Goal: Task Accomplishment & Management: Manage account settings

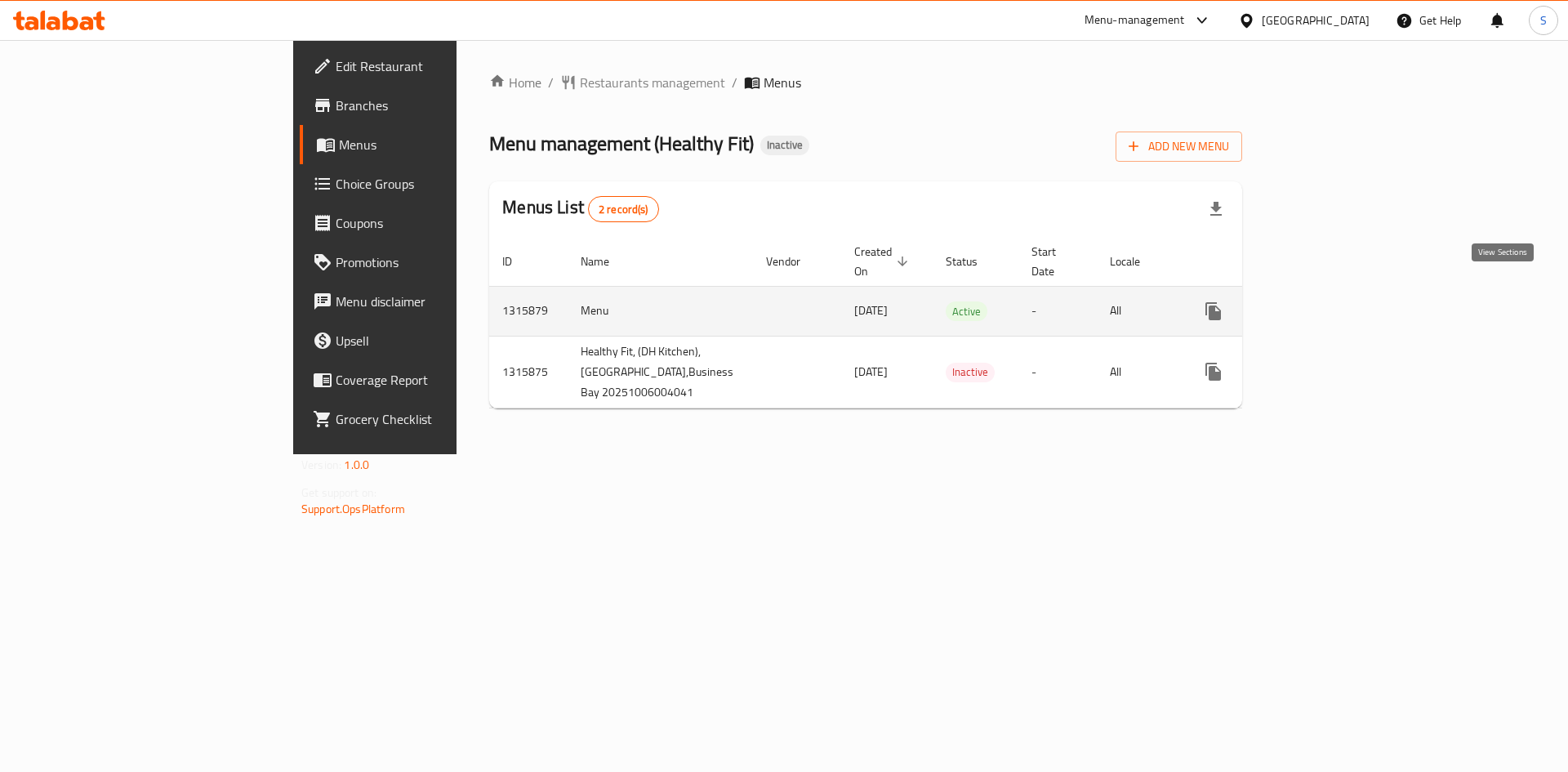
click at [1341, 301] on icon "enhanced table" at bounding box center [1331, 310] width 19 height 19
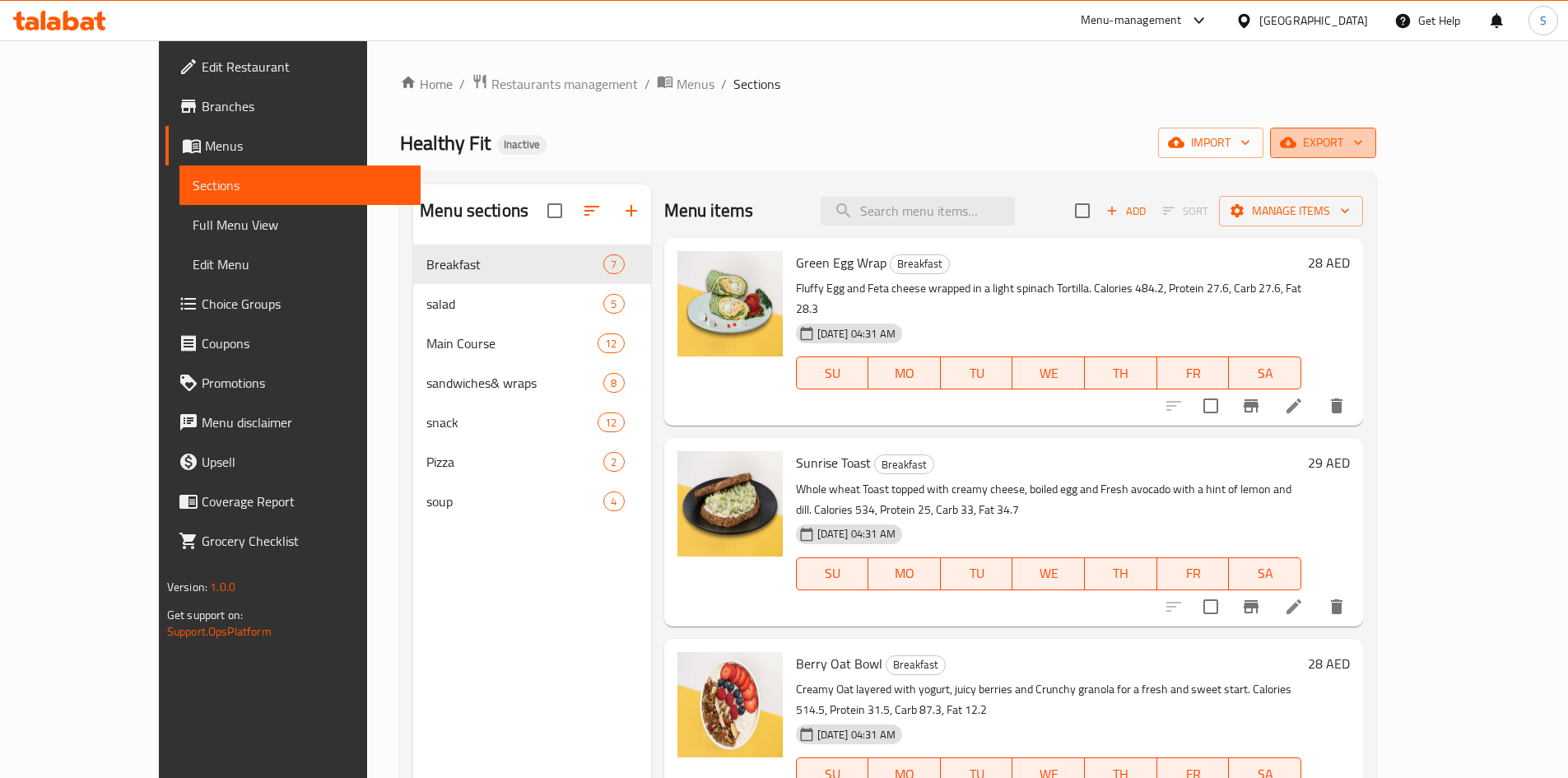
click at [1363, 147] on span "export" at bounding box center [1323, 143] width 79 height 21
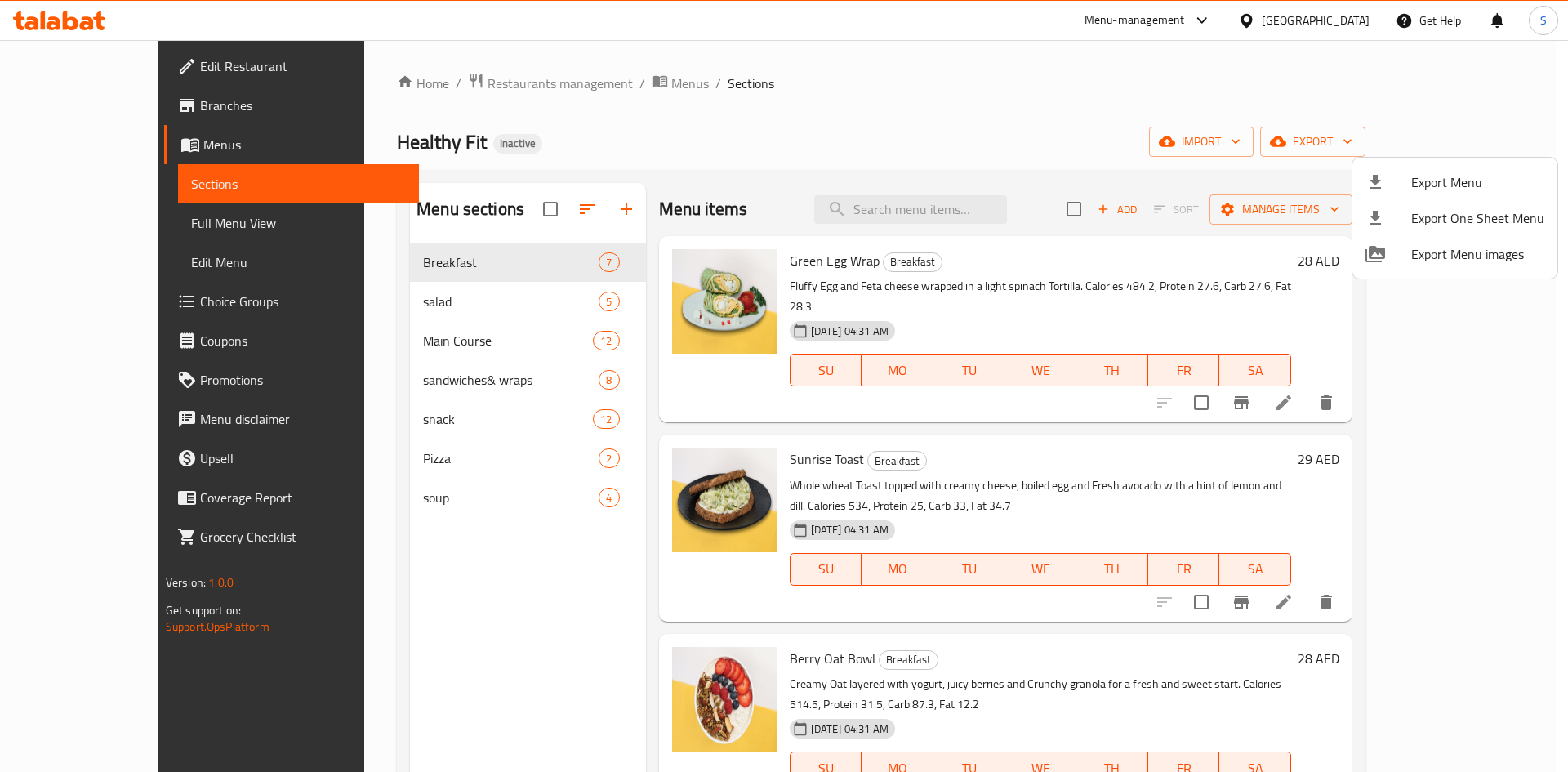
click at [1406, 169] on li "Export Menu" at bounding box center [1454, 182] width 205 height 36
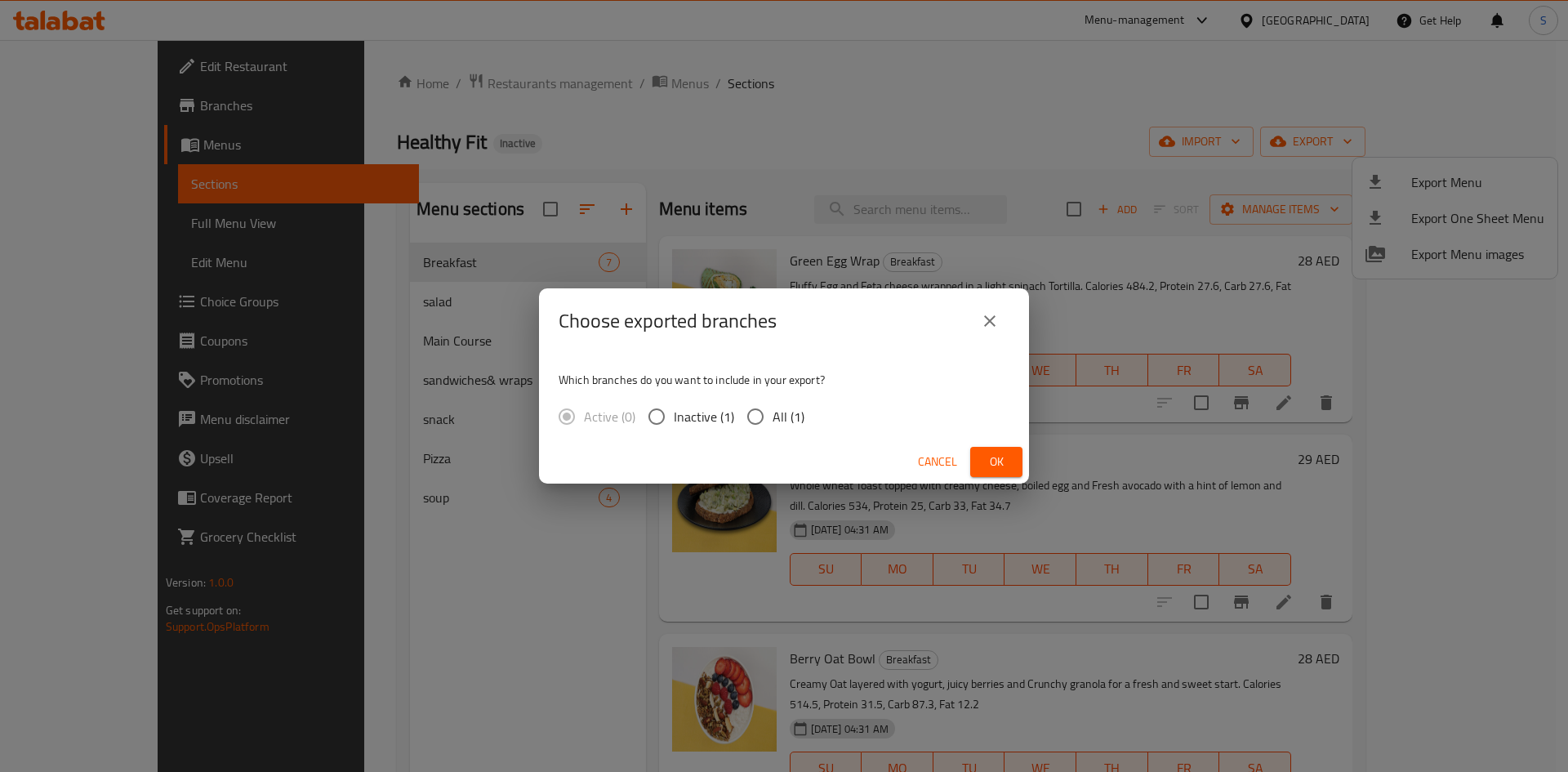
click at [779, 411] on span "All (1)" at bounding box center [788, 416] width 32 height 19
click at [772, 411] on input "All (1)" at bounding box center [754, 416] width 34 height 34
radio input "true"
click at [1008, 469] on span "Ok" at bounding box center [996, 462] width 26 height 20
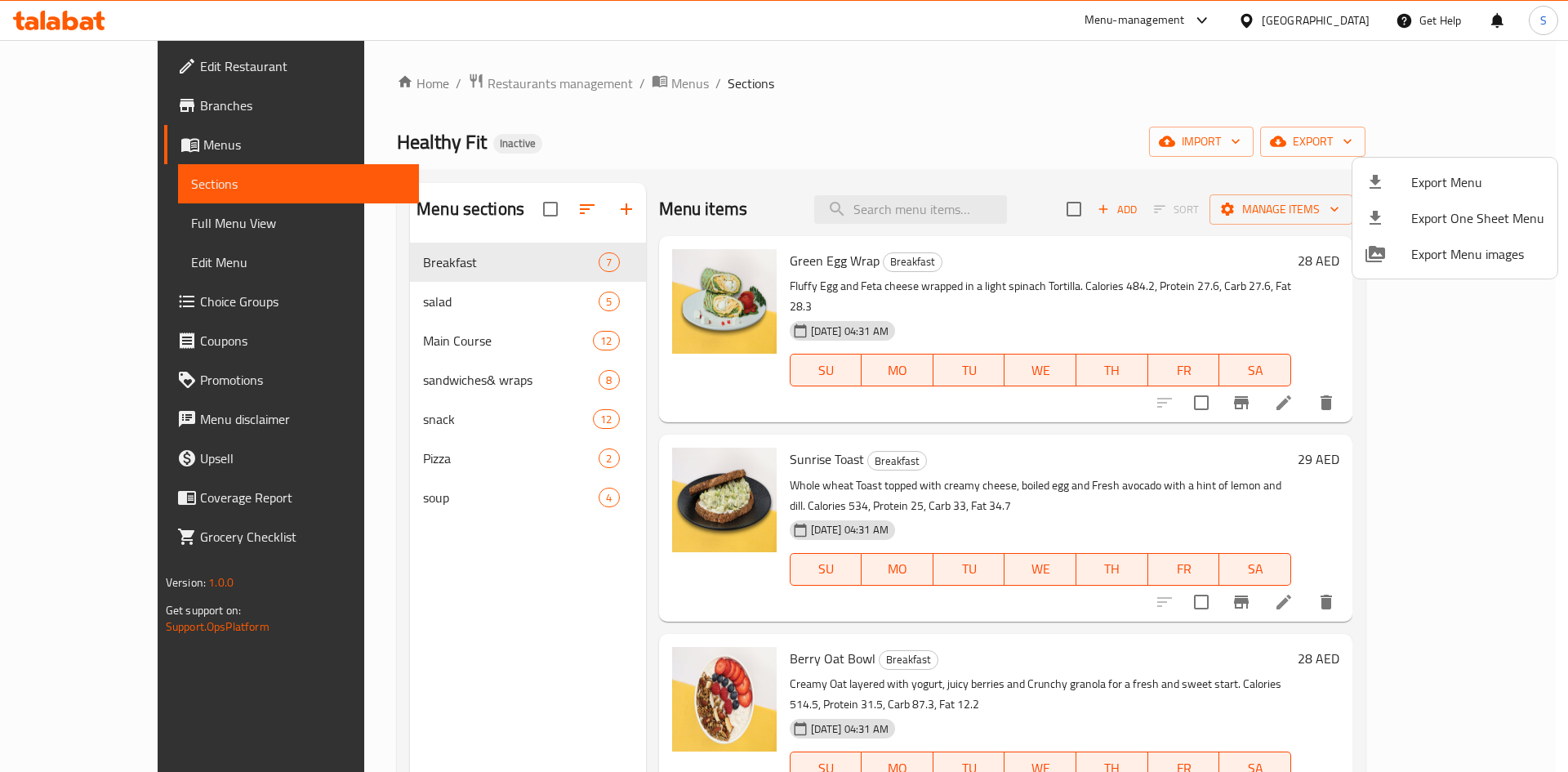
click at [1322, 17] on div at bounding box center [784, 386] width 1568 height 772
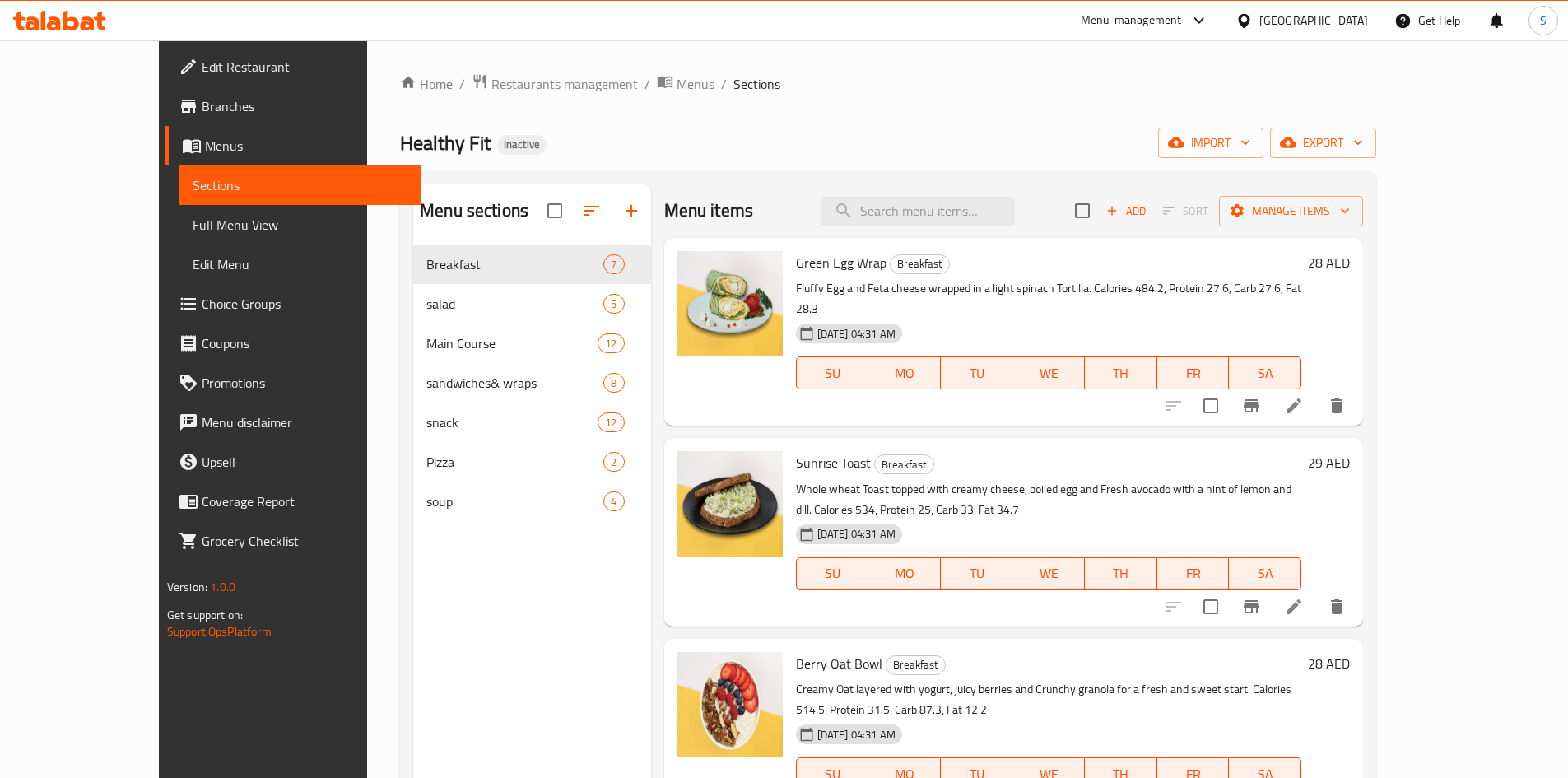
click at [1333, 17] on div "[GEOGRAPHIC_DATA]" at bounding box center [1314, 20] width 108 height 18
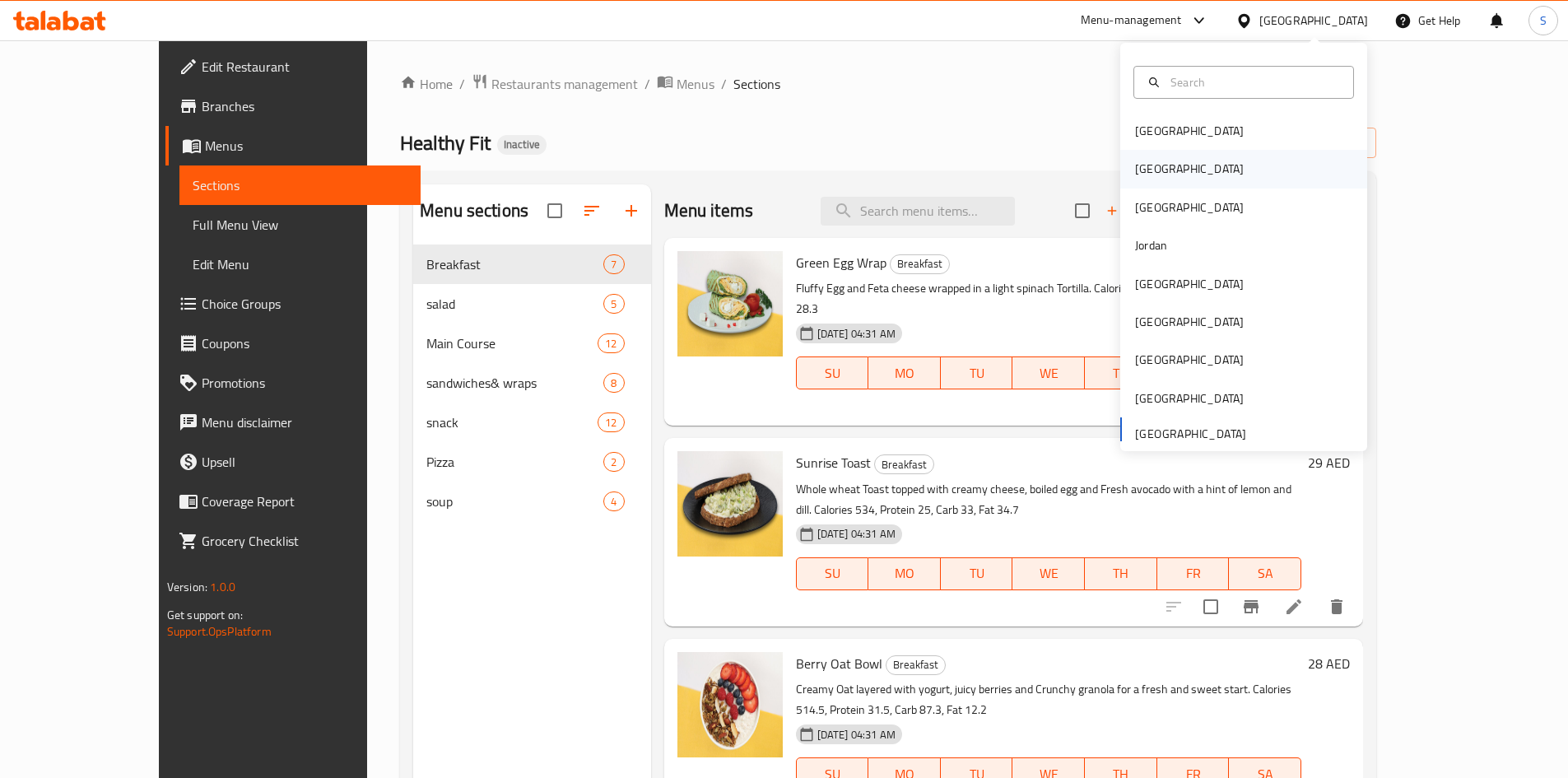
click at [1173, 166] on div "[GEOGRAPHIC_DATA]" at bounding box center [1244, 168] width 247 height 38
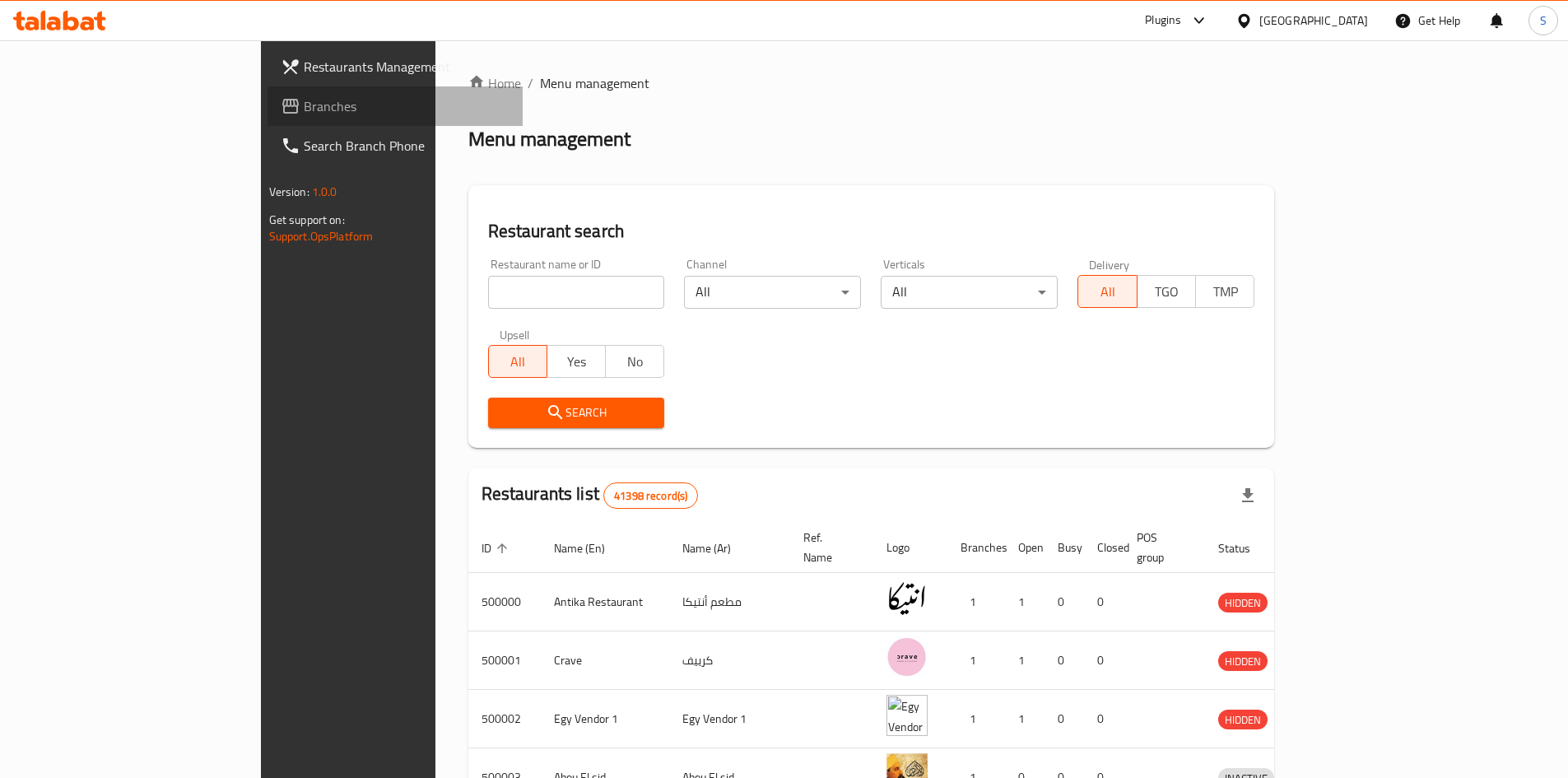
click at [304, 106] on span "Branches" at bounding box center [406, 106] width 206 height 20
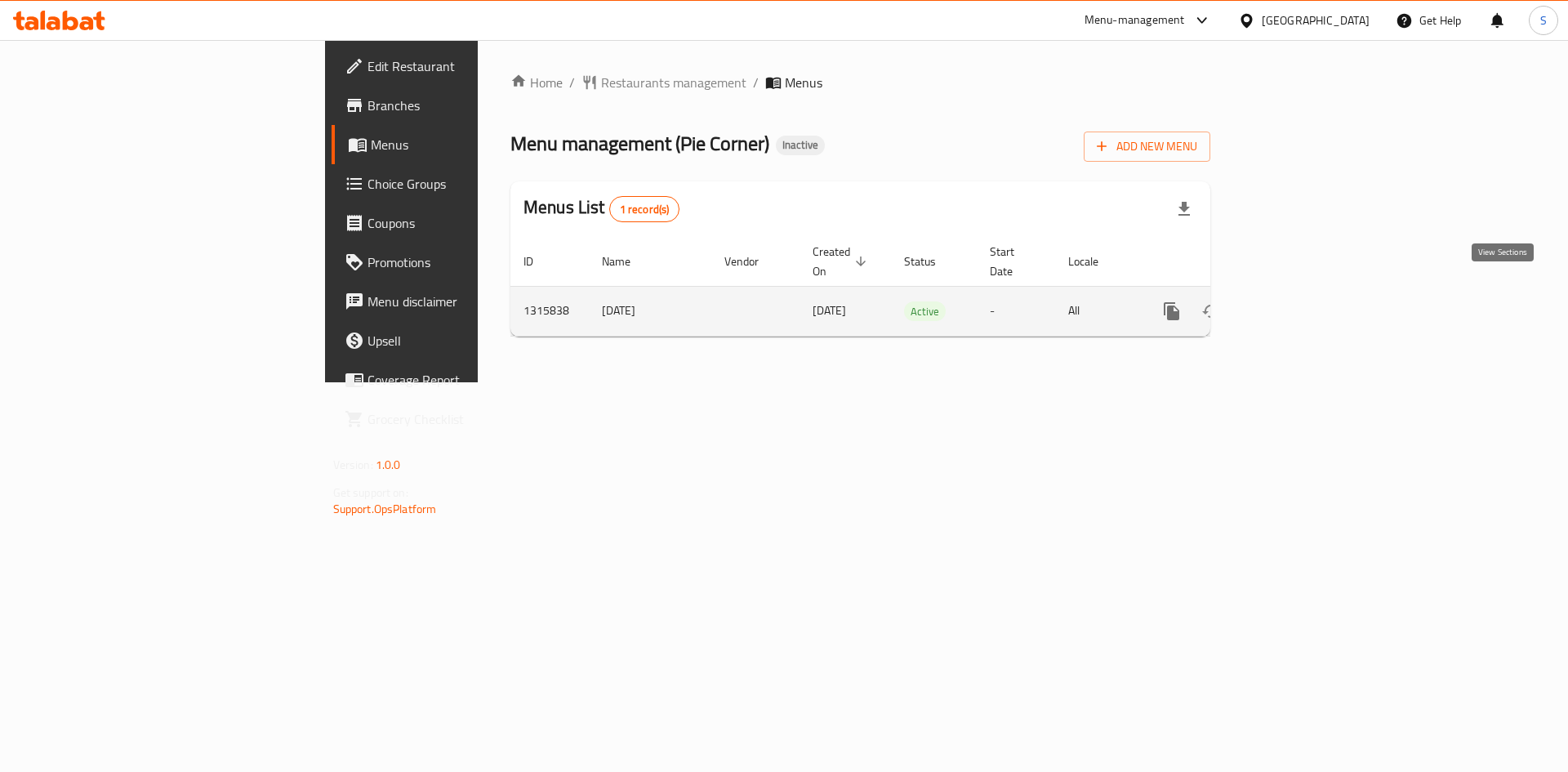
click at [1299, 301] on icon "enhanced table" at bounding box center [1289, 310] width 19 height 19
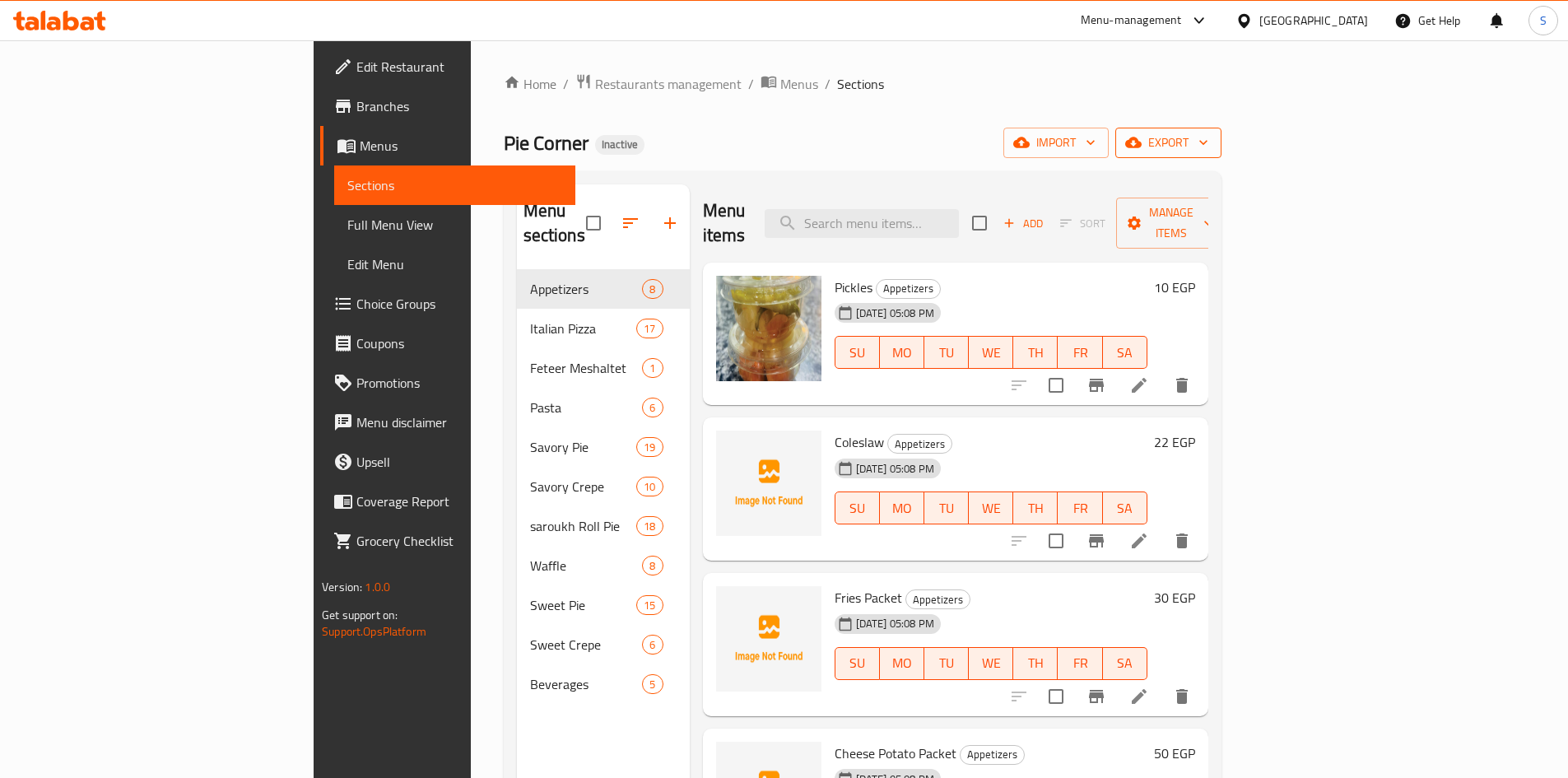
click at [1208, 135] on span "export" at bounding box center [1168, 143] width 79 height 21
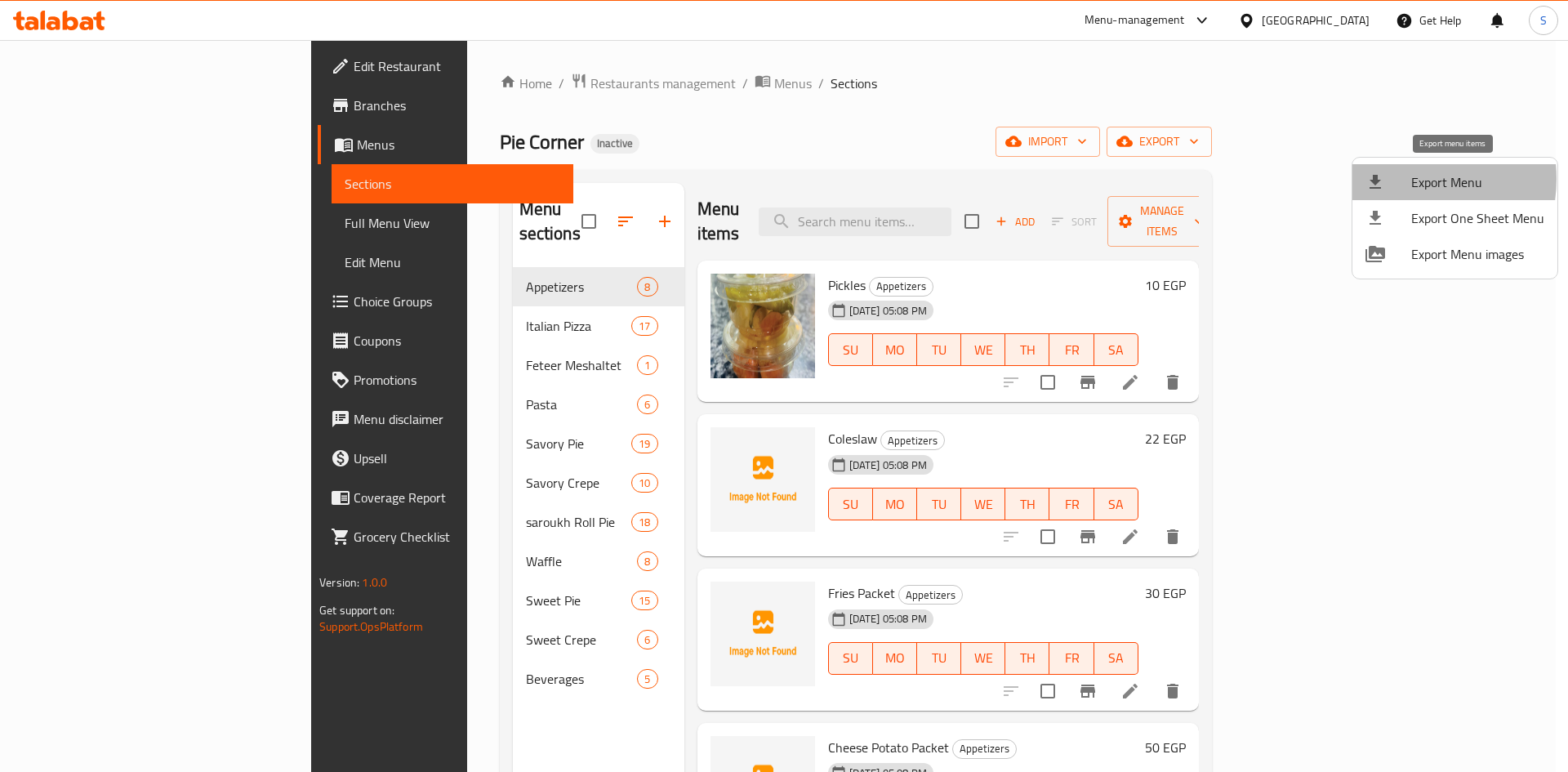
click at [1403, 179] on div at bounding box center [1387, 182] width 45 height 19
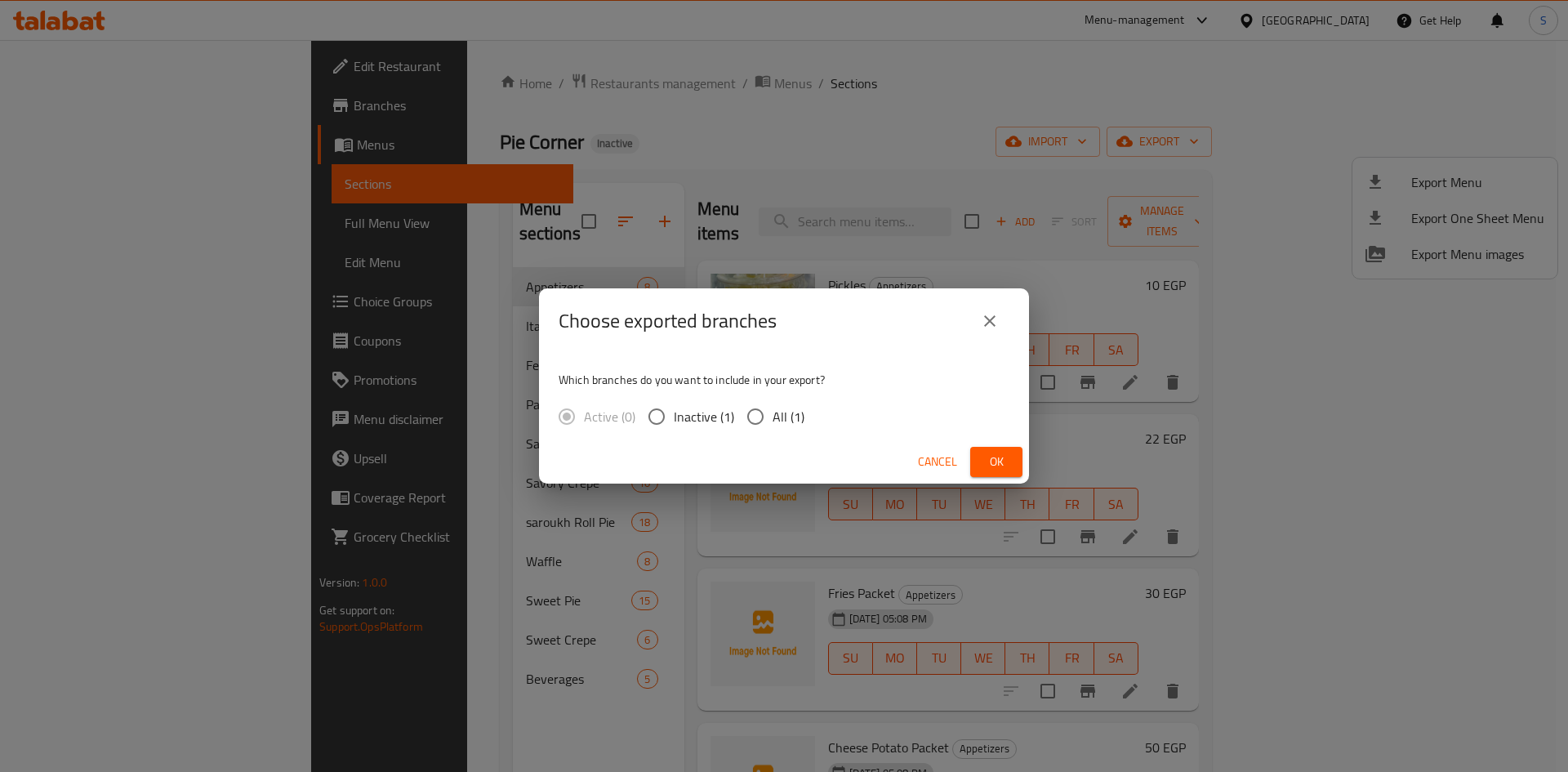
click at [778, 426] on span "All (1)" at bounding box center [788, 416] width 32 height 19
click at [772, 427] on input "All (1)" at bounding box center [754, 416] width 34 height 34
radio input "true"
click at [1005, 464] on span "Ok" at bounding box center [996, 462] width 26 height 20
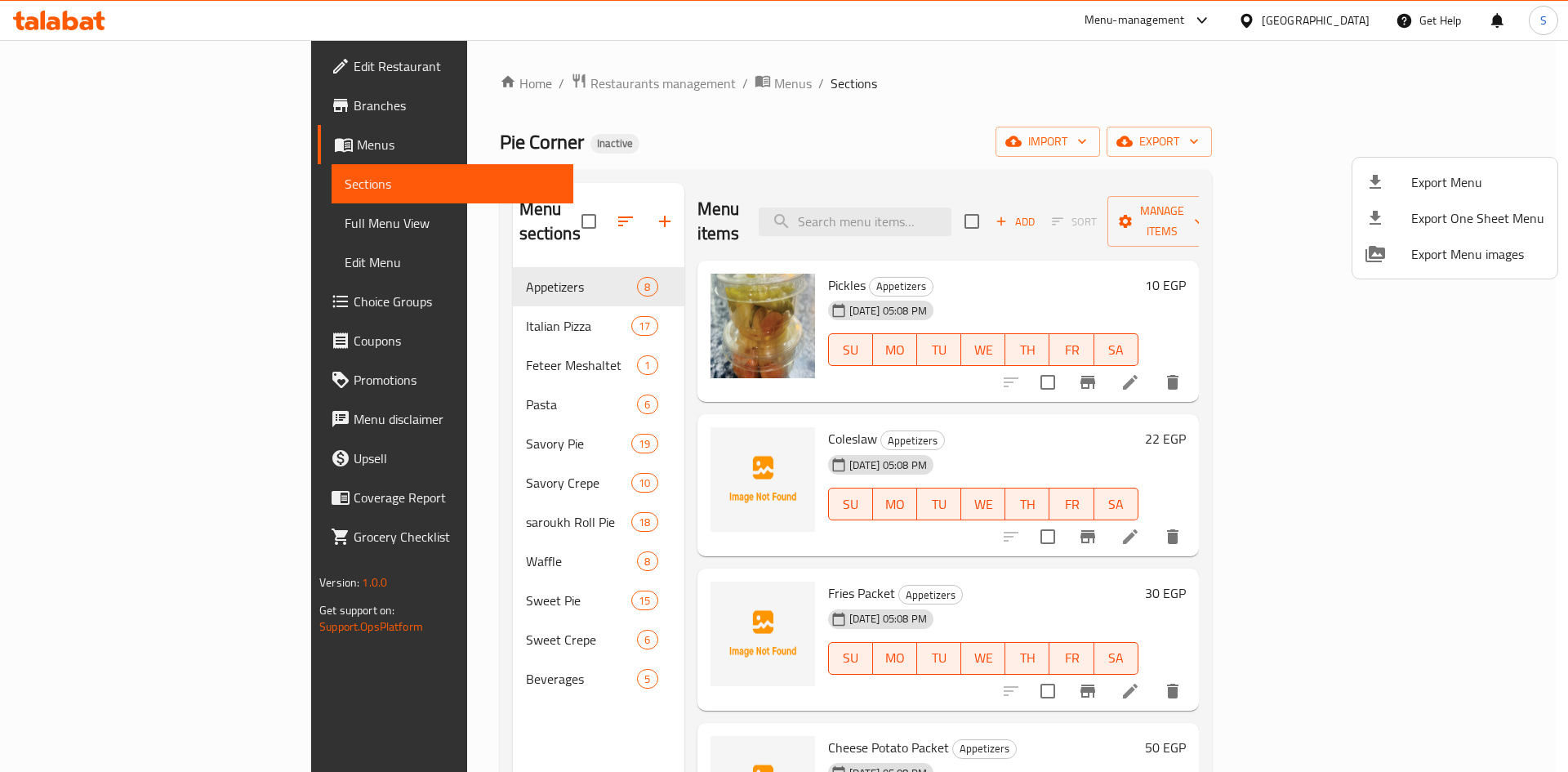
click at [1345, 29] on div at bounding box center [784, 386] width 1568 height 772
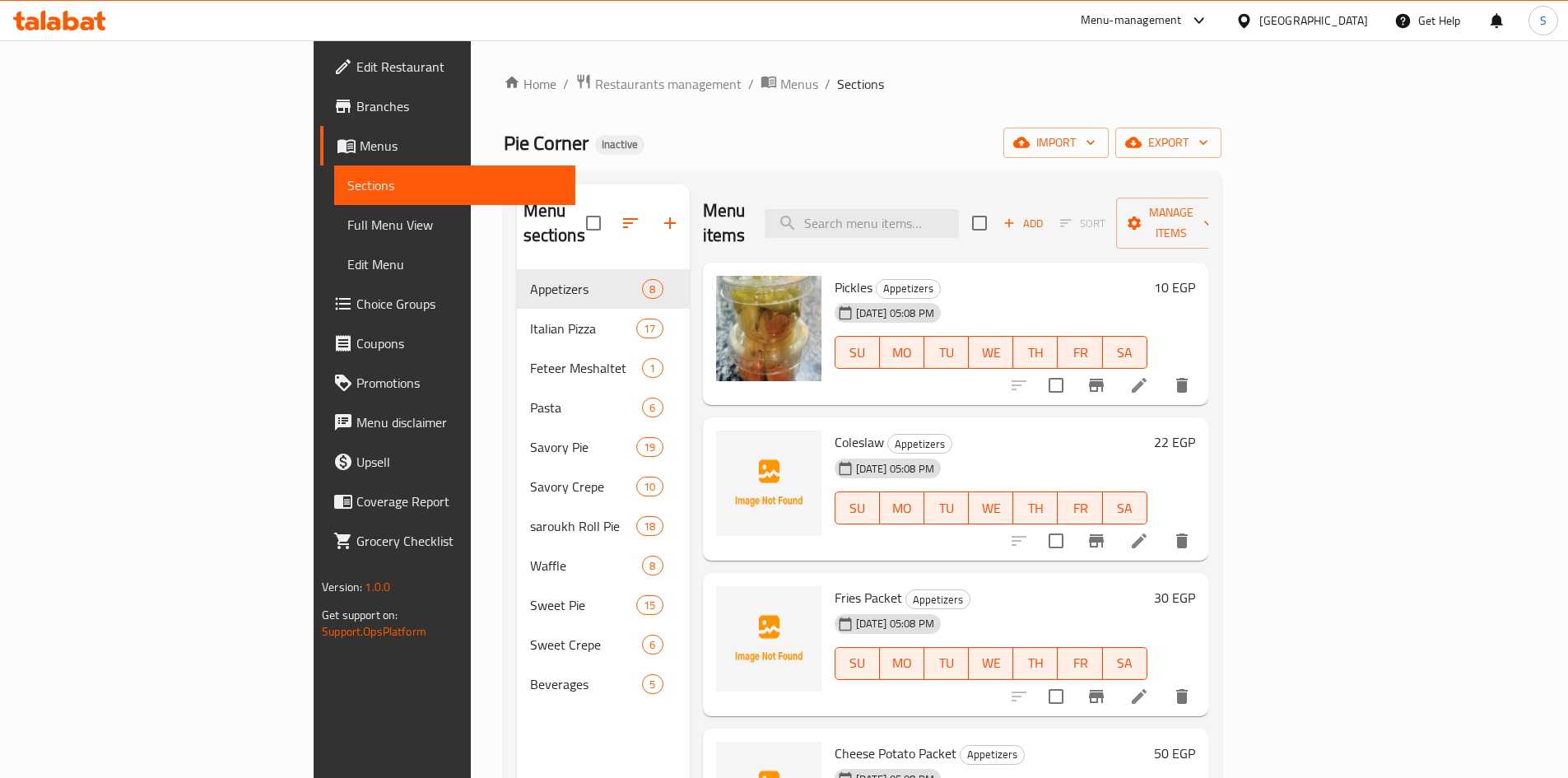
click at [1349, 18] on div "Egypt" at bounding box center [1314, 20] width 108 height 18
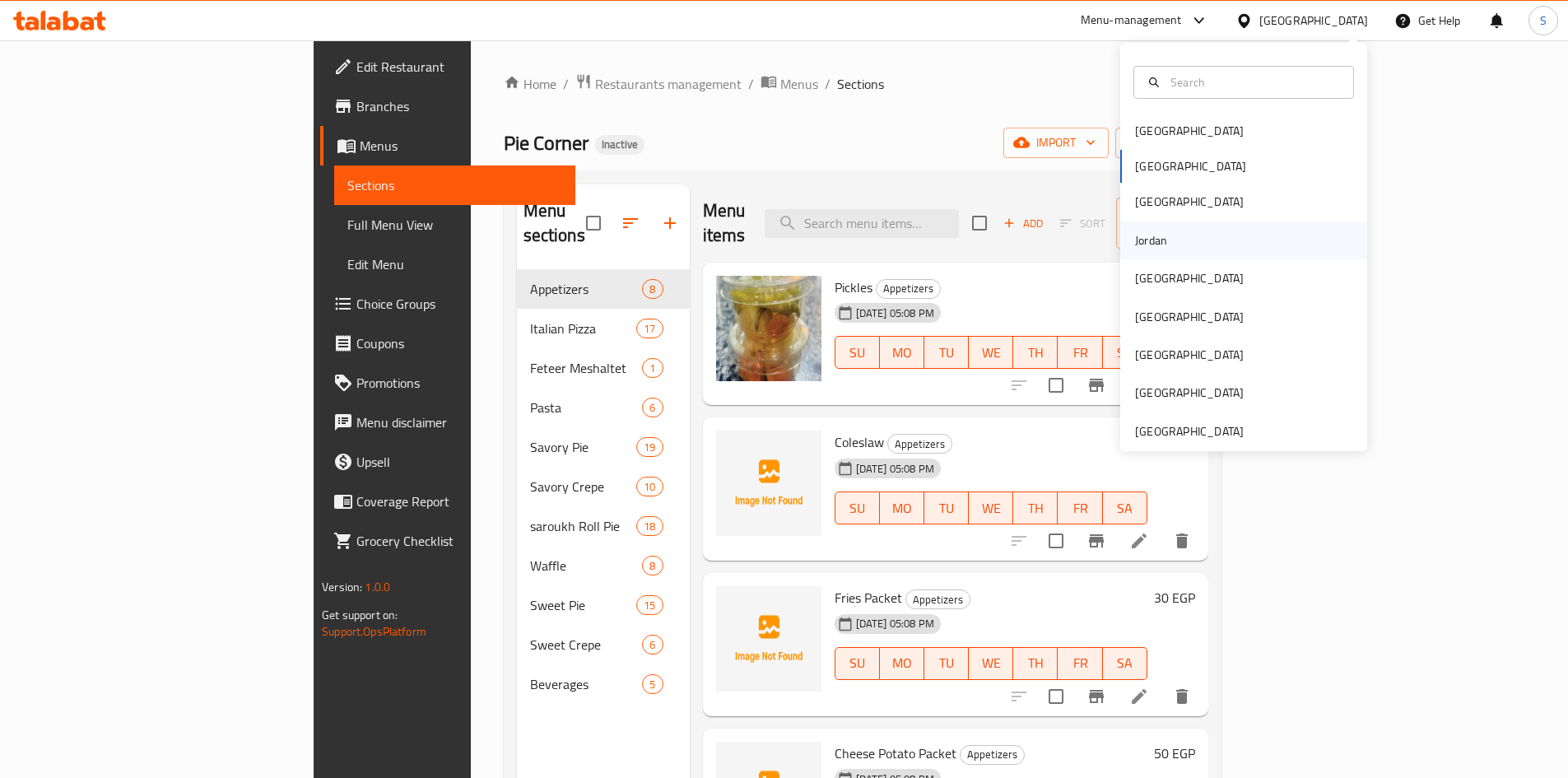
click at [1169, 233] on div "Jordan" at bounding box center [1244, 240] width 247 height 38
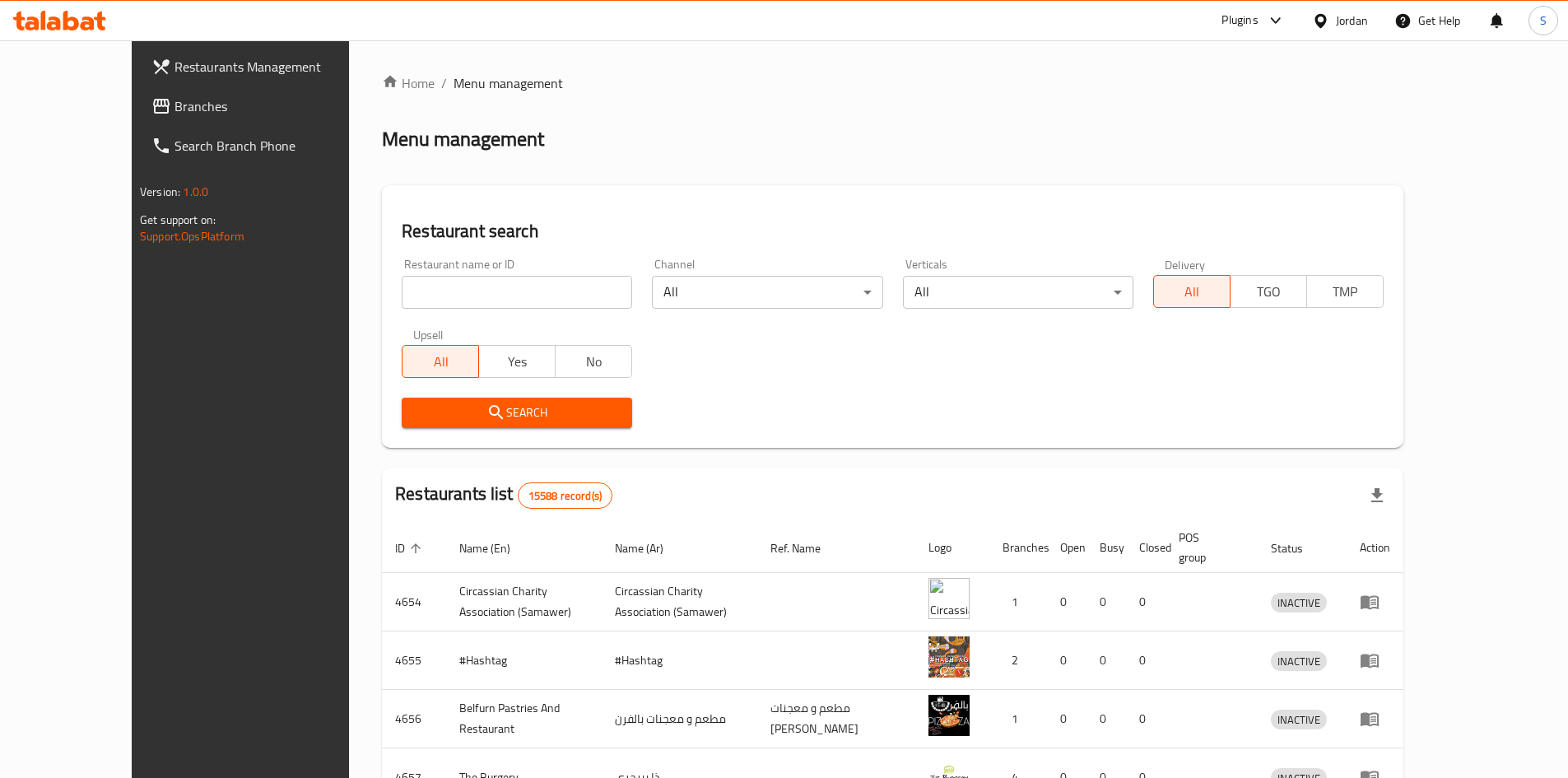
click at [175, 105] on span "Branches" at bounding box center [278, 106] width 206 height 20
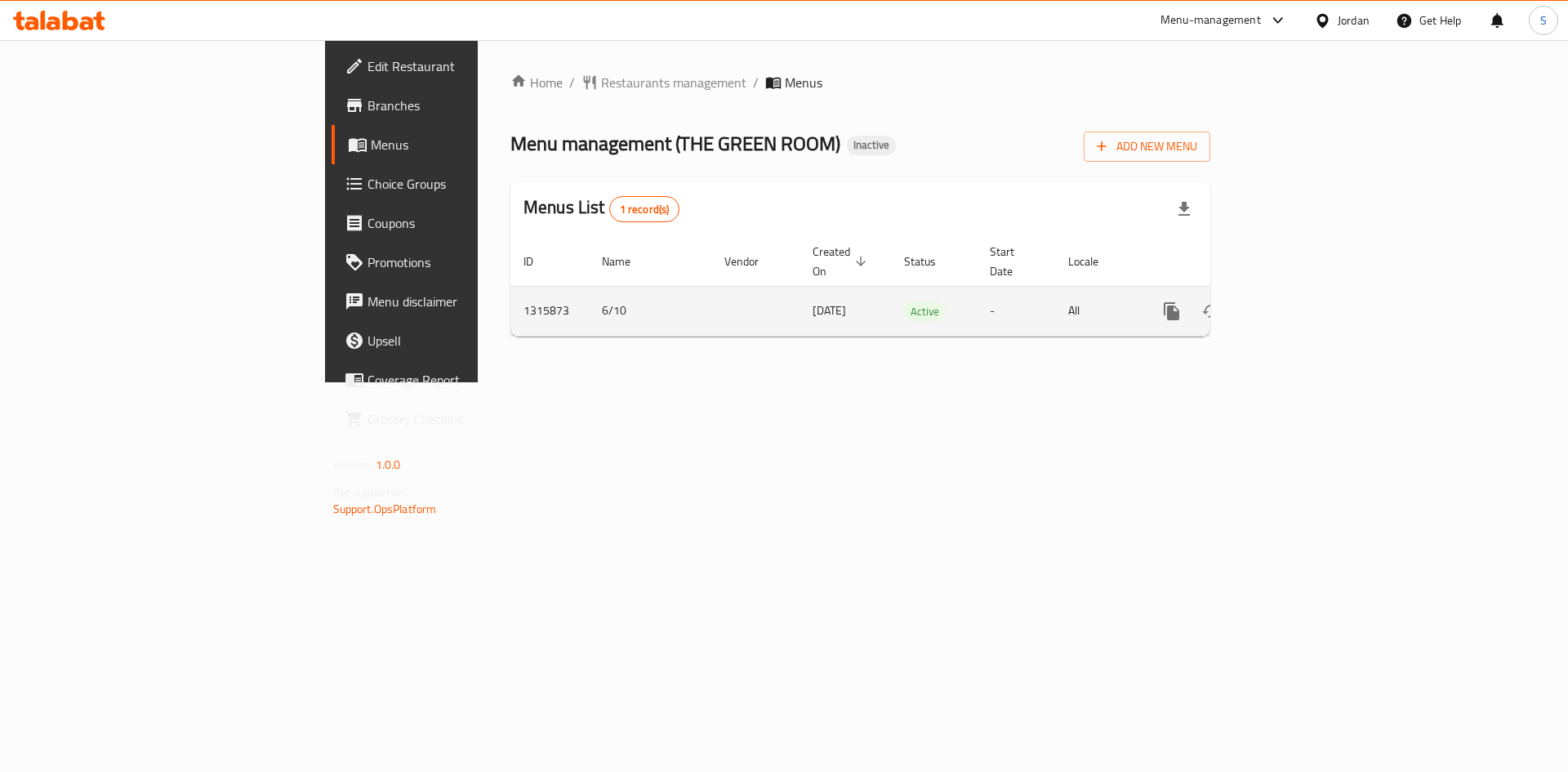
click at [1299, 301] on icon "enhanced table" at bounding box center [1289, 310] width 19 height 19
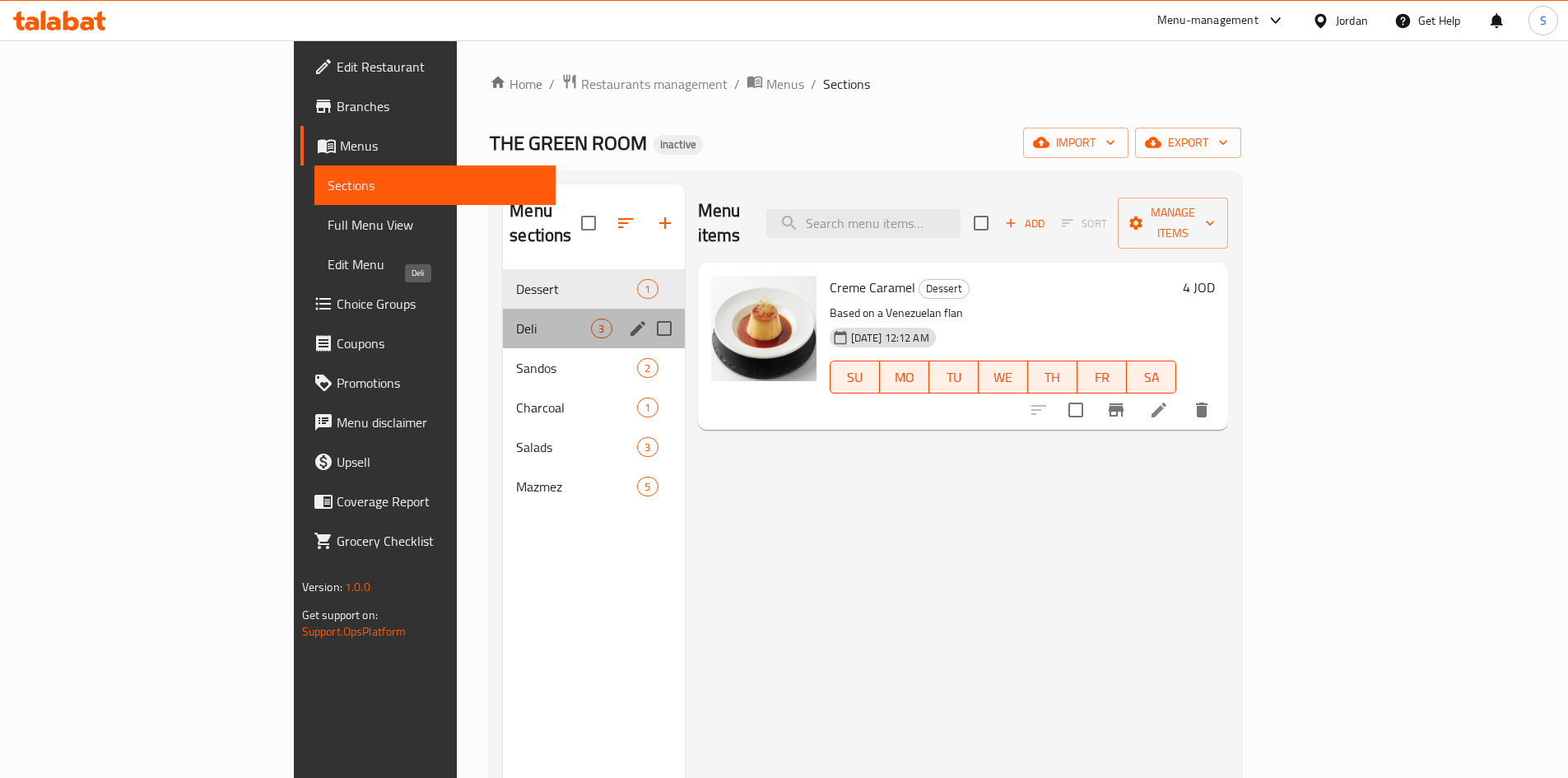
click at [516, 318] on span "Deli" at bounding box center [553, 328] width 75 height 20
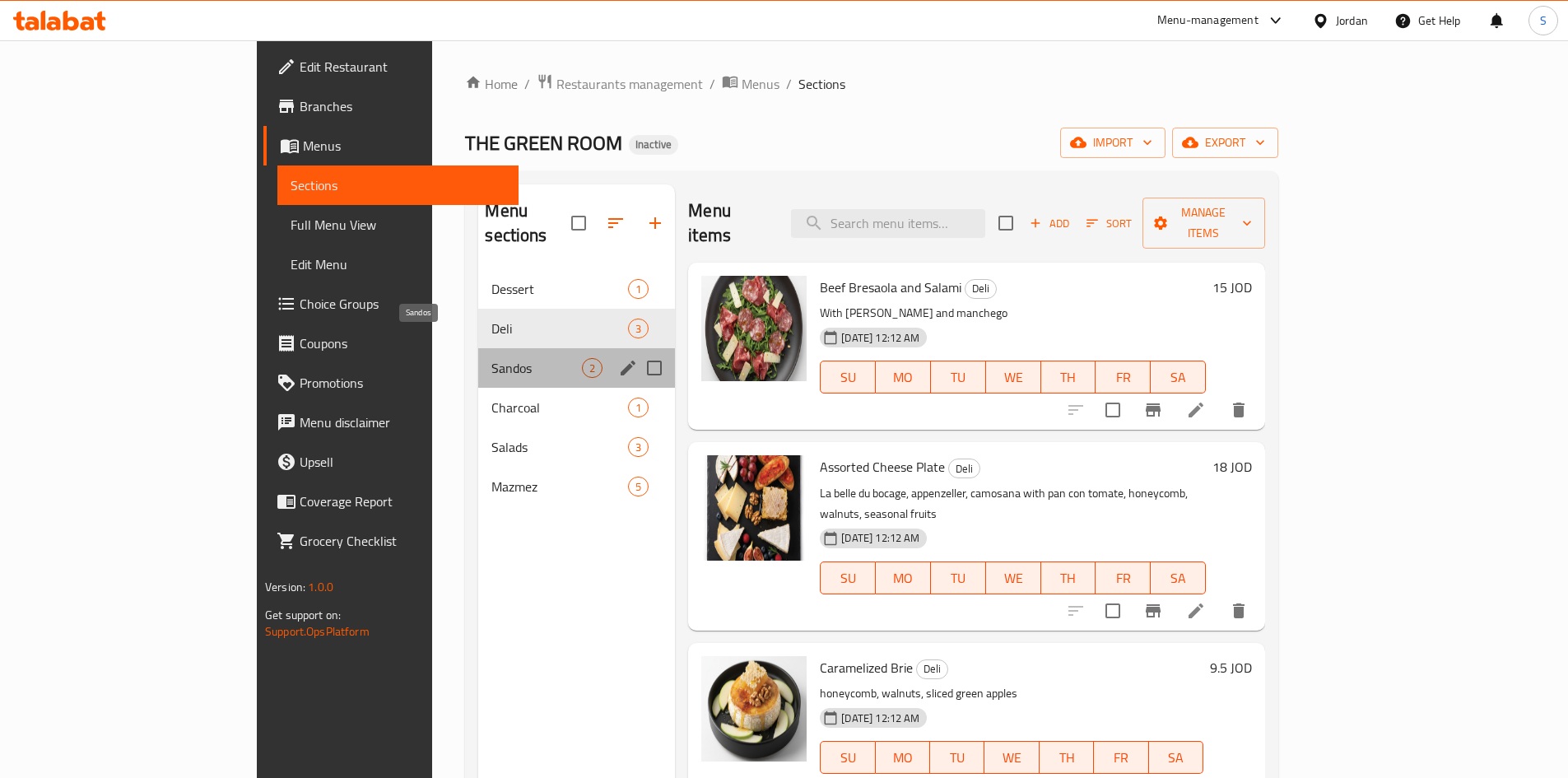
click at [492, 358] on span "Sandos" at bounding box center [536, 367] width 91 height 20
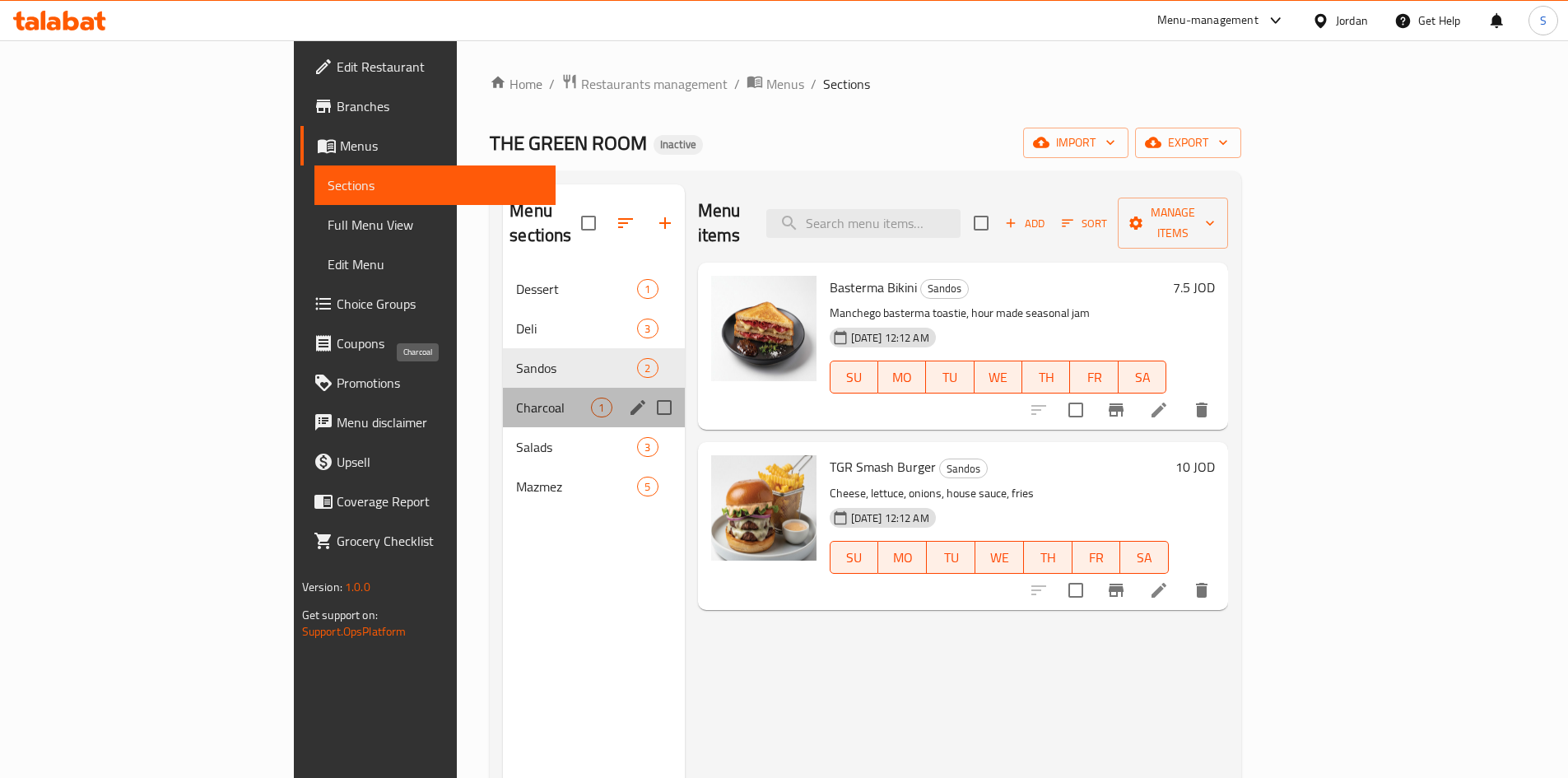
click at [516, 398] on span "Charcoal" at bounding box center [553, 407] width 75 height 20
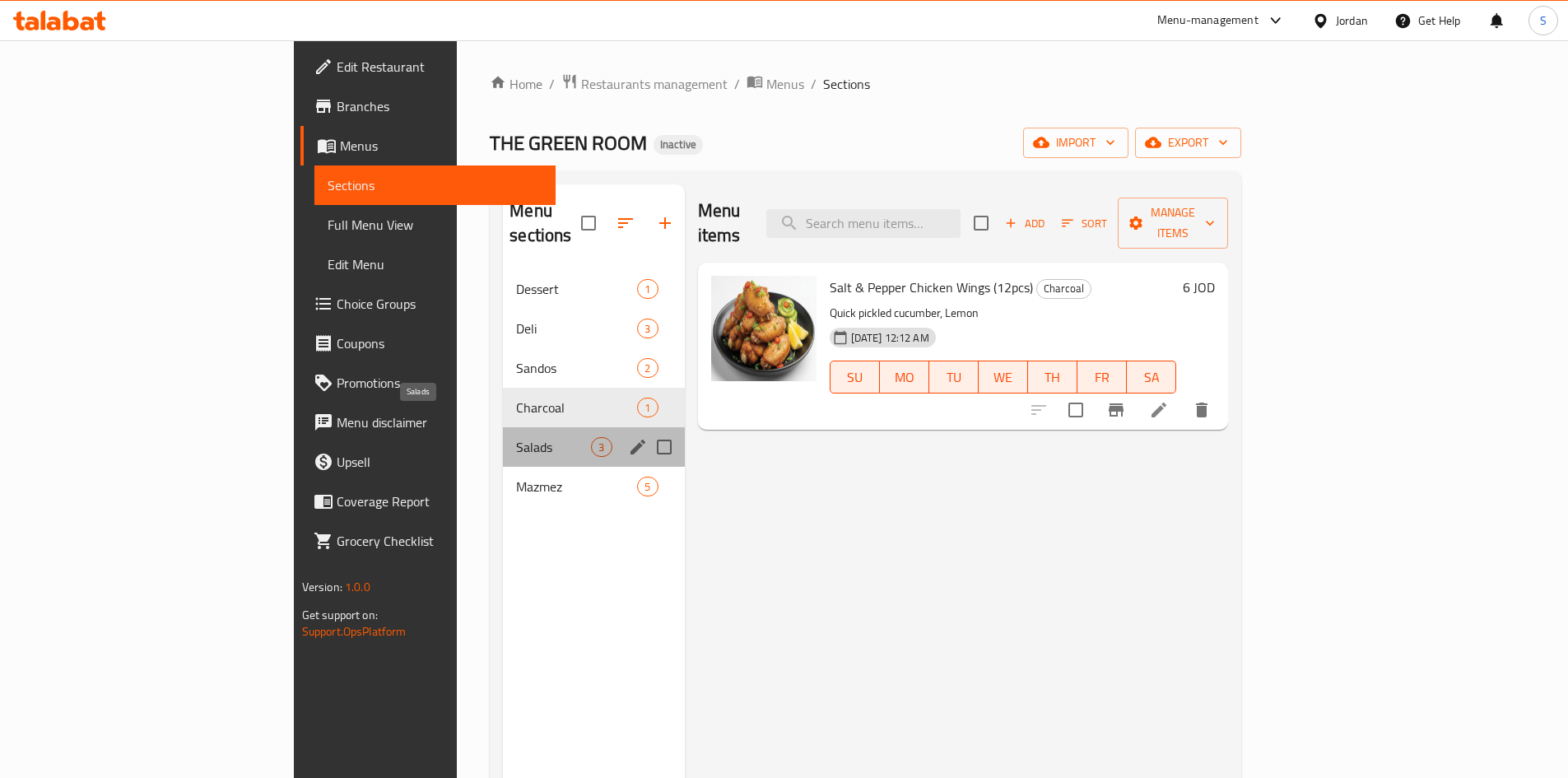
click at [516, 437] on span "Salads" at bounding box center [553, 446] width 75 height 20
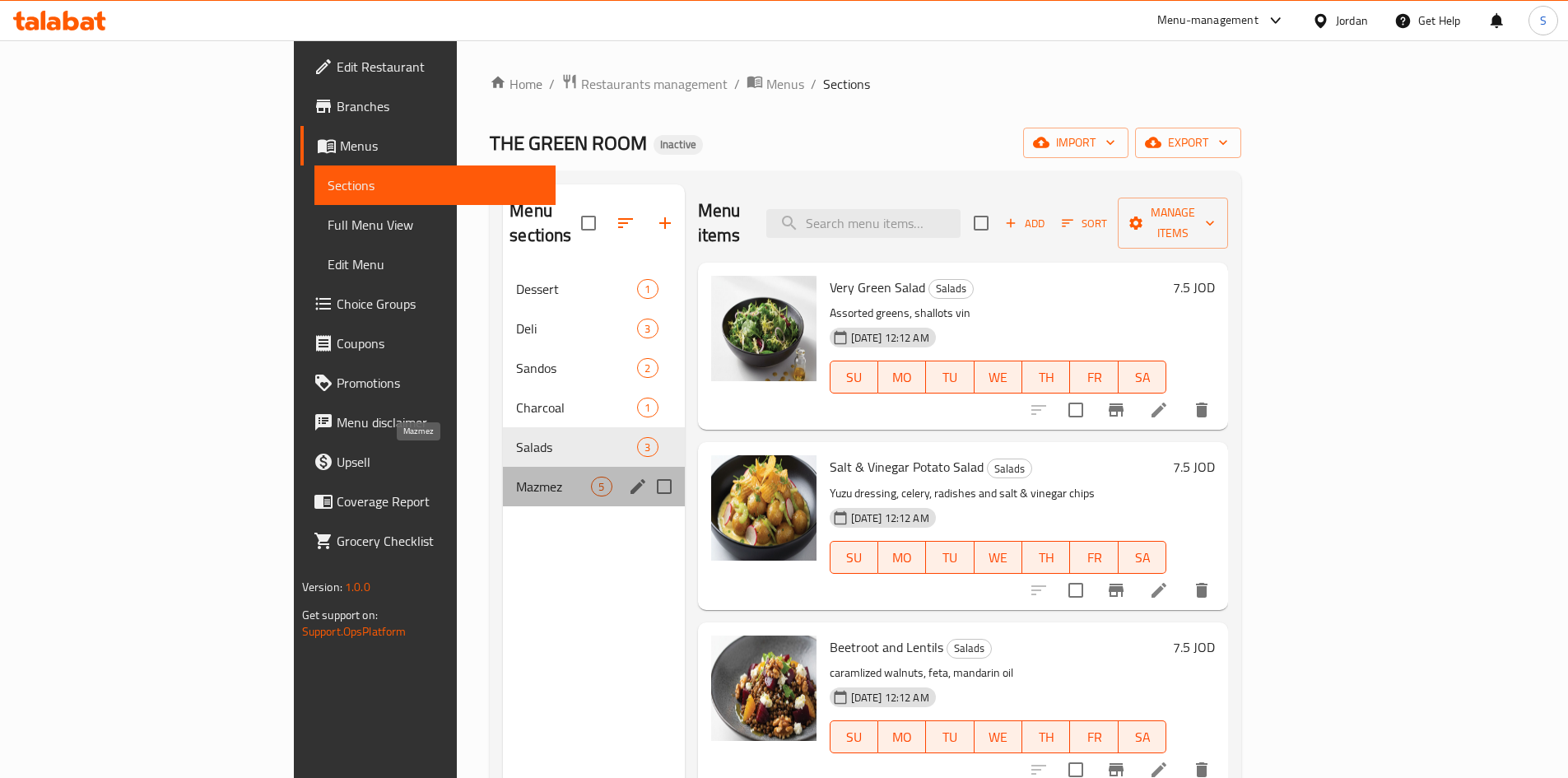
click at [516, 476] on span "Mazmez" at bounding box center [553, 486] width 75 height 20
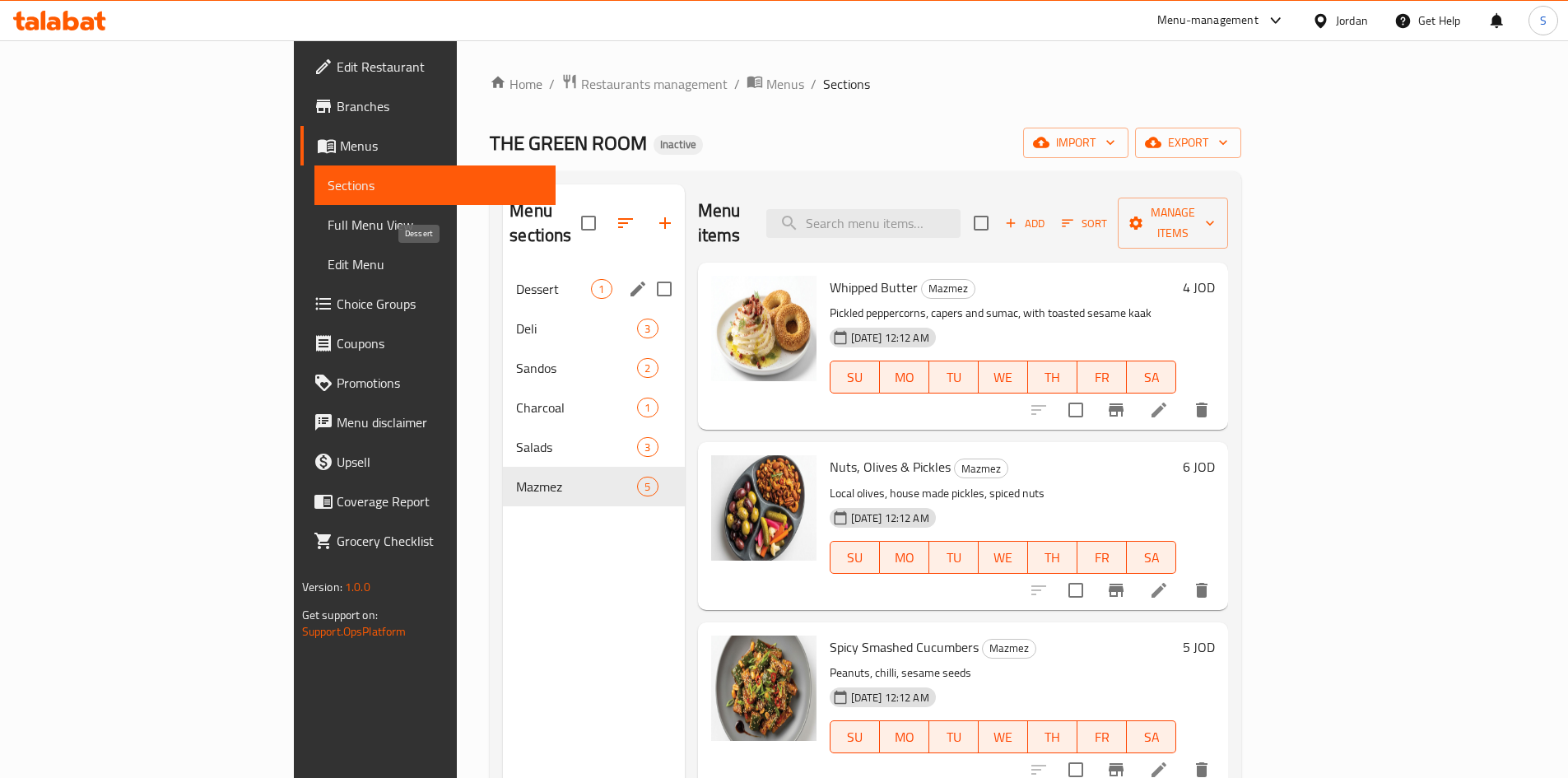
click at [516, 279] on span "Dessert" at bounding box center [553, 289] width 75 height 20
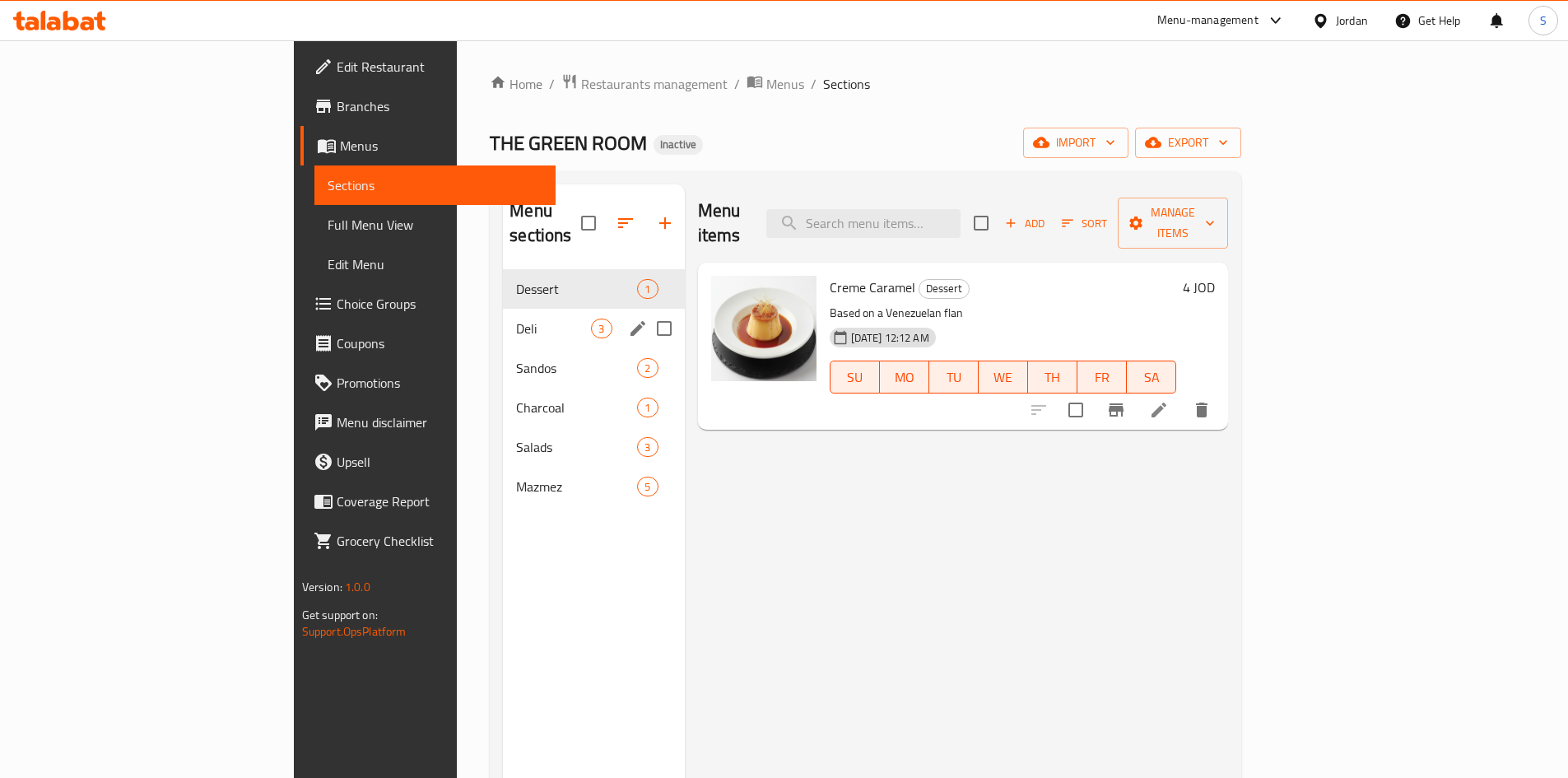
click at [503, 316] on div "Deli 3" at bounding box center [593, 328] width 181 height 39
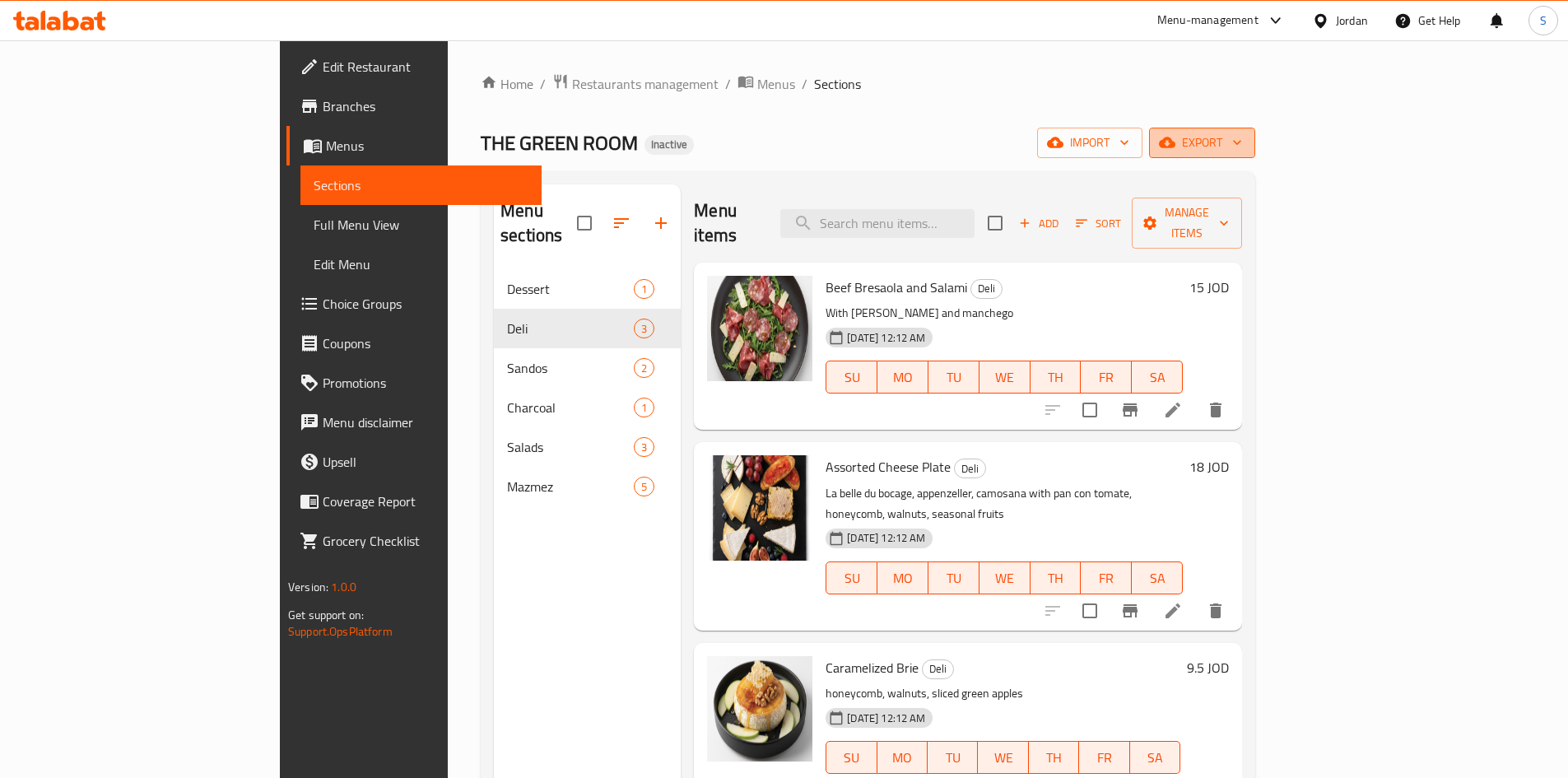
click at [1256, 128] on button "export" at bounding box center [1203, 143] width 107 height 31
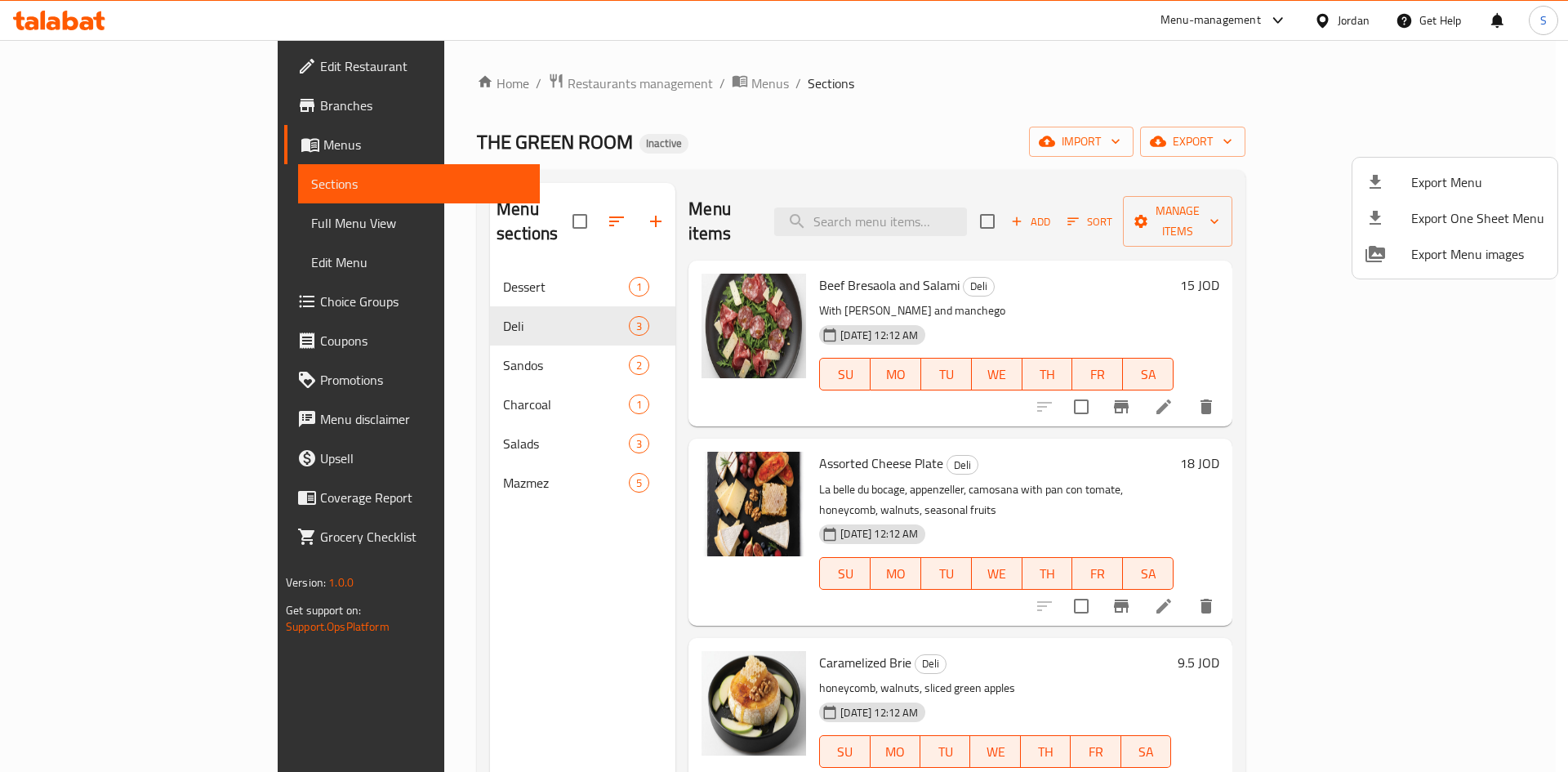
click at [1399, 169] on li "Export Menu" at bounding box center [1454, 182] width 205 height 36
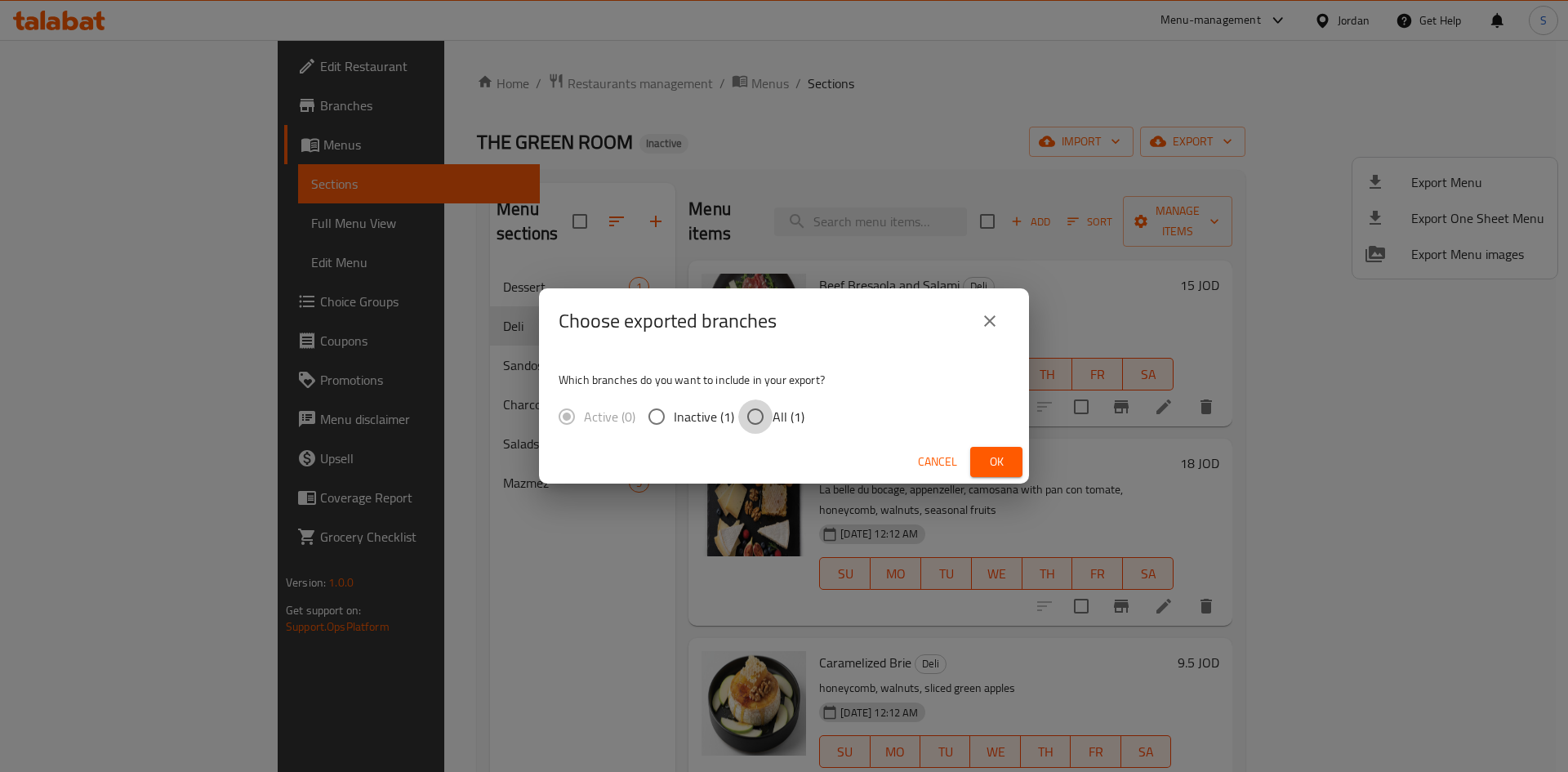
click at [771, 417] on input "All (1)" at bounding box center [754, 416] width 34 height 34
radio input "true"
click at [1020, 457] on button "Ok" at bounding box center [996, 462] width 52 height 31
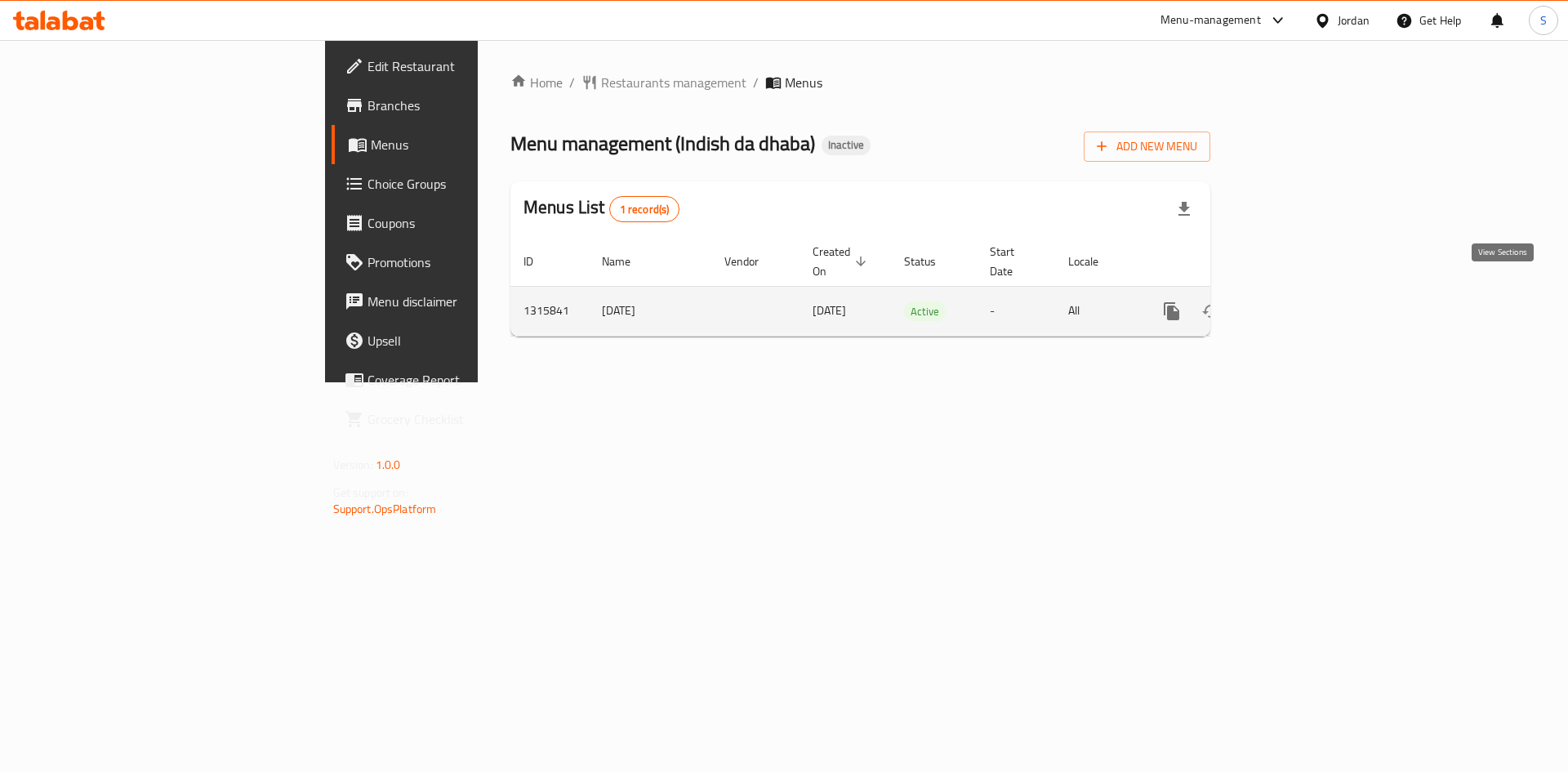
click at [1299, 301] on icon "enhanced table" at bounding box center [1289, 310] width 19 height 19
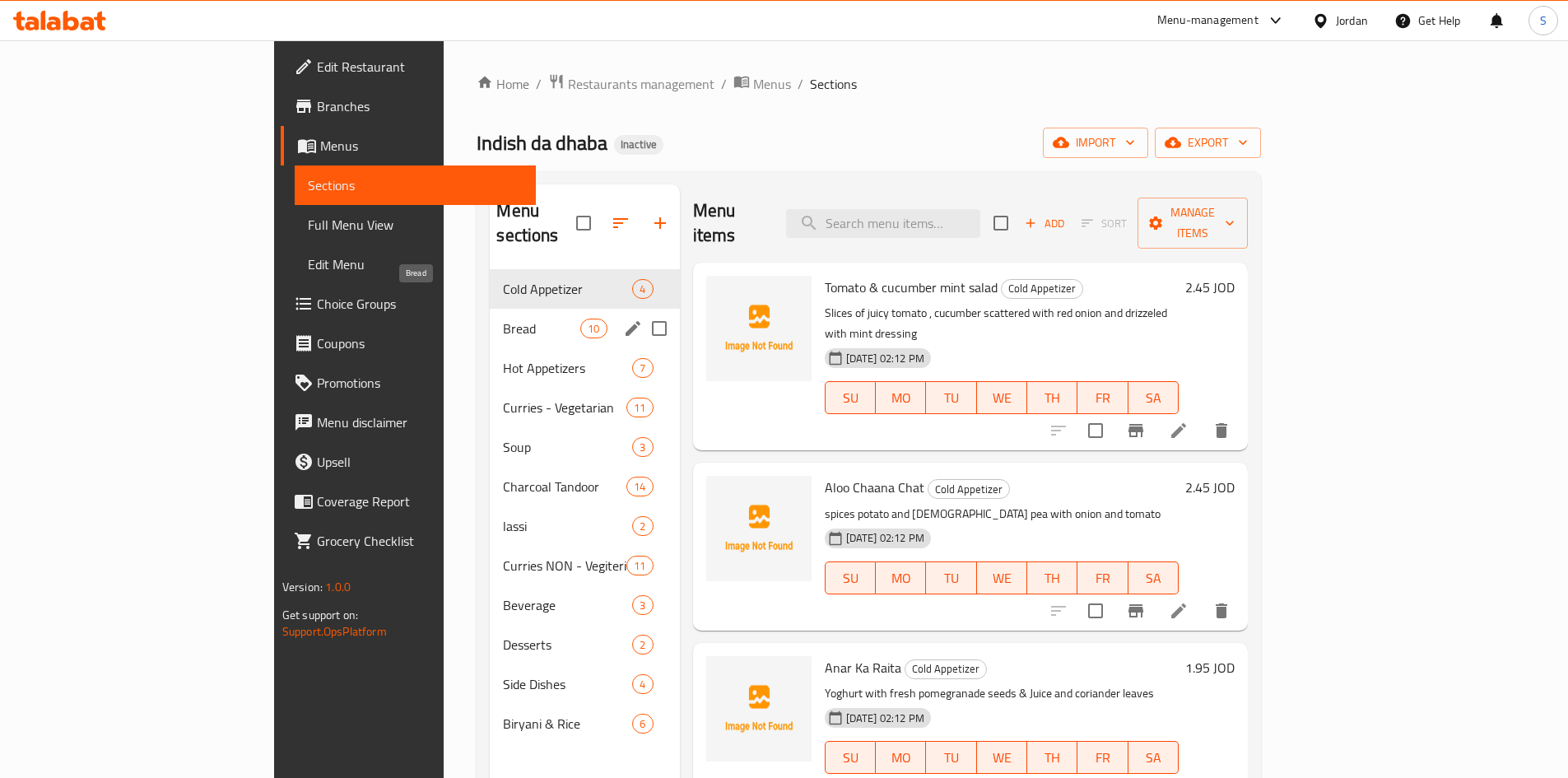
click at [503, 318] on span "Bread" at bounding box center [541, 328] width 78 height 20
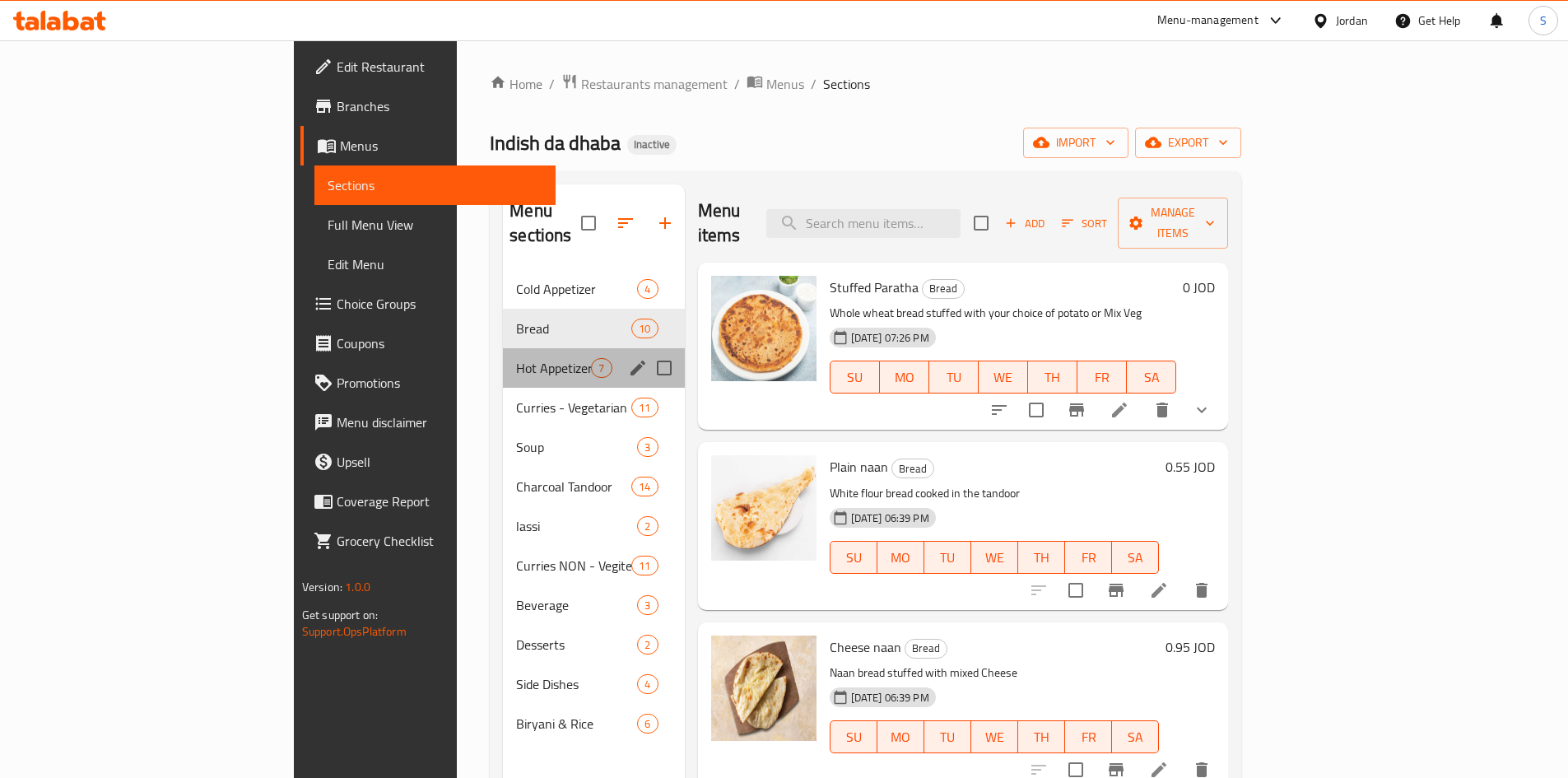
click at [503, 360] on div "Hot Appetizers 7" at bounding box center [593, 368] width 181 height 39
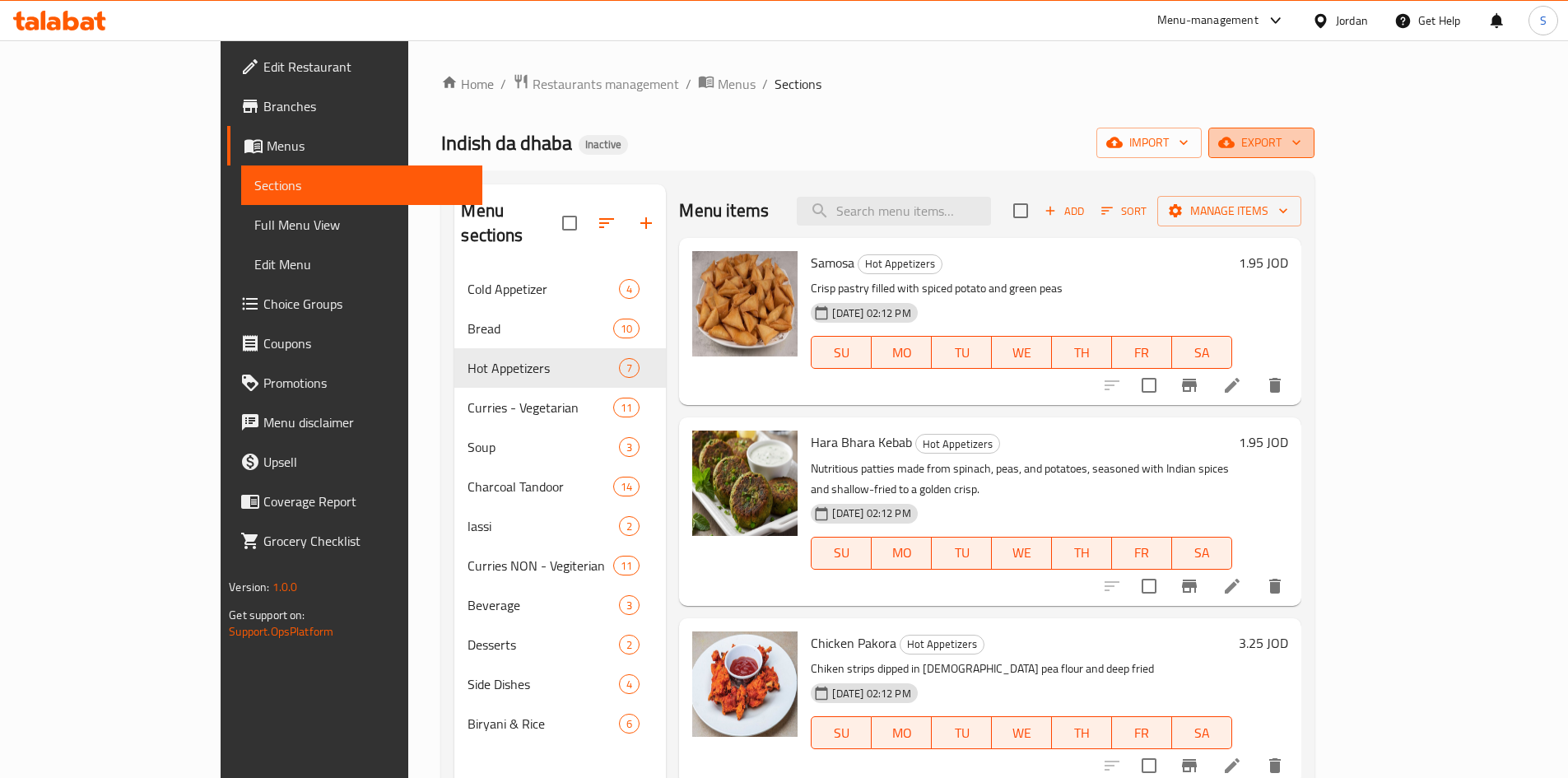
click at [1302, 147] on span "export" at bounding box center [1262, 143] width 79 height 21
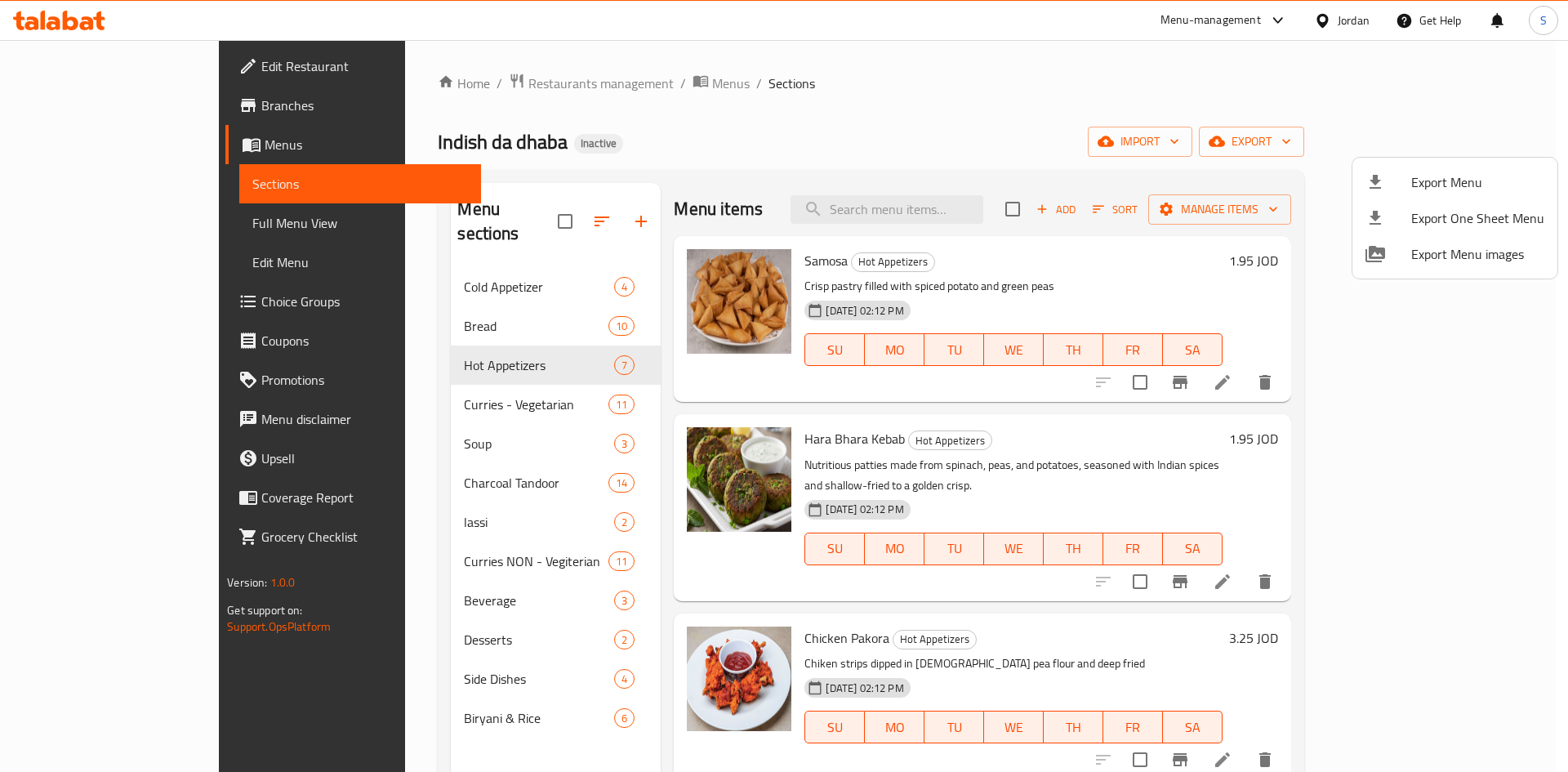
click at [1389, 174] on div at bounding box center [1387, 182] width 45 height 19
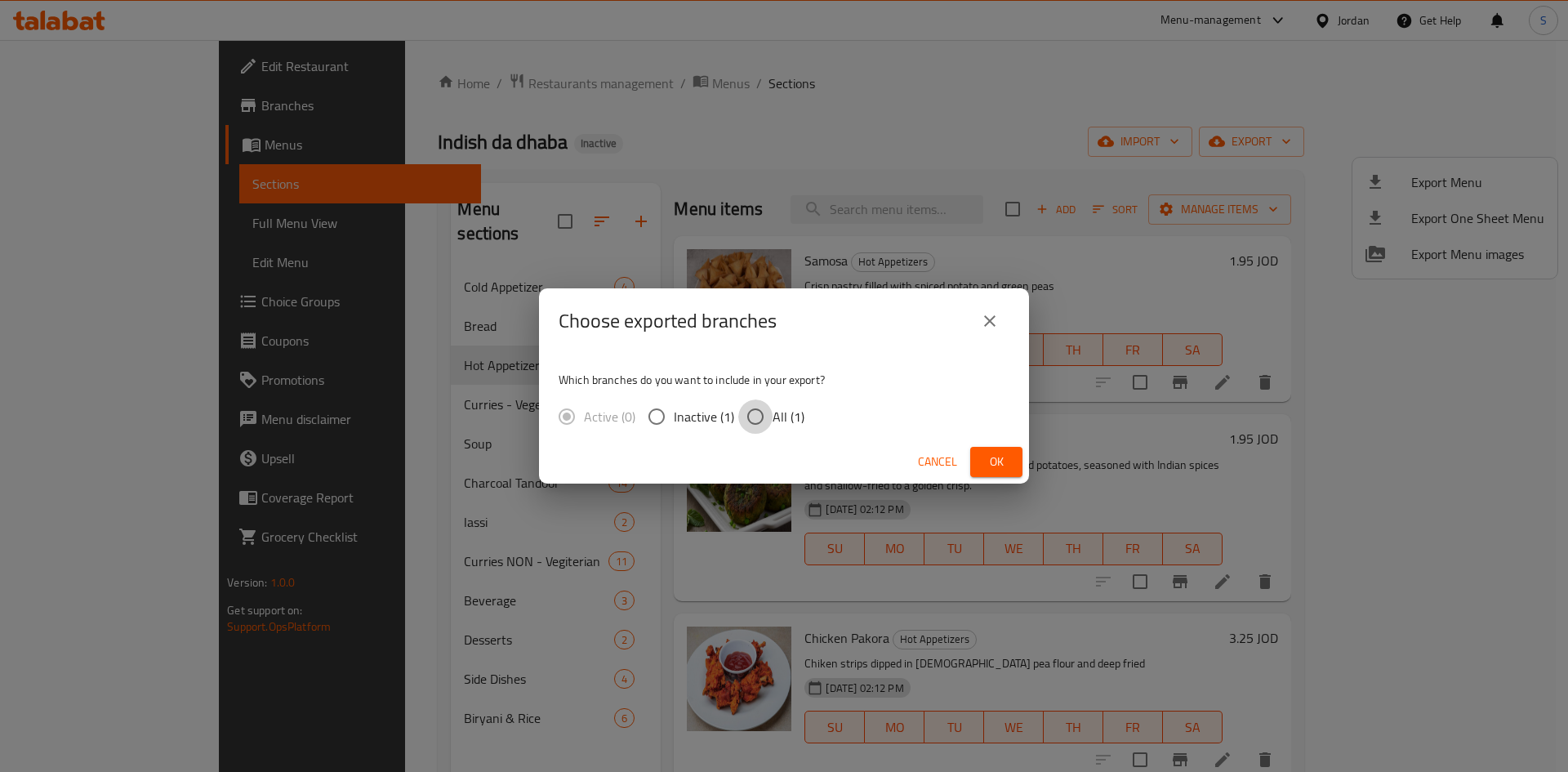
click at [755, 414] on input "All (1)" at bounding box center [754, 416] width 34 height 34
radio input "true"
click at [1017, 459] on button "Ok" at bounding box center [996, 462] width 52 height 31
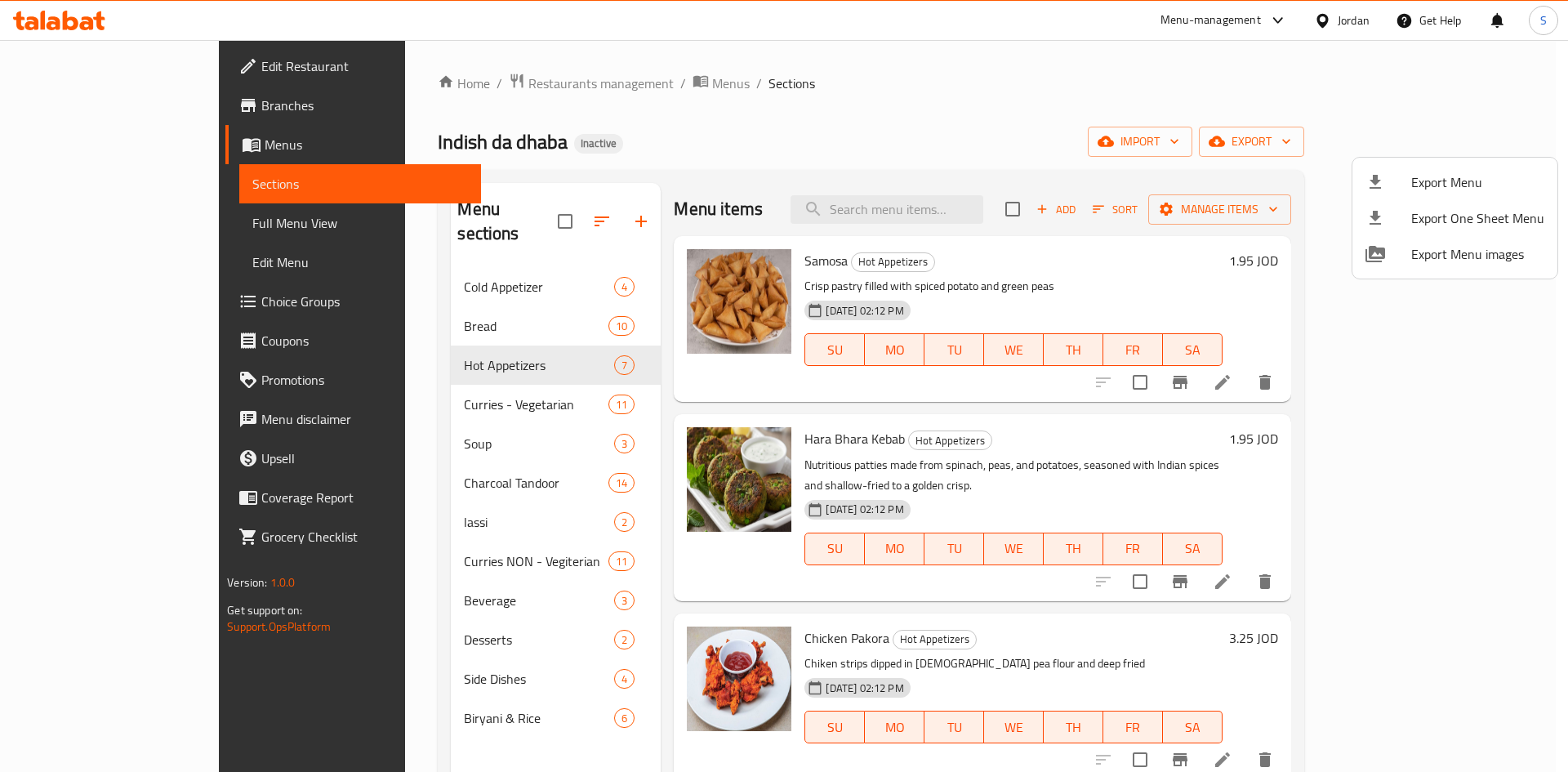
click at [72, 133] on div at bounding box center [784, 386] width 1568 height 772
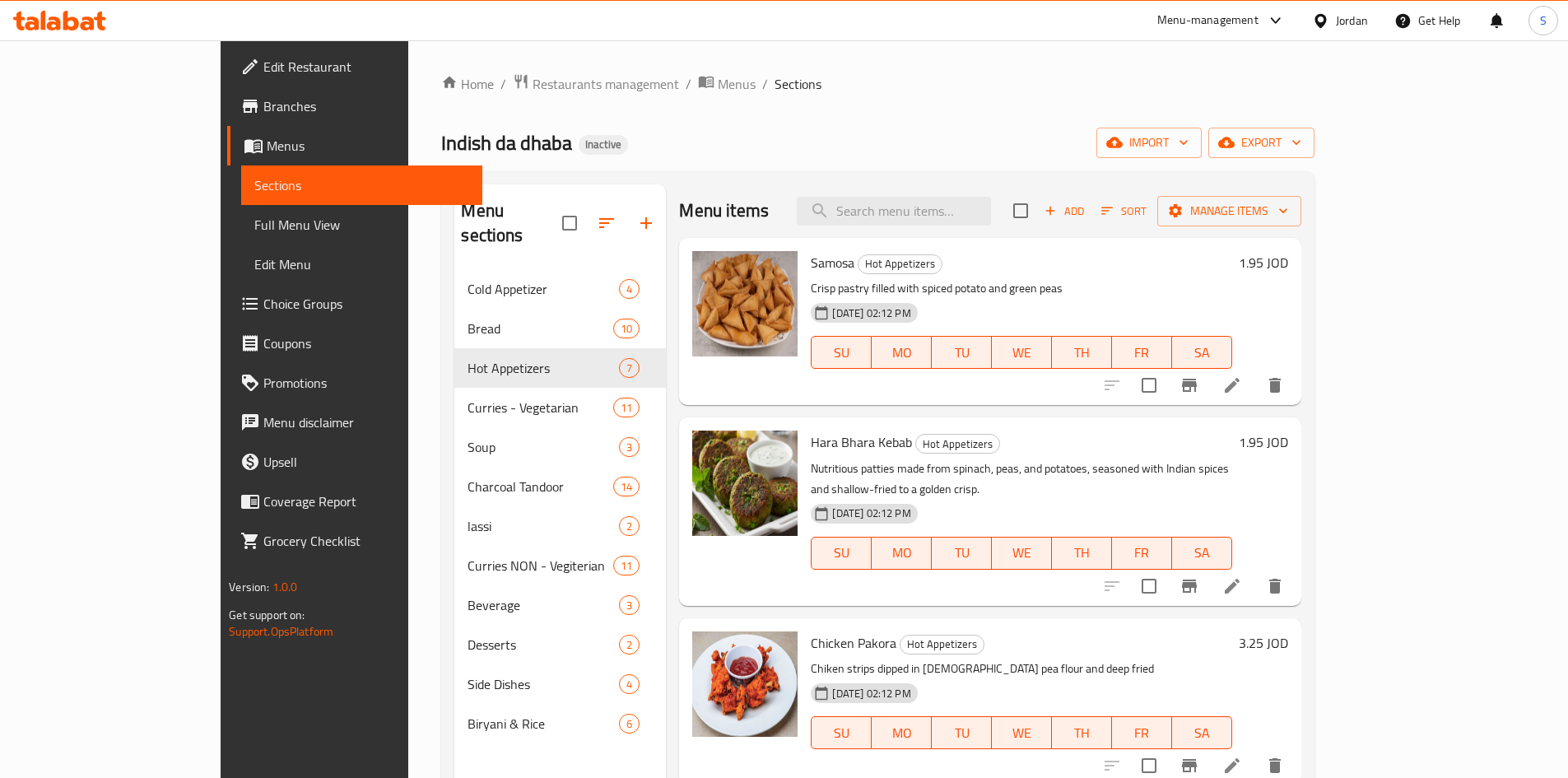
click at [266, 144] on span "Menus" at bounding box center [367, 145] width 203 height 20
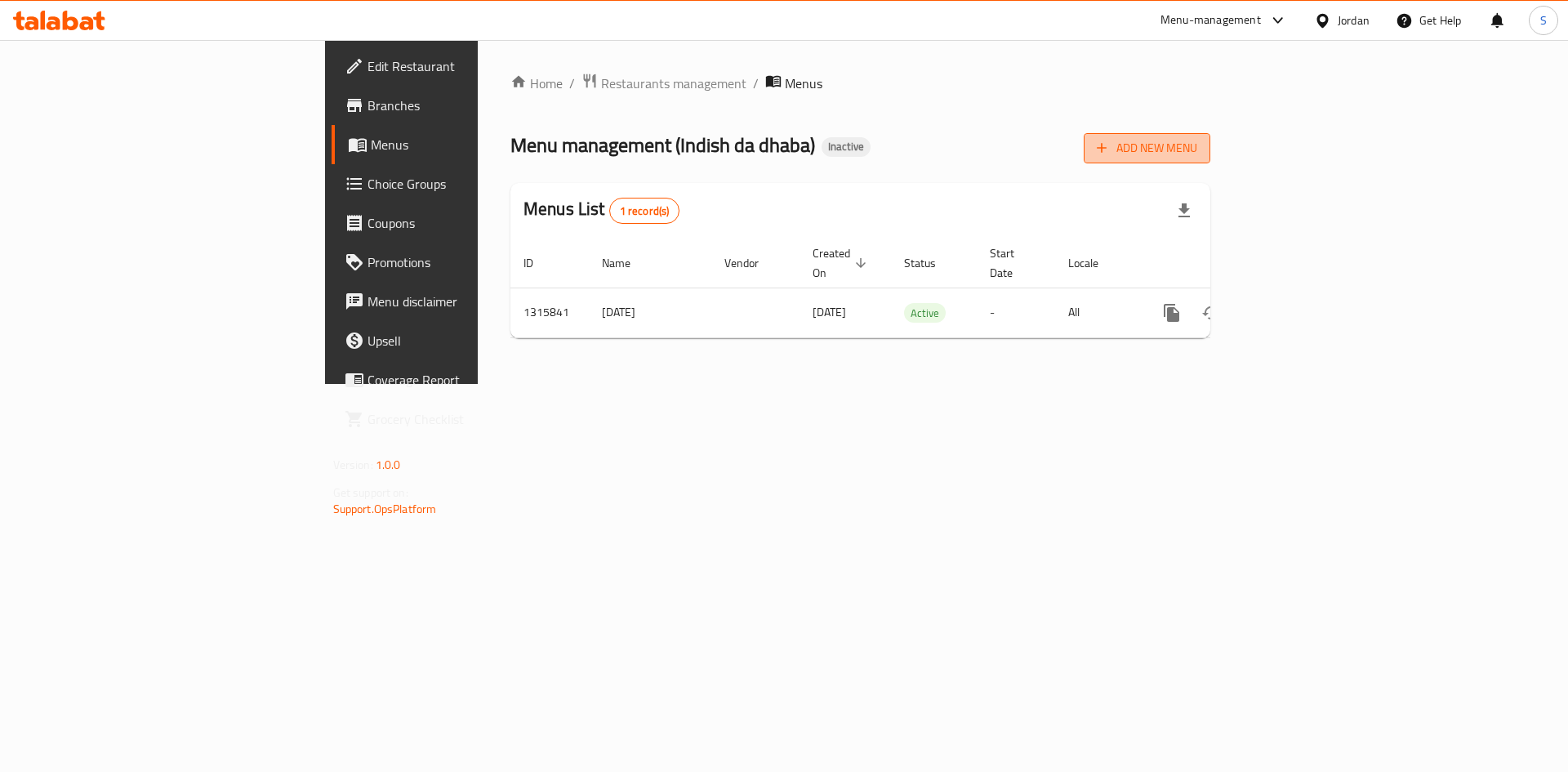
click at [1109, 147] on icon "button" at bounding box center [1102, 148] width 17 height 17
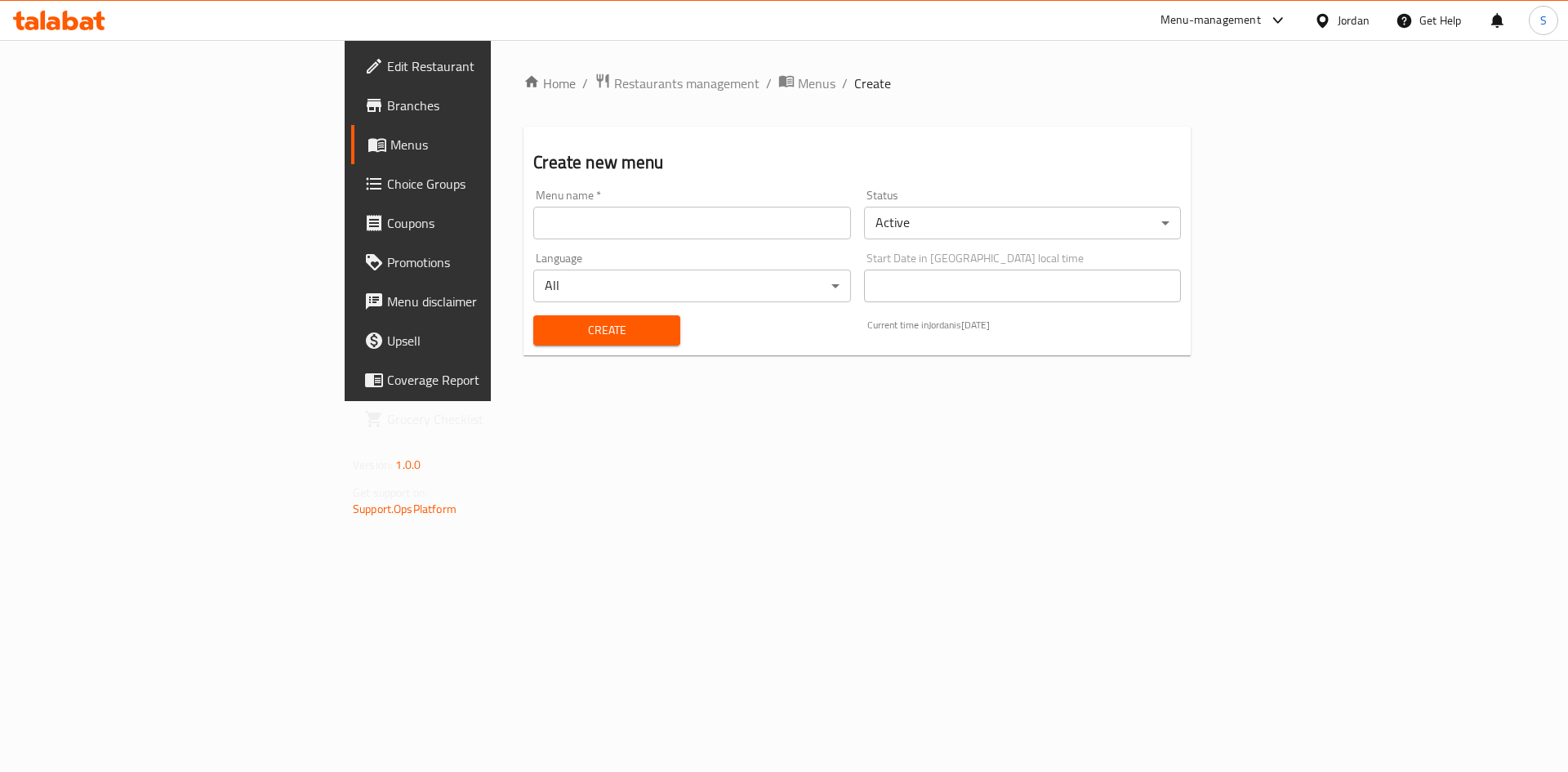
click at [669, 225] on input "text" at bounding box center [691, 222] width 317 height 32
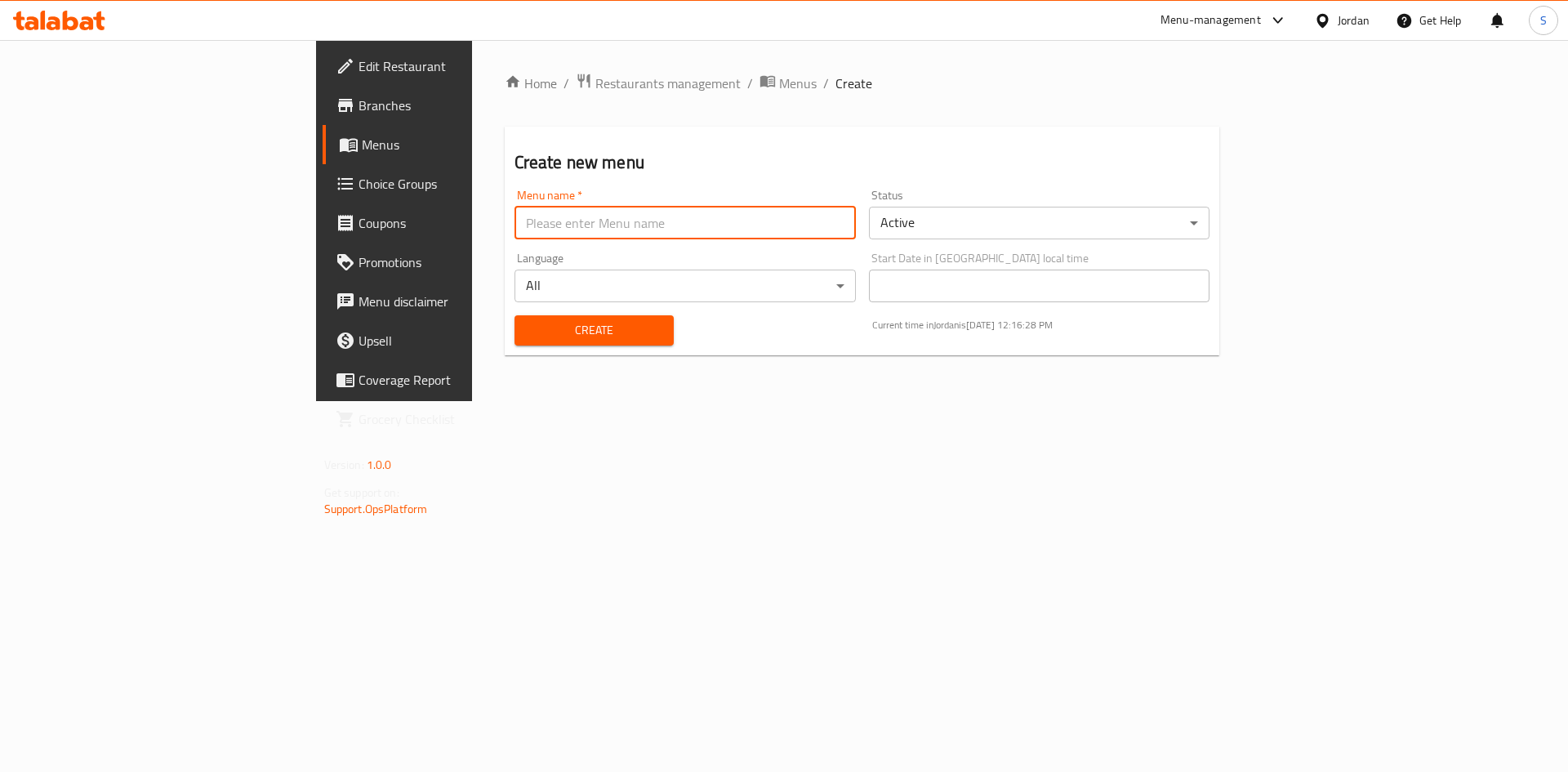
type input "final"
click at [527, 333] on span "Create" at bounding box center [594, 330] width 133 height 20
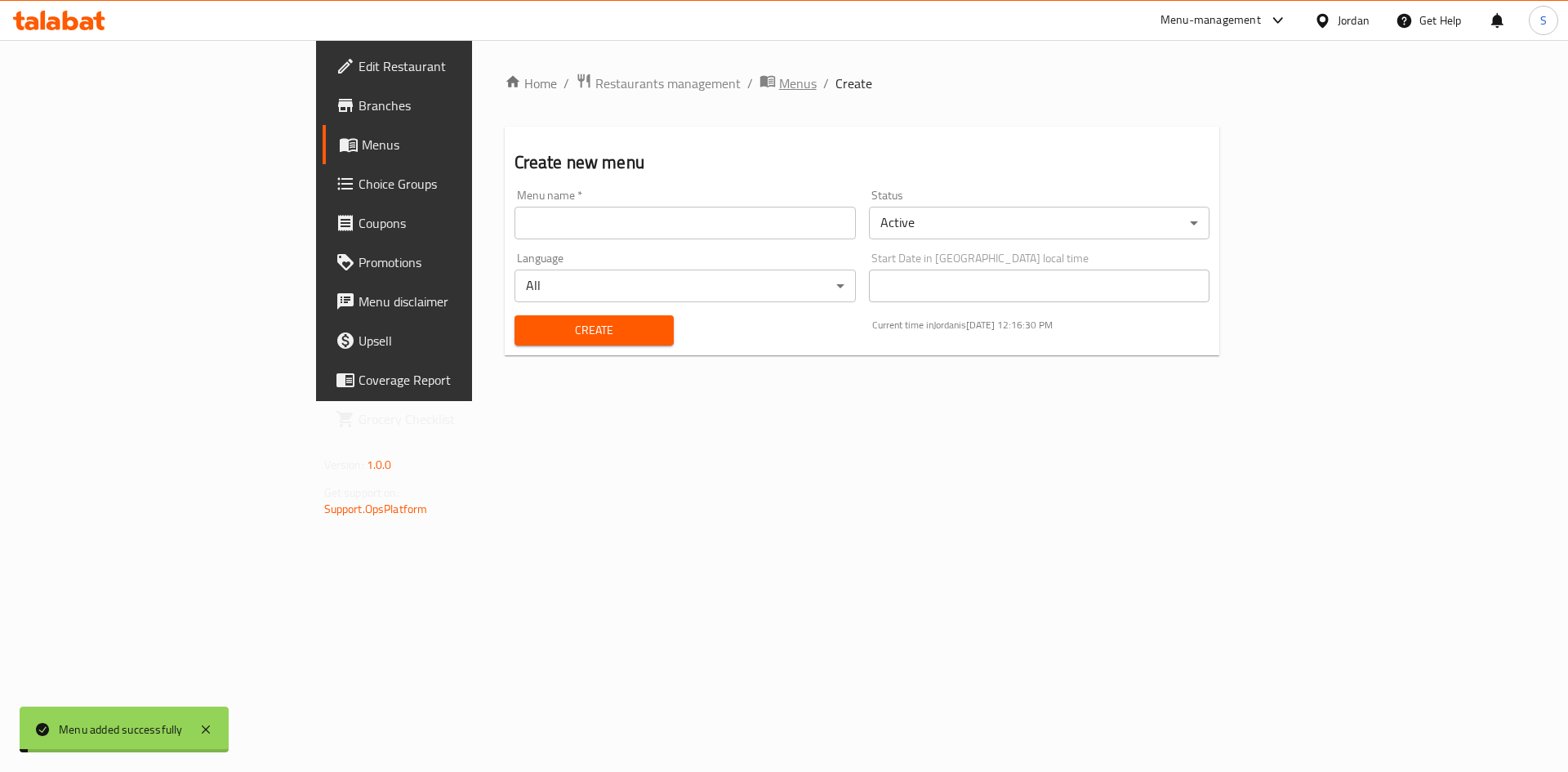
click at [779, 79] on span "Menus" at bounding box center [798, 82] width 38 height 19
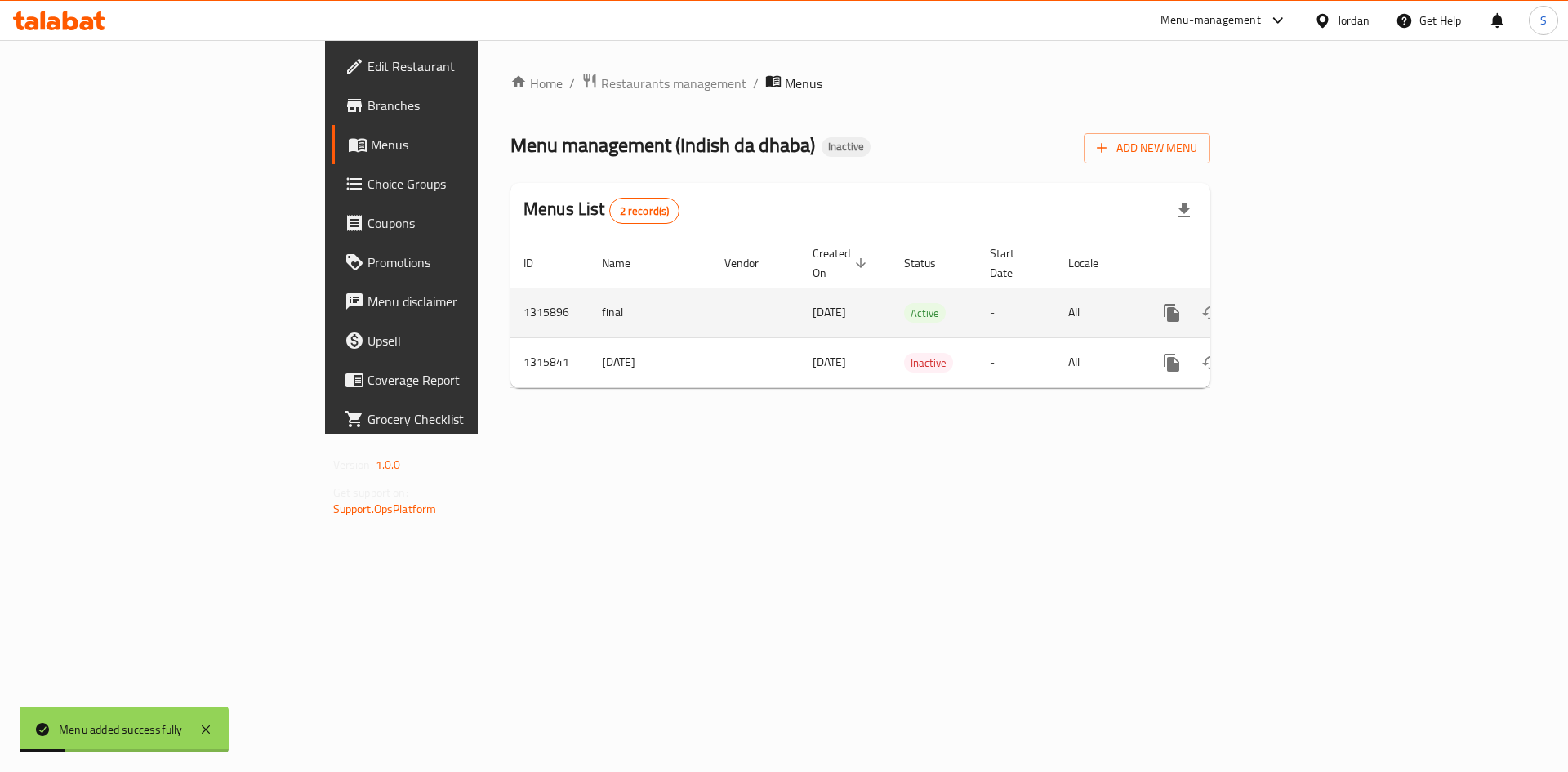
click at [1299, 303] on icon "enhanced table" at bounding box center [1289, 312] width 19 height 19
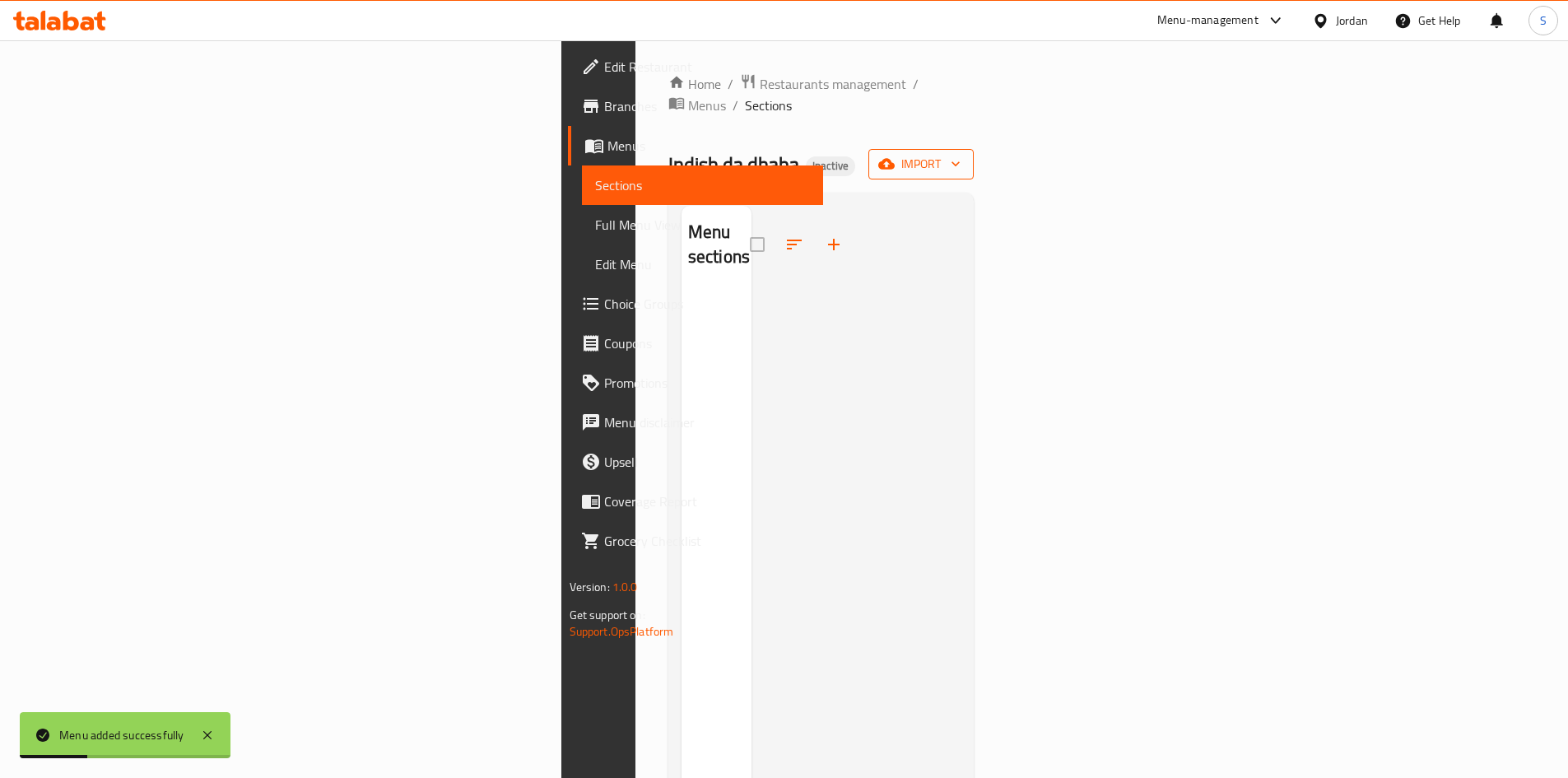
click at [961, 154] on span "import" at bounding box center [921, 164] width 79 height 21
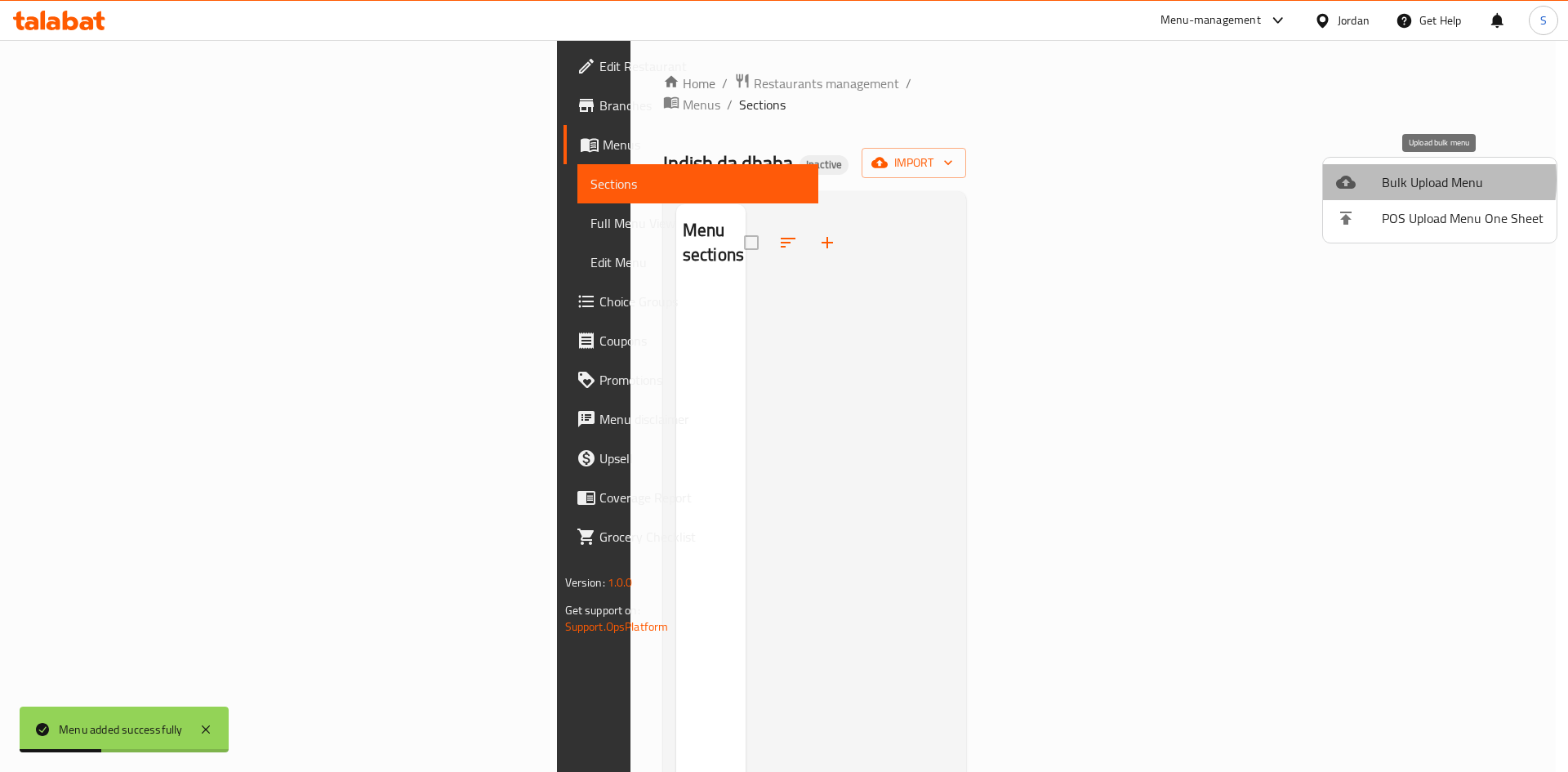
click at [1384, 180] on span "Bulk Upload Menu" at bounding box center [1462, 182] width 161 height 19
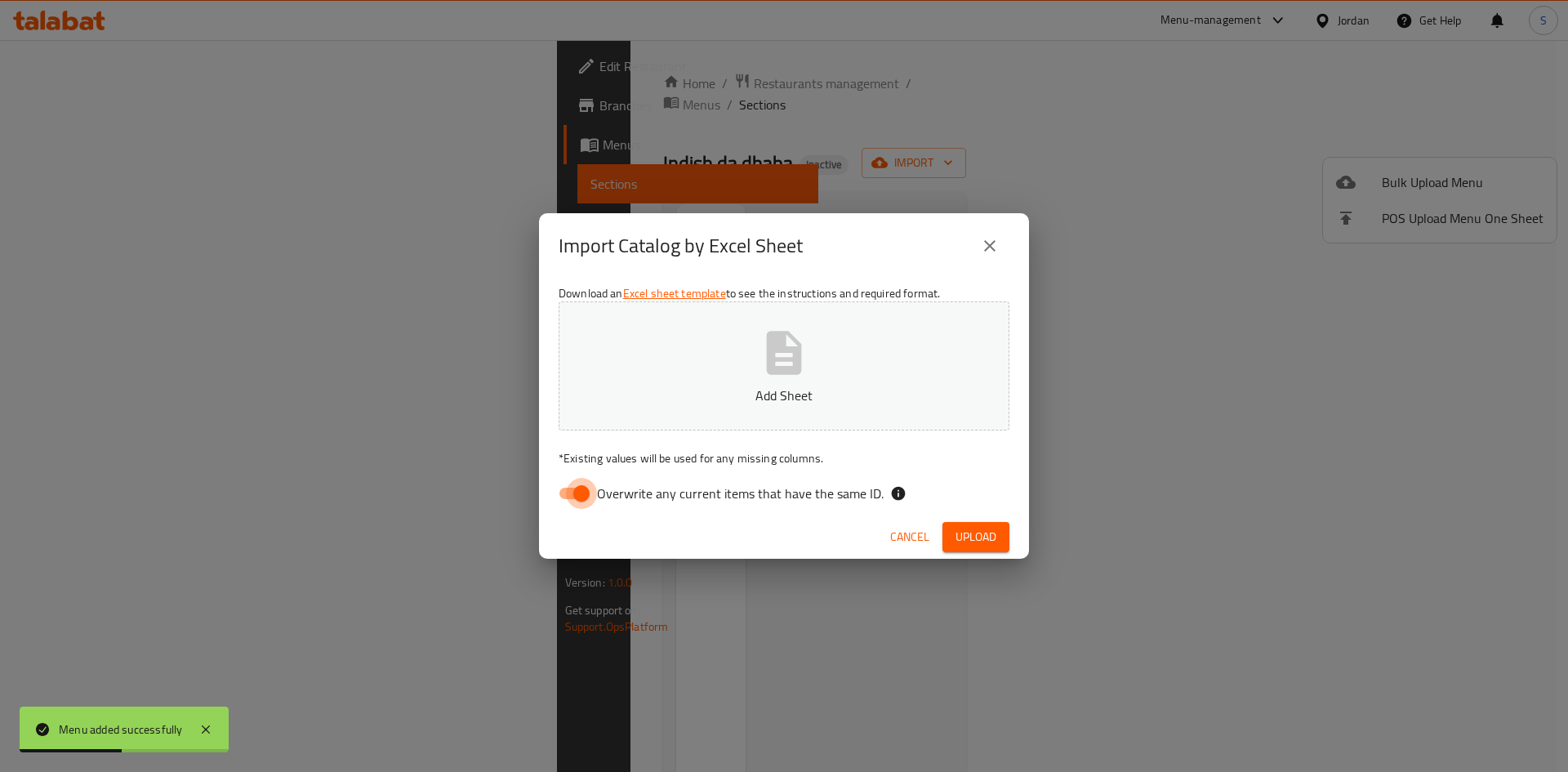
click at [587, 497] on input "Overwrite any current items that have the same ID." at bounding box center [581, 492] width 93 height 31
checkbox input "false"
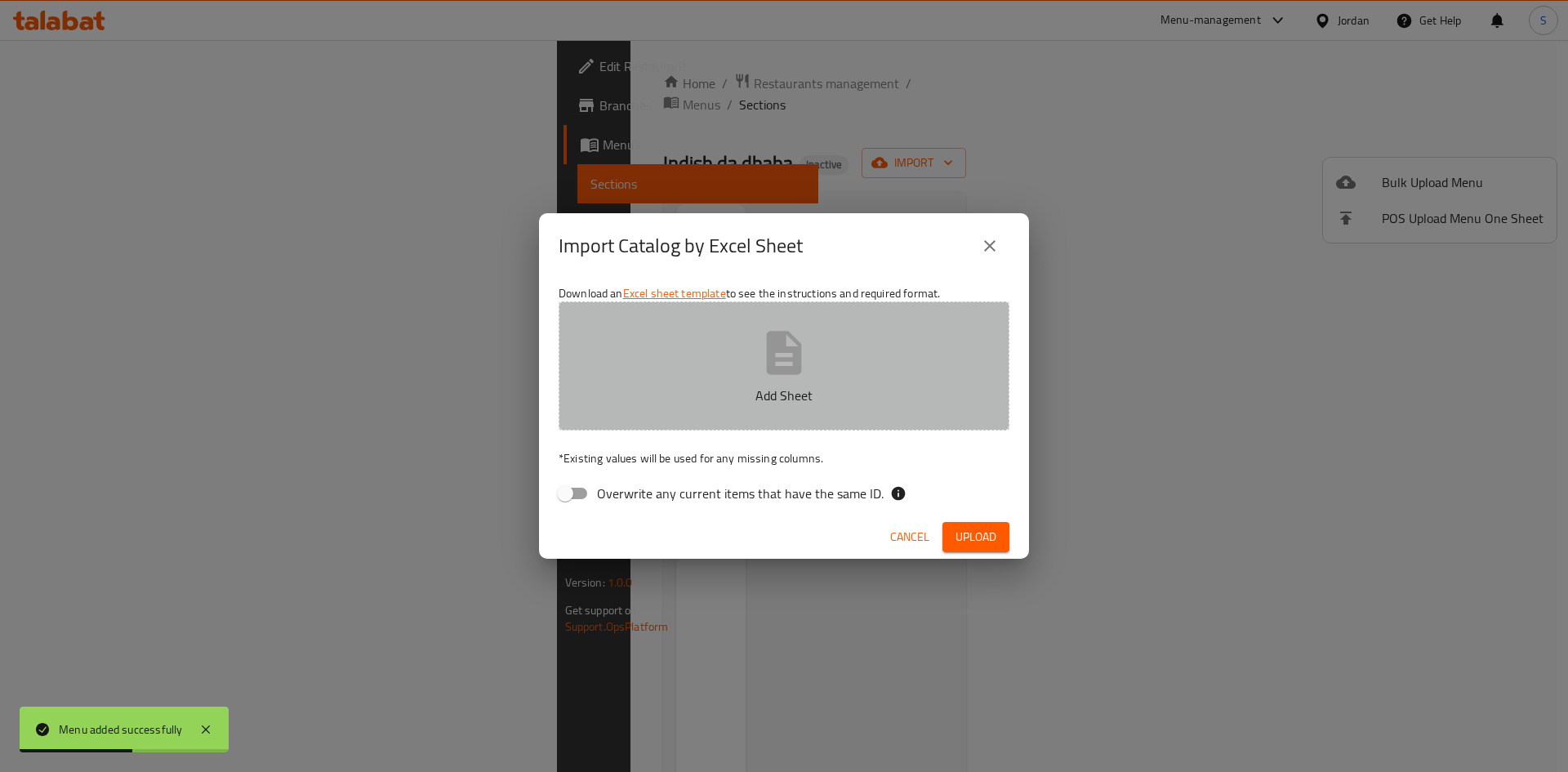
click at [610, 366] on button "Add Sheet" at bounding box center [784, 365] width 450 height 129
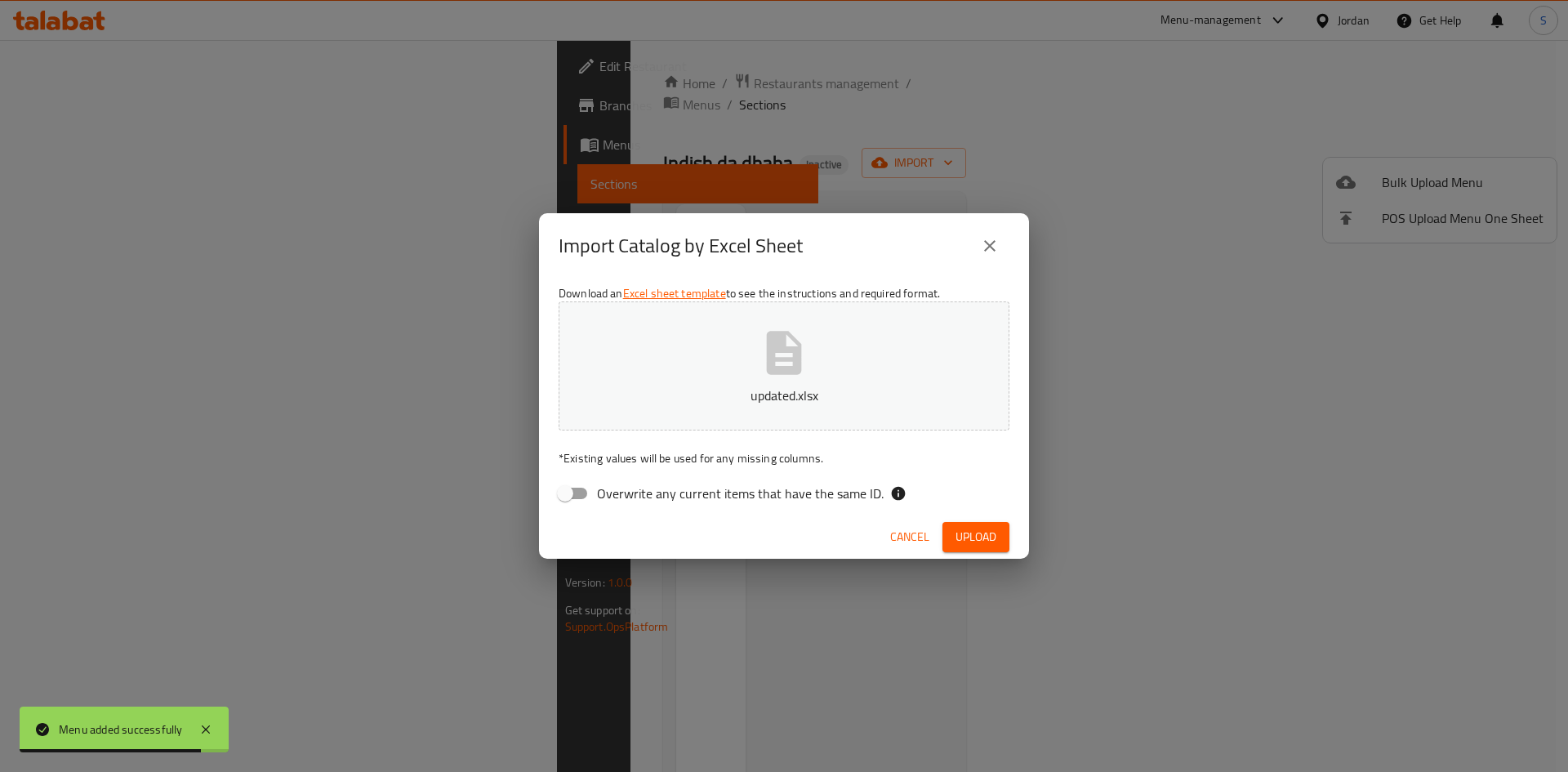
click at [989, 544] on span "Upload" at bounding box center [976, 537] width 41 height 20
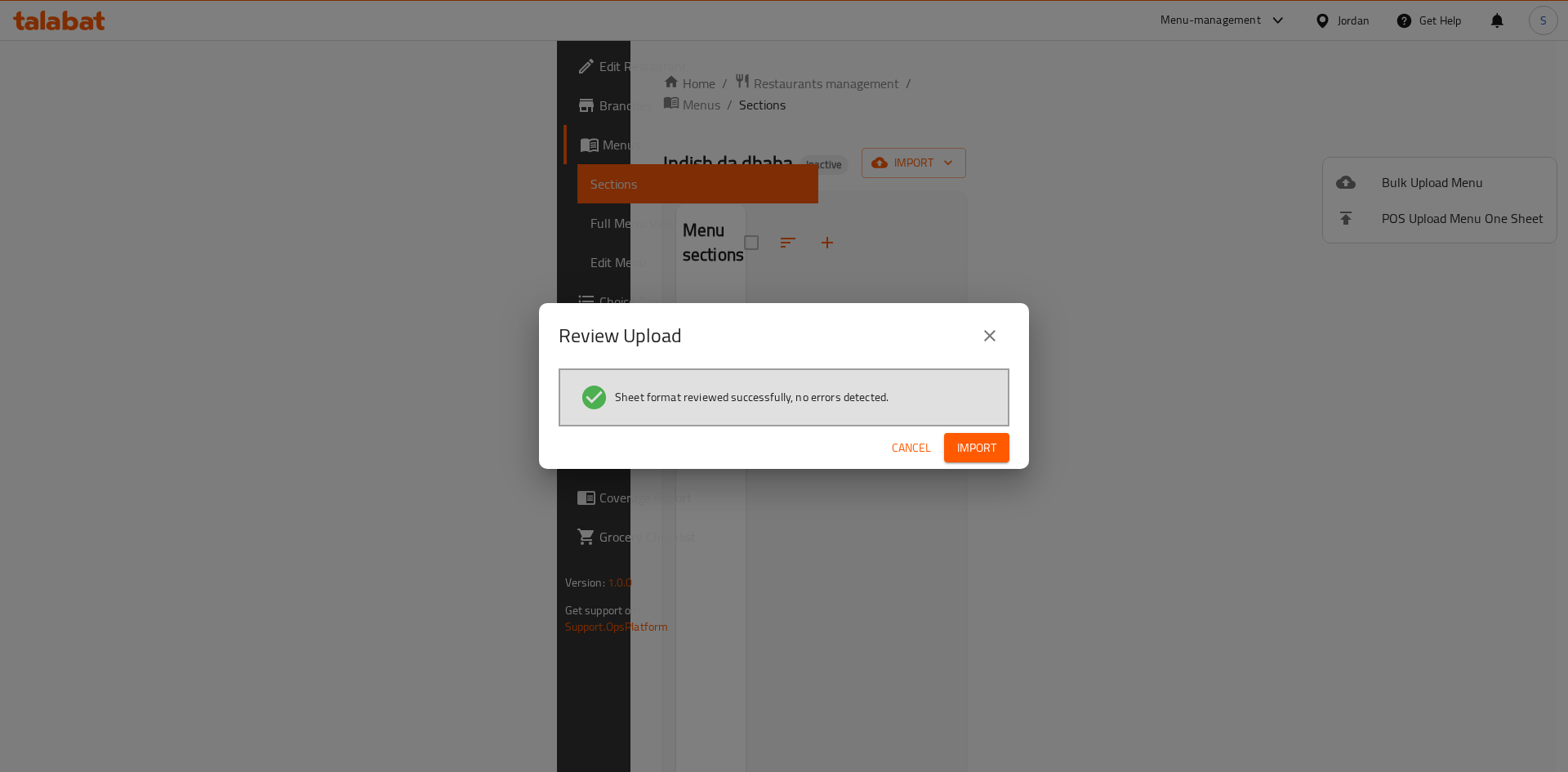
click at [985, 444] on span "Import" at bounding box center [977, 448] width 39 height 20
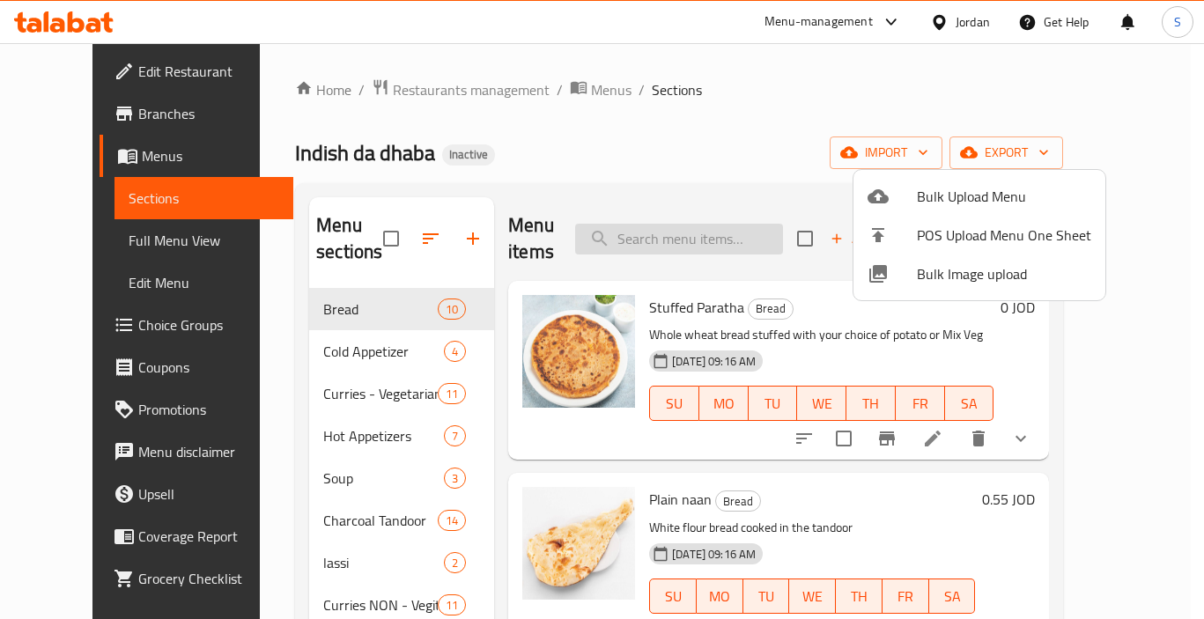
click at [693, 237] on div at bounding box center [602, 309] width 1204 height 619
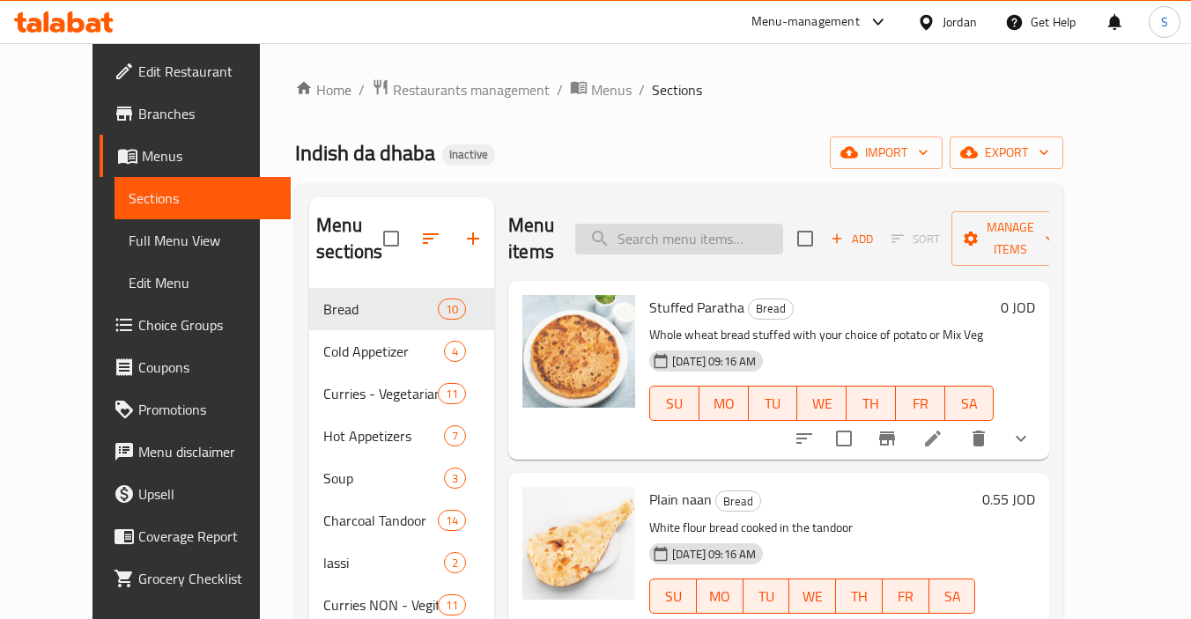
click at [692, 236] on input "search" at bounding box center [679, 239] width 208 height 31
paste input "Chicken Korma"
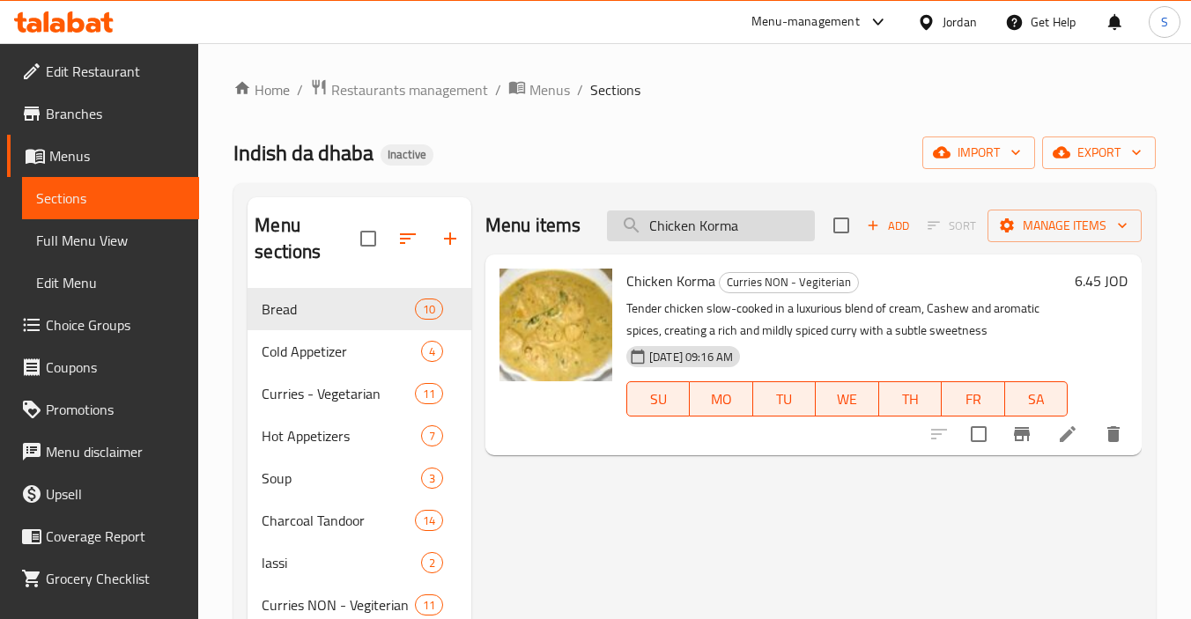
click at [709, 211] on input "Chicken Korma" at bounding box center [711, 226] width 208 height 31
paste input "ken Curry"
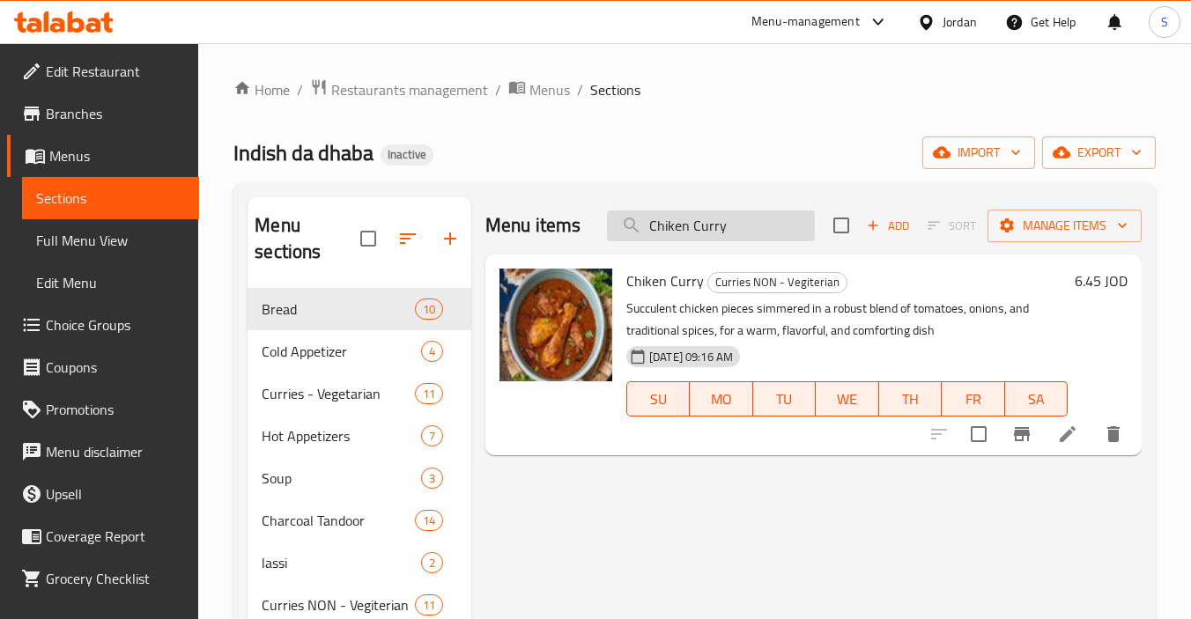
click at [713, 222] on input "Chiken Curry" at bounding box center [711, 226] width 208 height 31
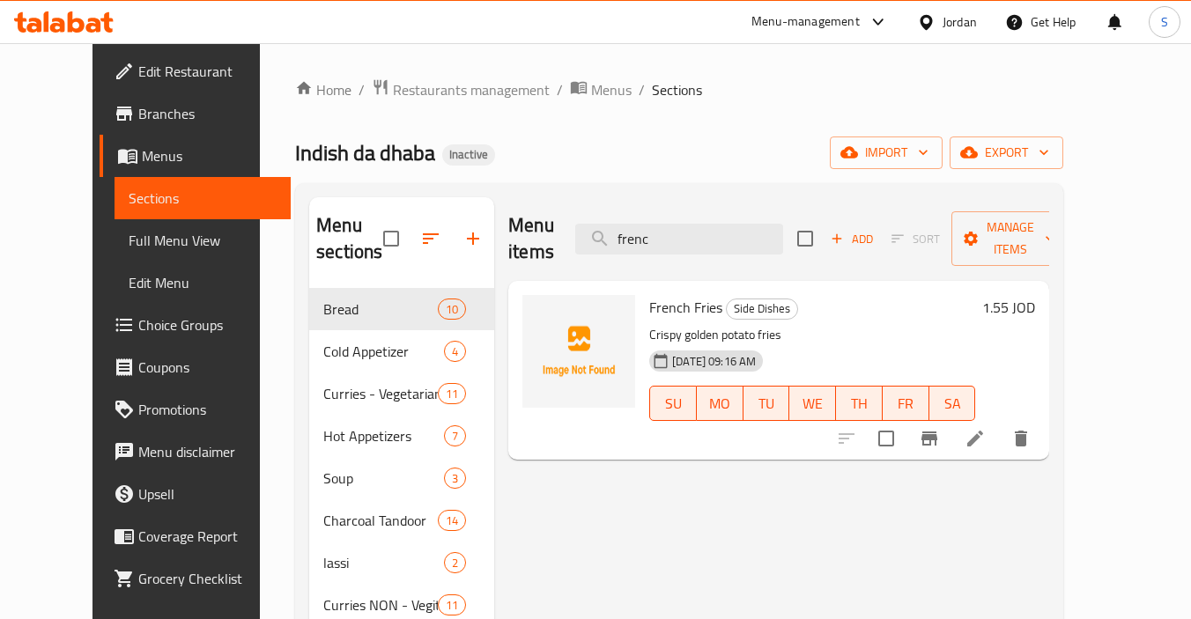
type input "frenc"
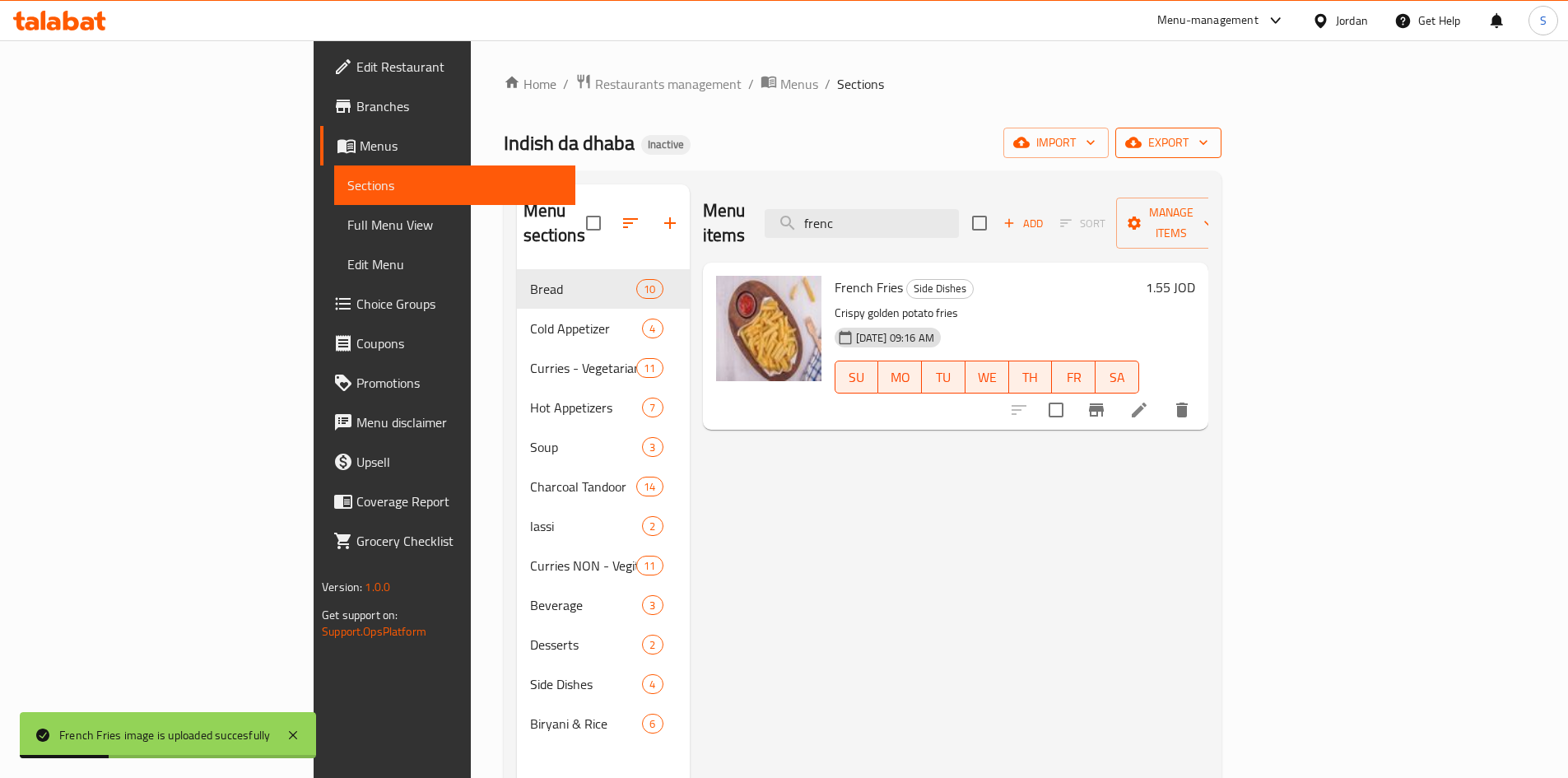
click at [1208, 141] on span "export" at bounding box center [1168, 143] width 79 height 21
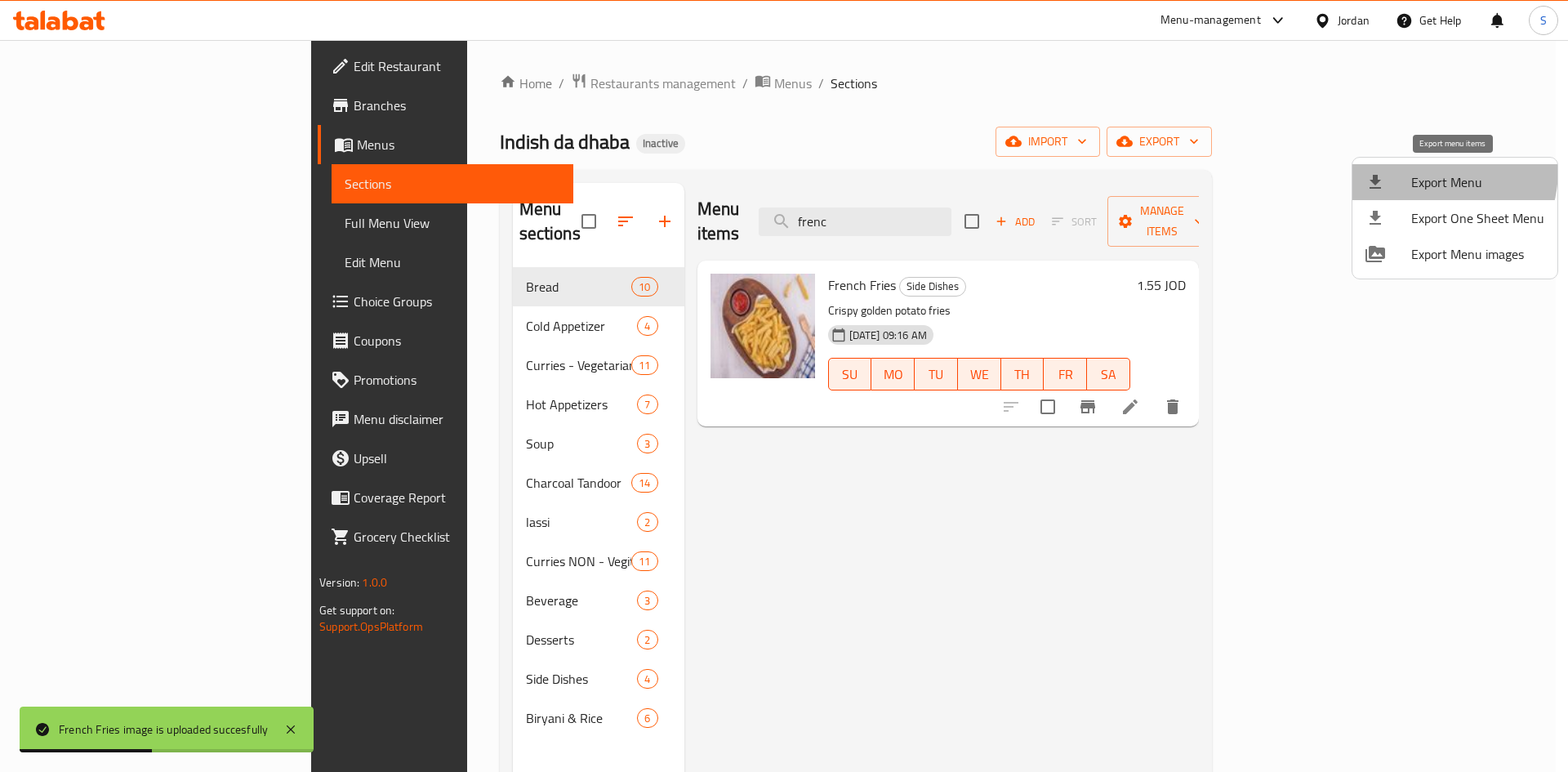
click at [1416, 169] on li "Export Menu" at bounding box center [1454, 182] width 205 height 36
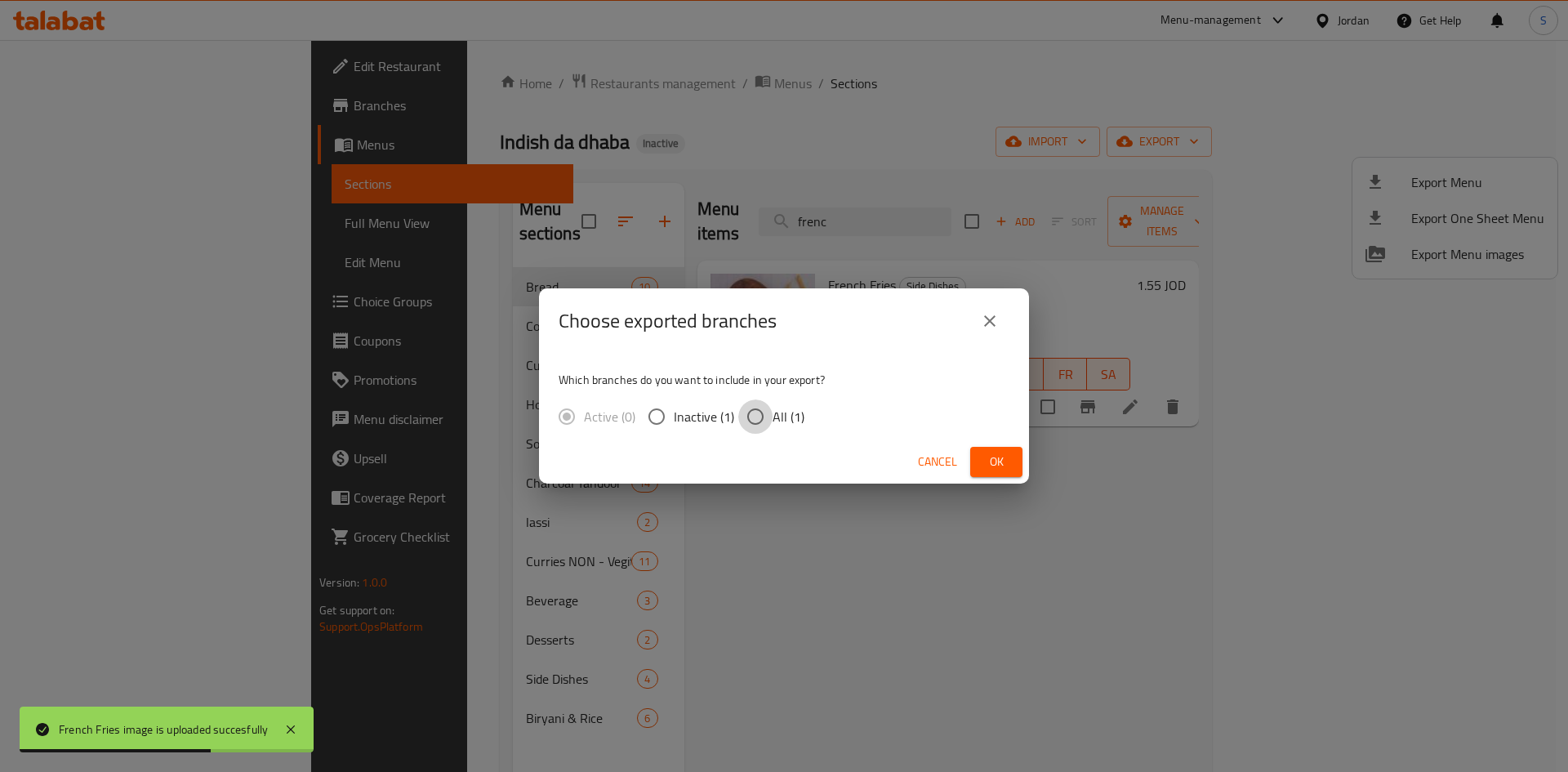
click at [770, 419] on input "All (1)" at bounding box center [754, 416] width 34 height 34
radio input "true"
click at [1006, 459] on span "Ok" at bounding box center [996, 462] width 26 height 20
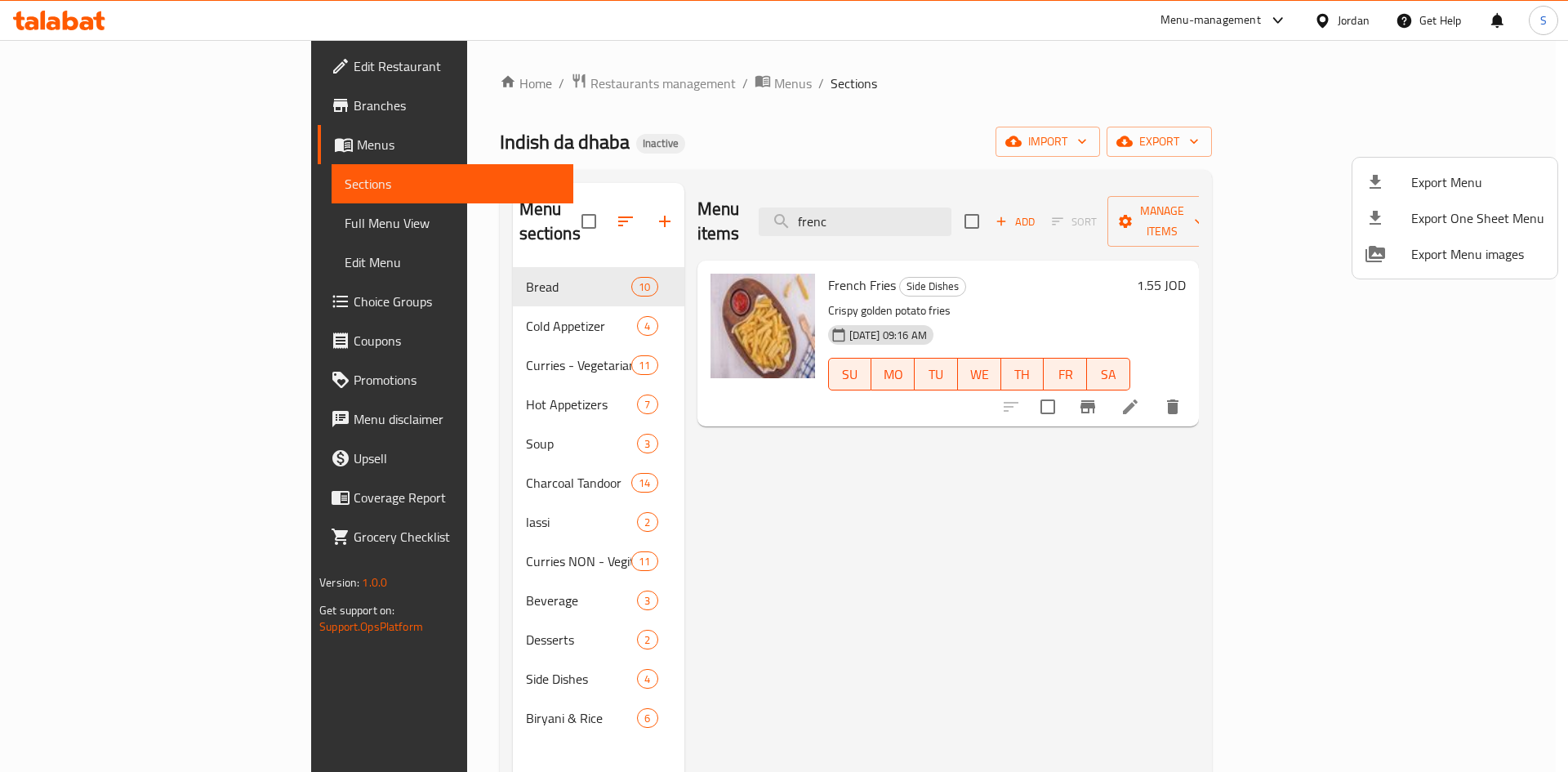
click at [1330, 29] on div at bounding box center [784, 386] width 1568 height 772
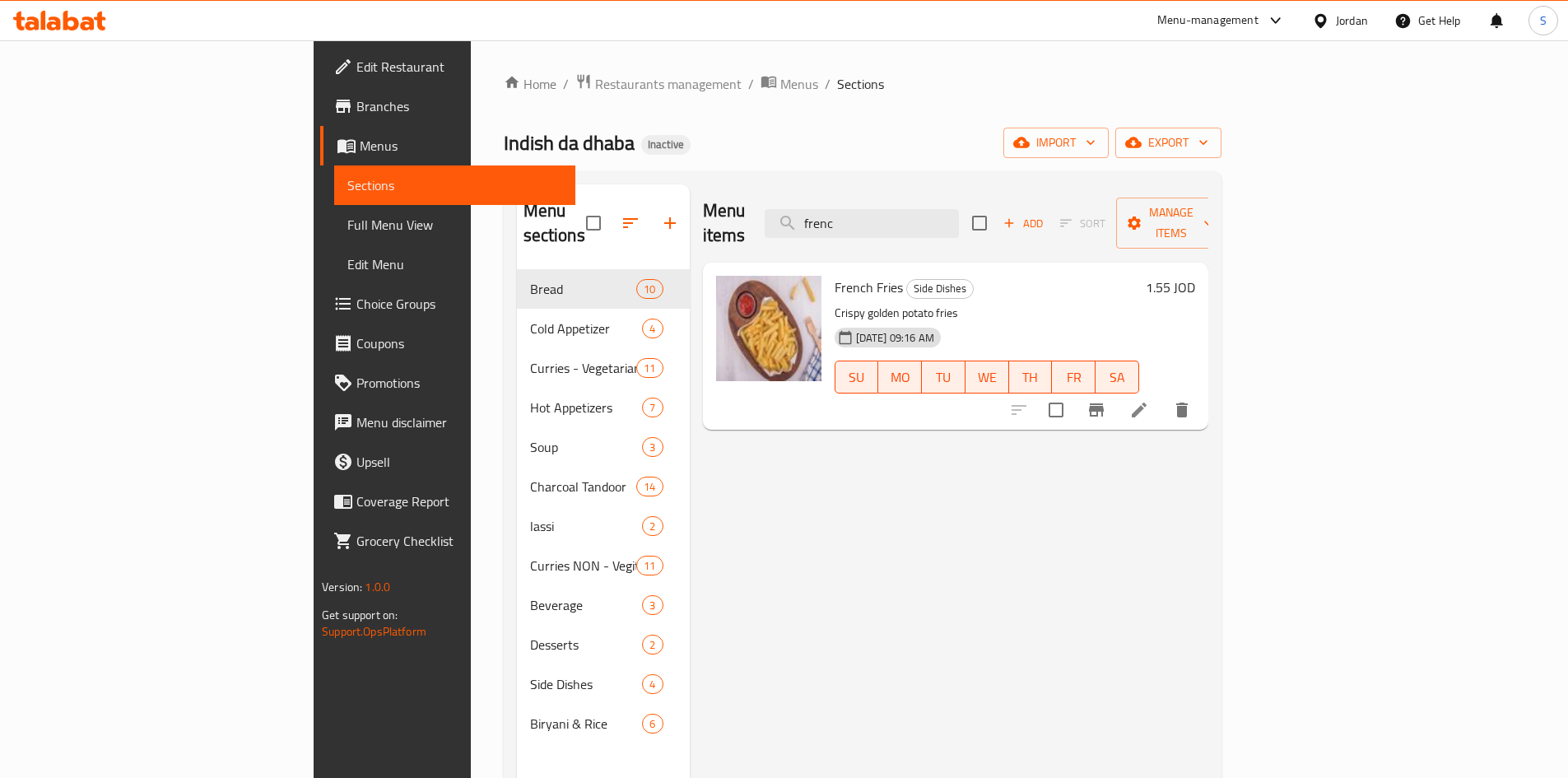
click at [1333, 20] on div at bounding box center [1324, 20] width 24 height 18
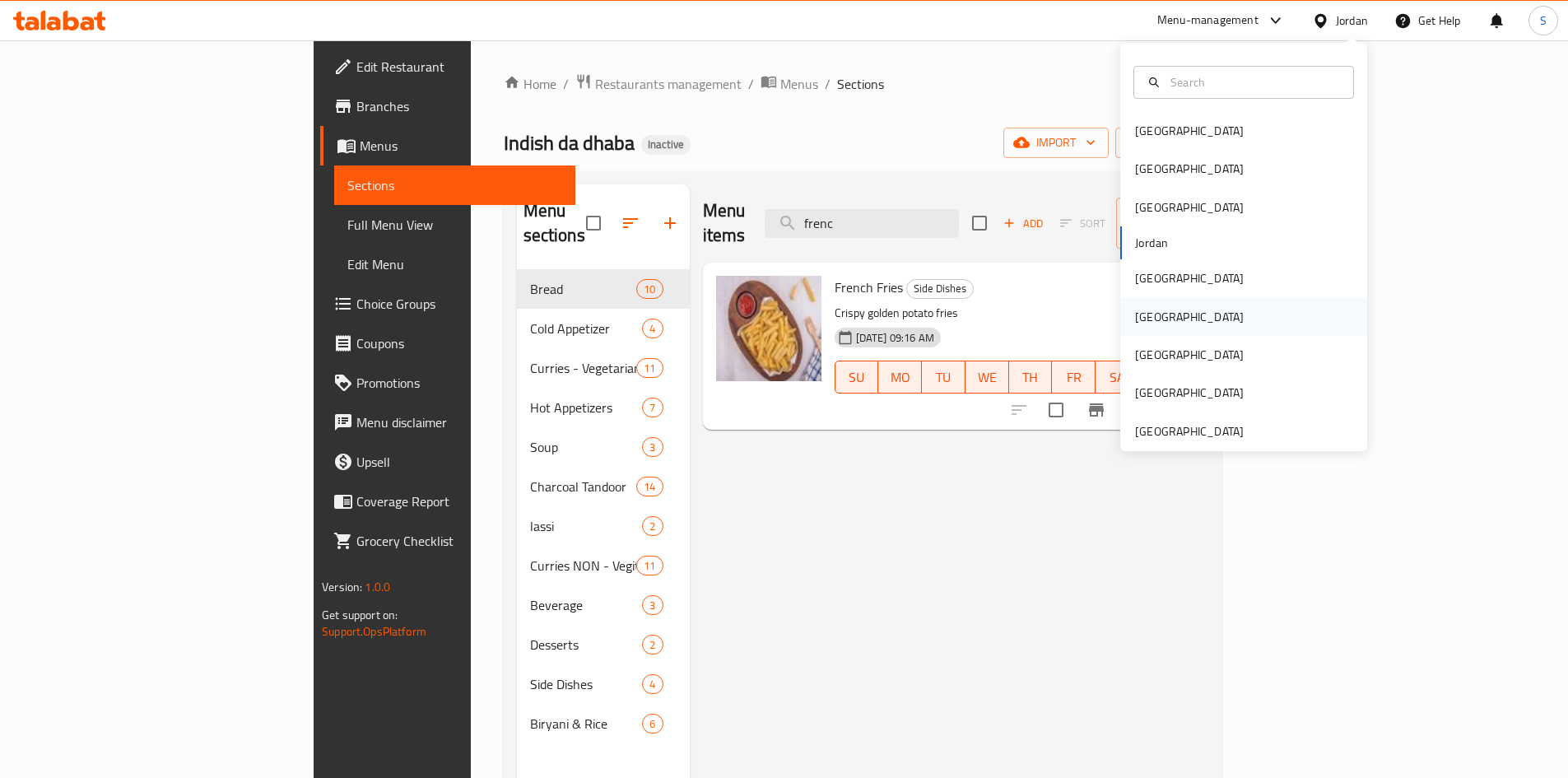
click at [1150, 318] on div "Oman" at bounding box center [1190, 317] width 108 height 18
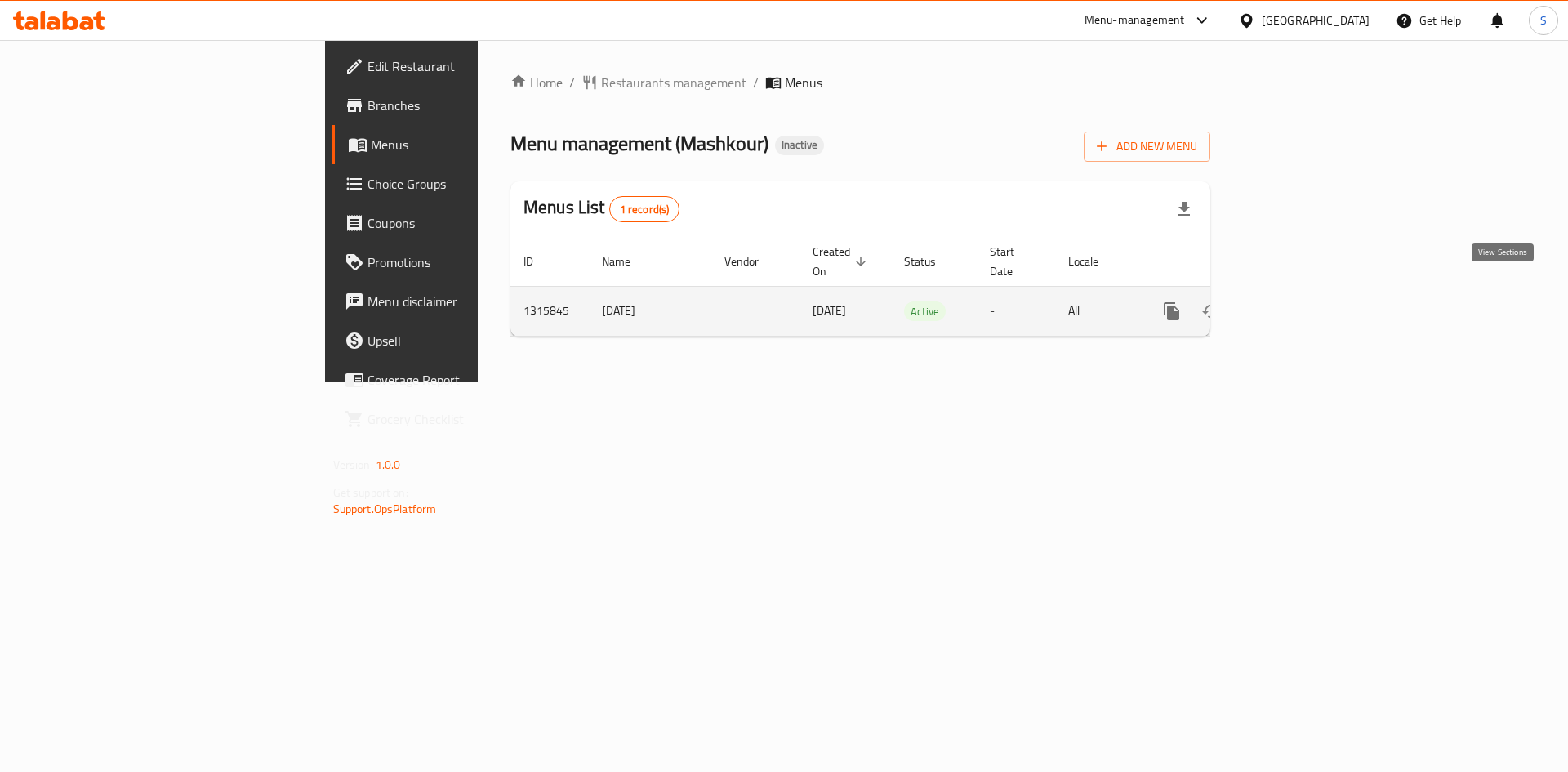
click at [1299, 301] on icon "enhanced table" at bounding box center [1289, 310] width 19 height 19
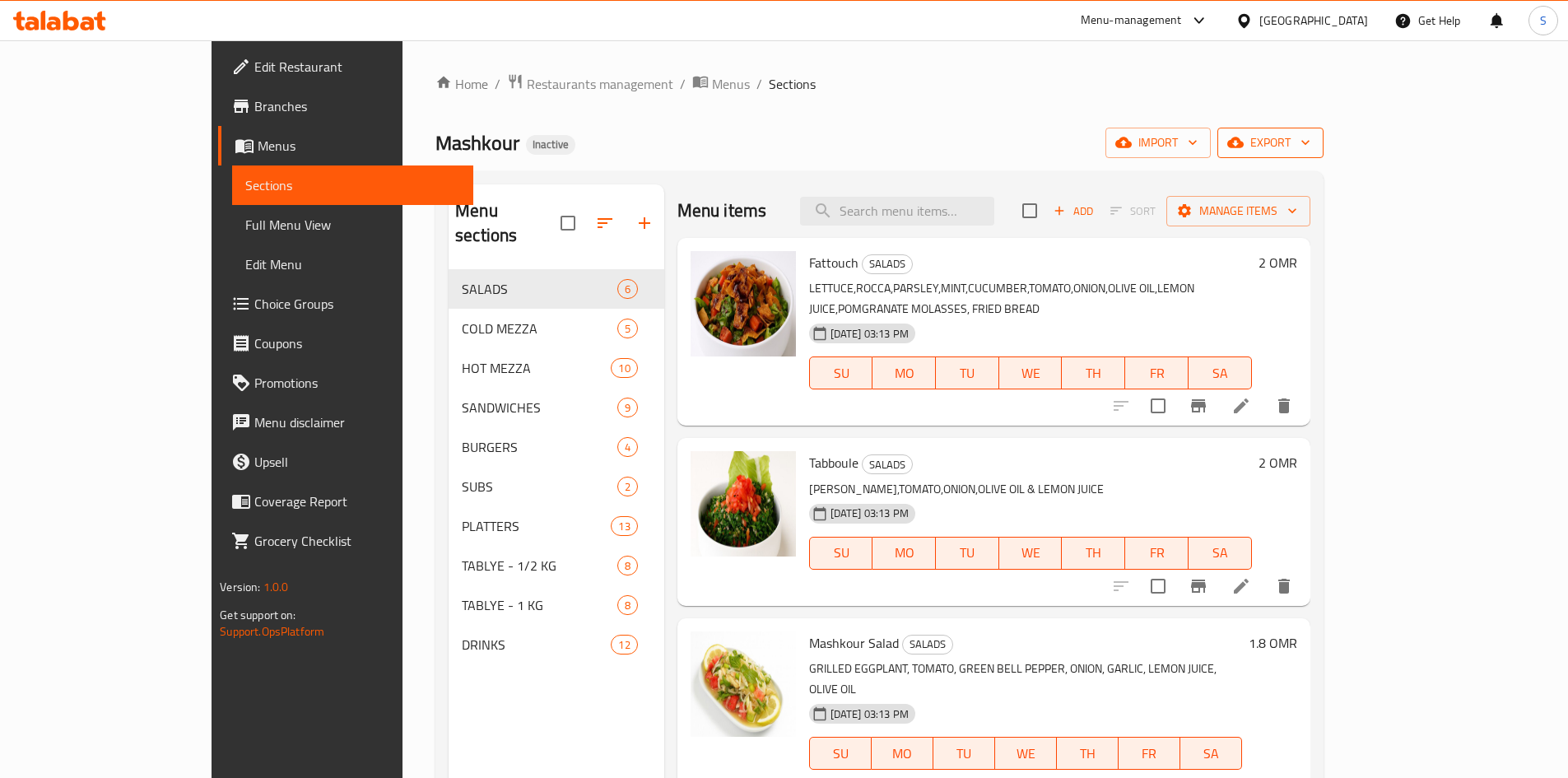
click at [1311, 138] on span "export" at bounding box center [1270, 143] width 79 height 21
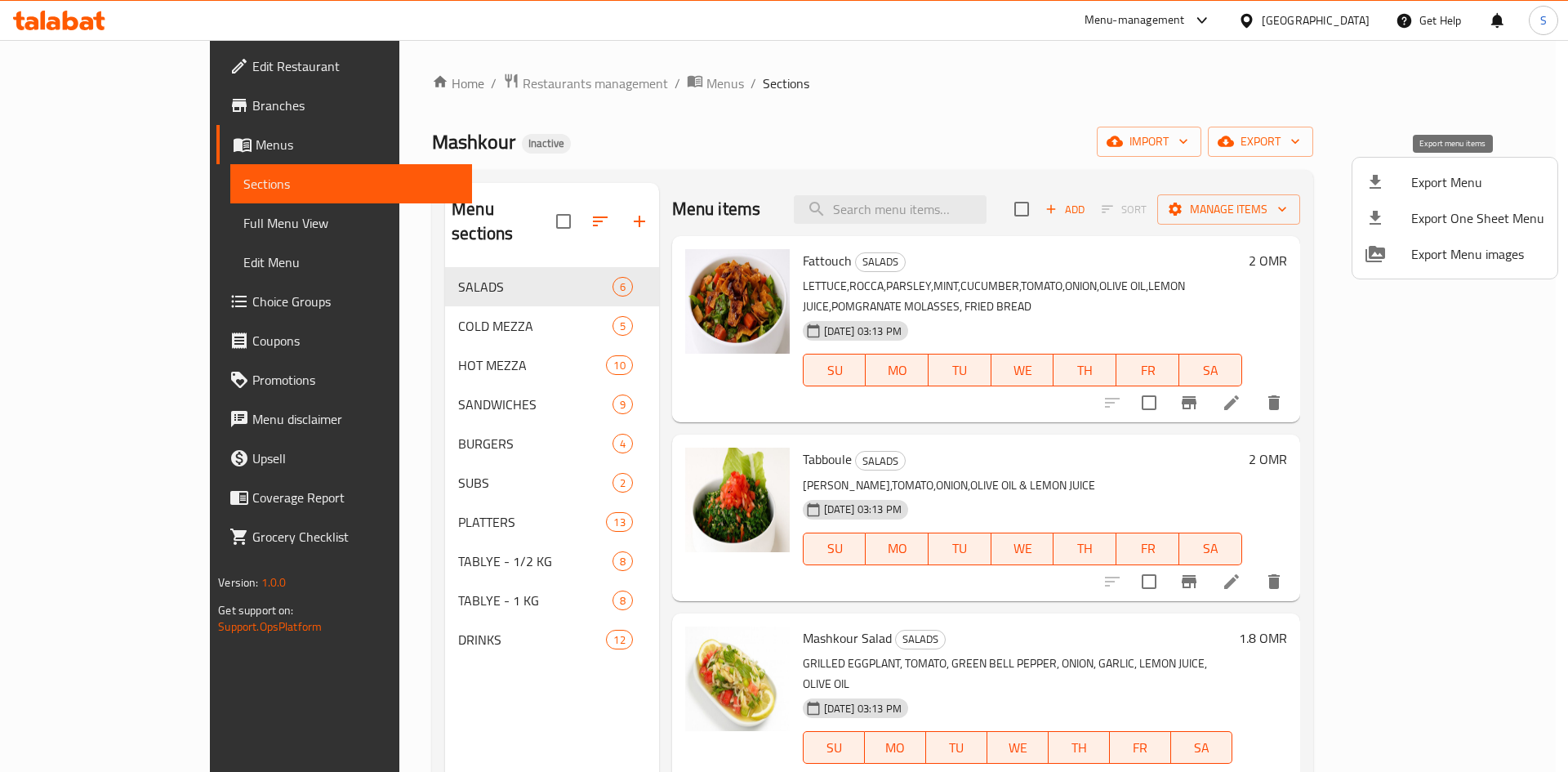
click at [1391, 170] on li "Export Menu" at bounding box center [1454, 182] width 205 height 36
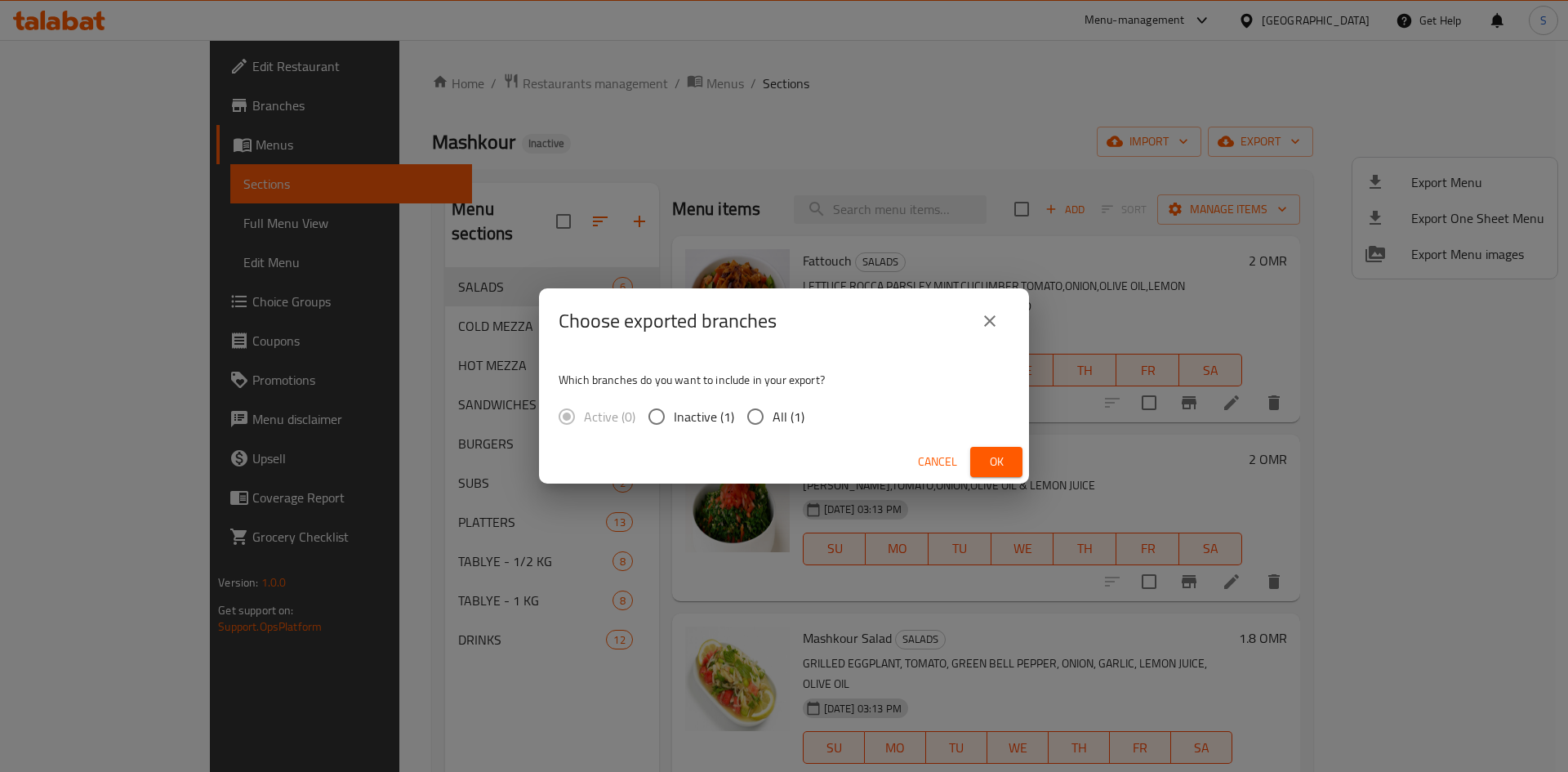
click at [765, 418] on input "All (1)" at bounding box center [754, 416] width 34 height 34
radio input "true"
click at [1003, 456] on span "Ok" at bounding box center [996, 462] width 26 height 20
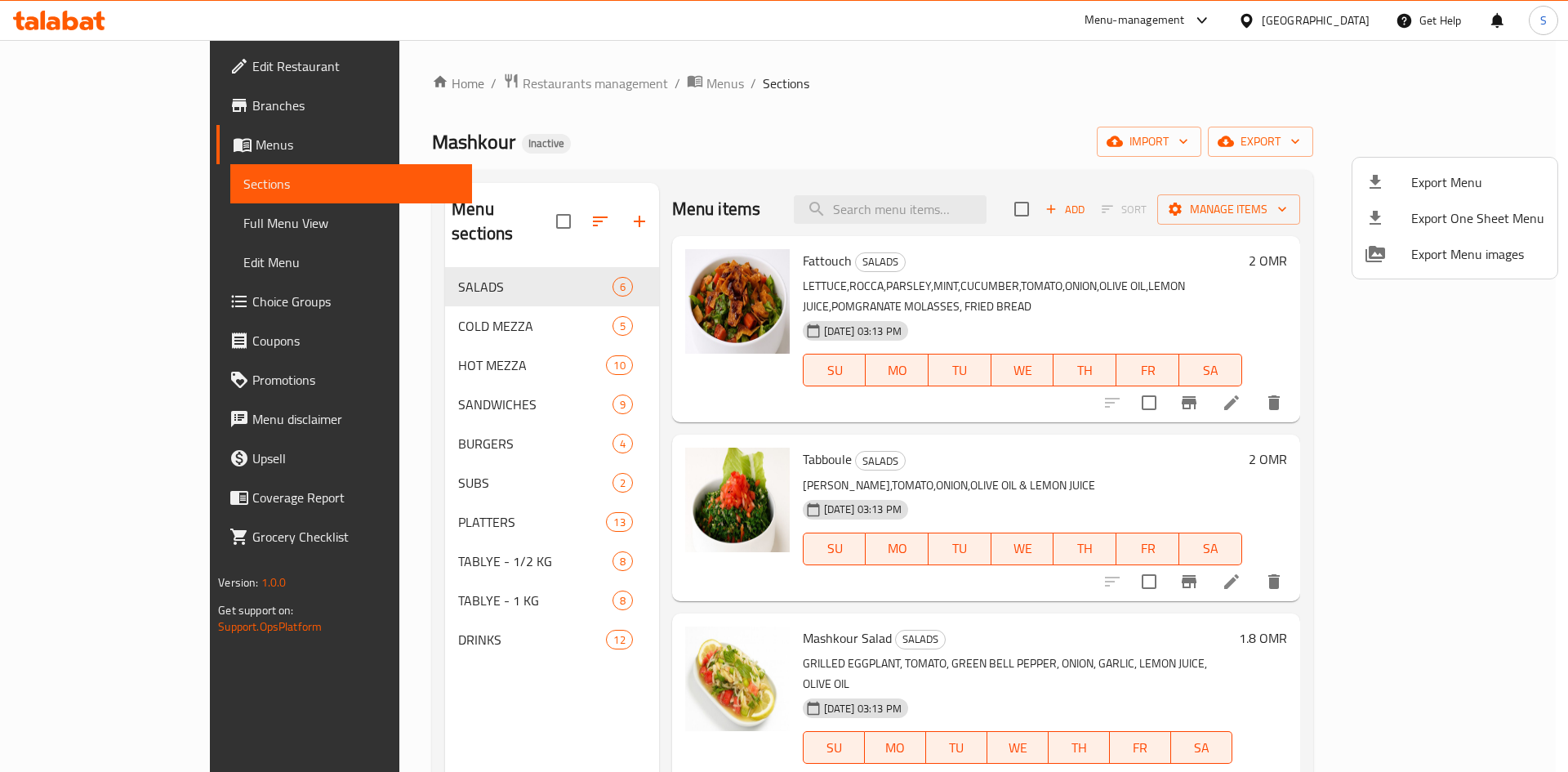
click at [1057, 153] on div at bounding box center [784, 386] width 1568 height 772
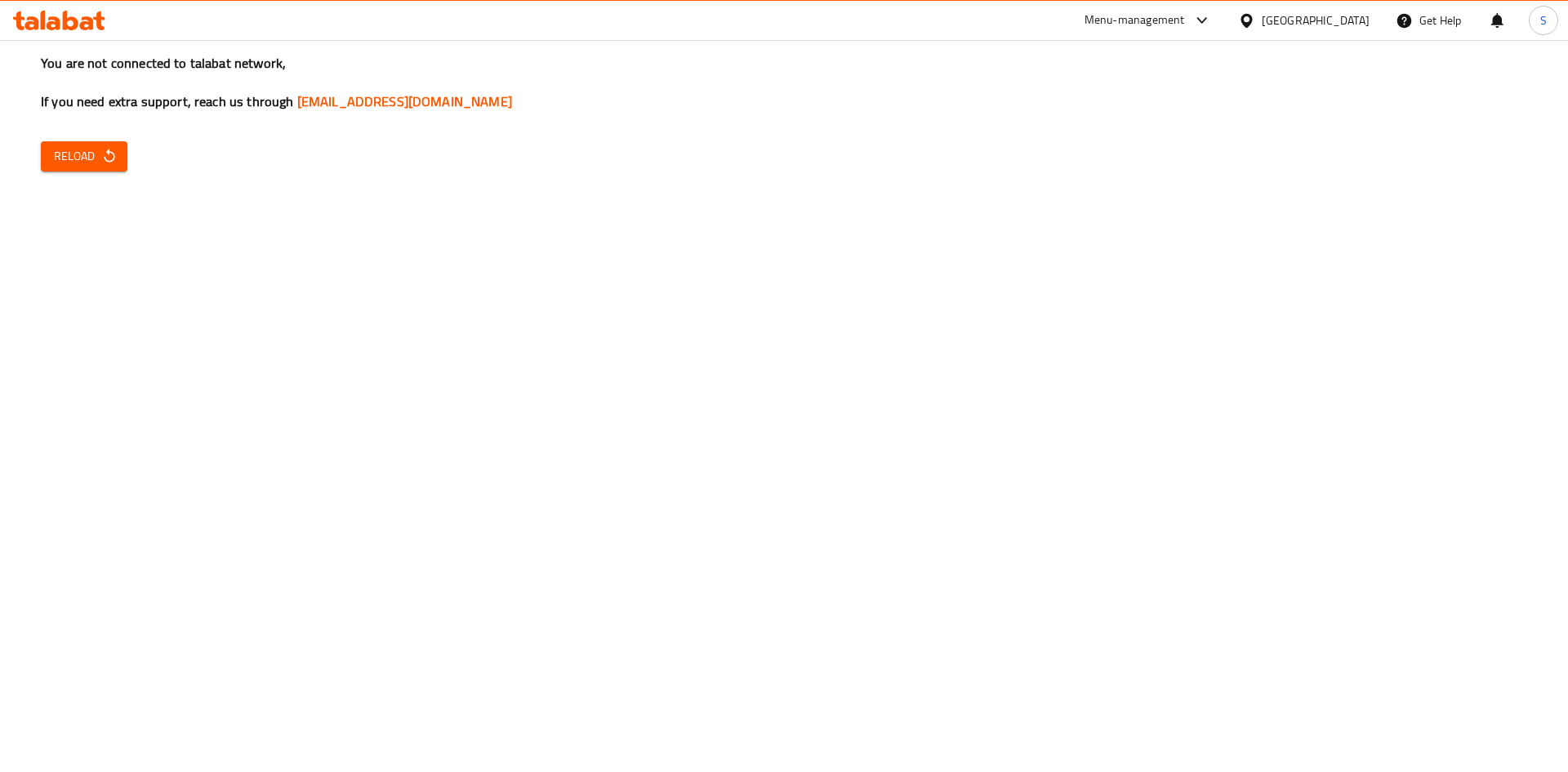
click at [120, 167] on button "Reload" at bounding box center [83, 156] width 86 height 31
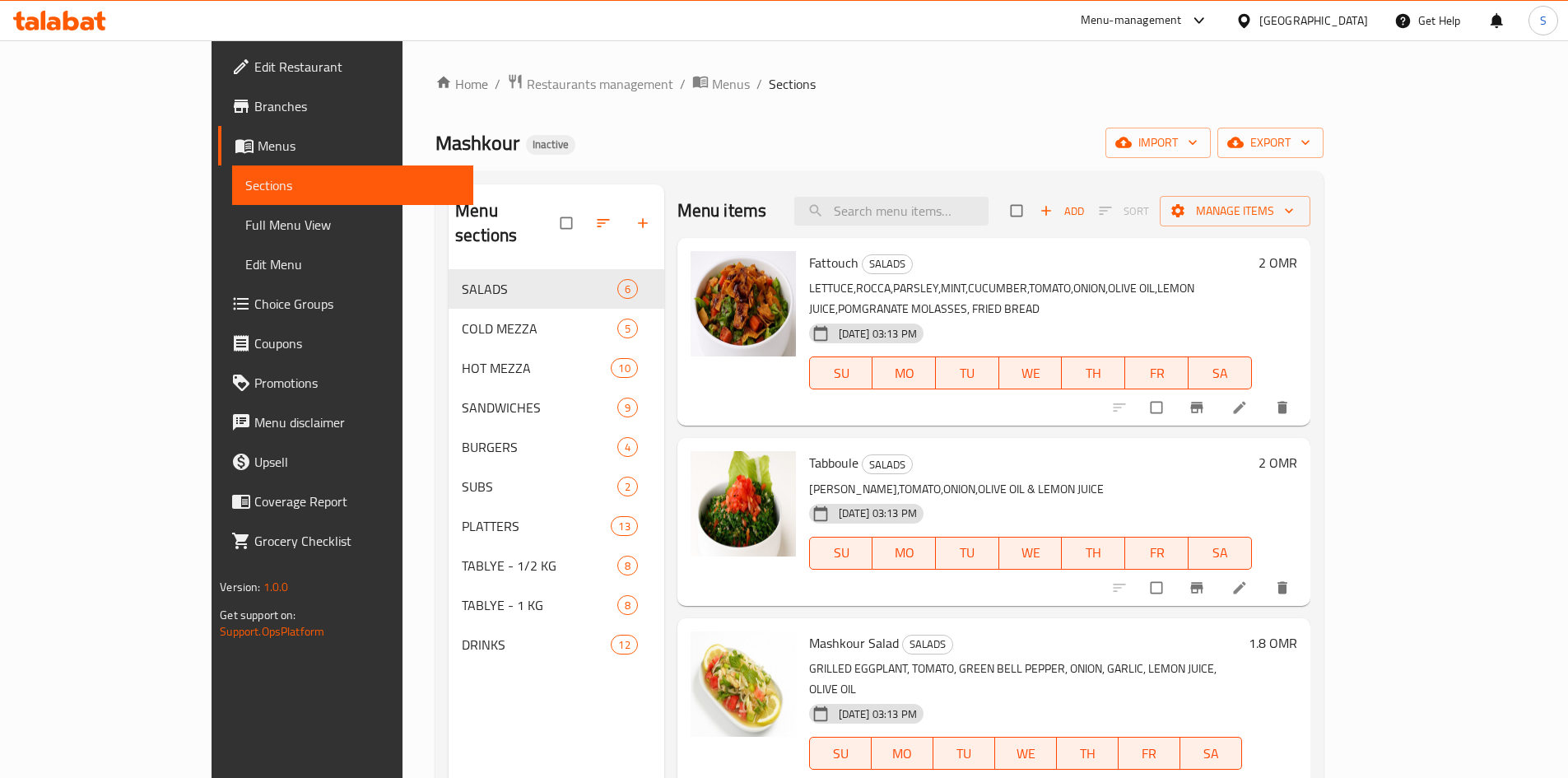
click at [1367, 18] on div "[GEOGRAPHIC_DATA]" at bounding box center [1302, 21] width 159 height 39
click at [1354, 21] on div "[GEOGRAPHIC_DATA]" at bounding box center [1314, 20] width 108 height 18
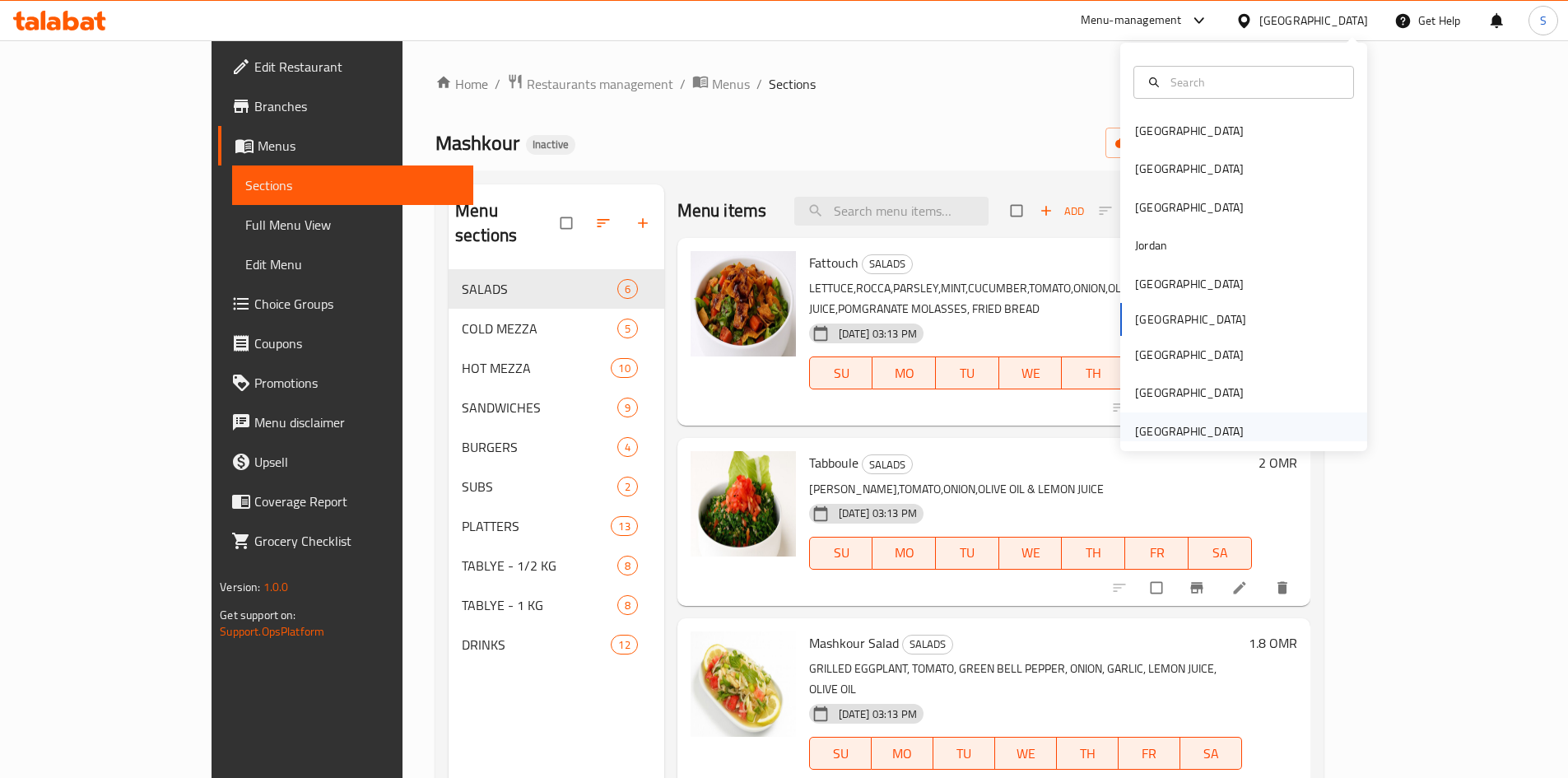
click at [1166, 431] on div "[GEOGRAPHIC_DATA]" at bounding box center [1190, 431] width 108 height 18
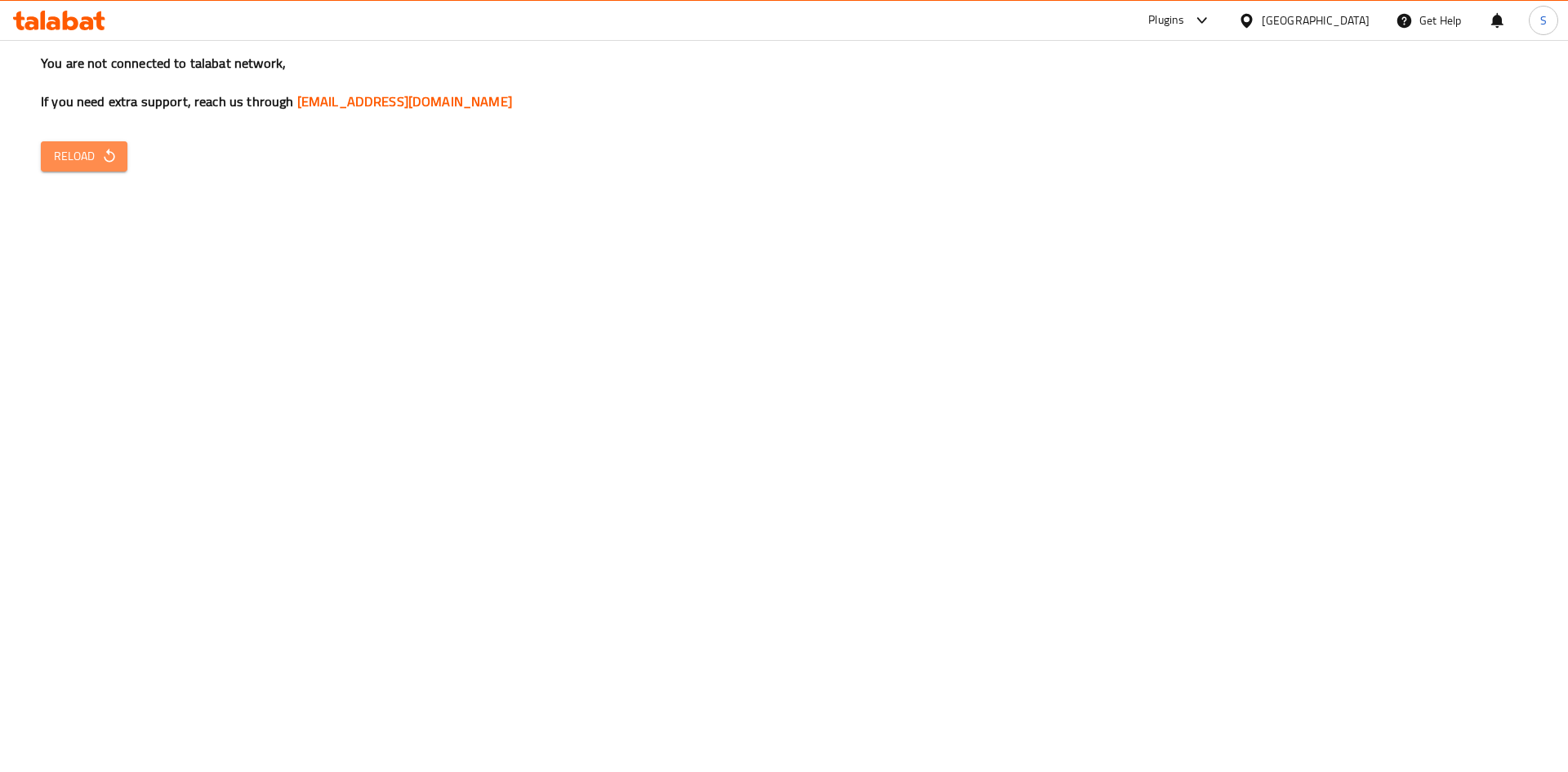
click at [109, 147] on icon "button" at bounding box center [109, 156] width 17 height 17
click at [75, 158] on span "Reload" at bounding box center [83, 157] width 60 height 20
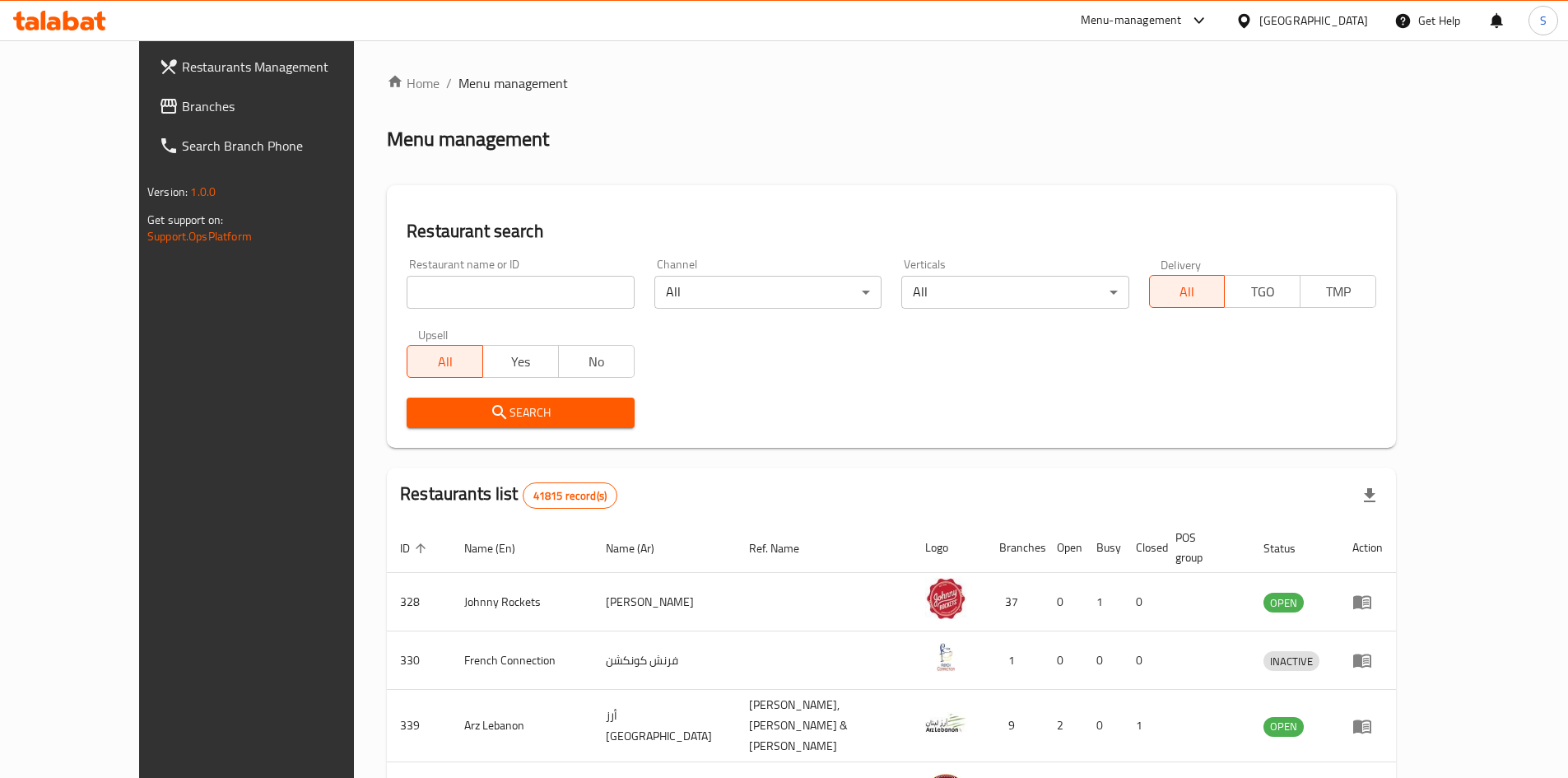
click at [182, 103] on span "Branches" at bounding box center [285, 106] width 206 height 20
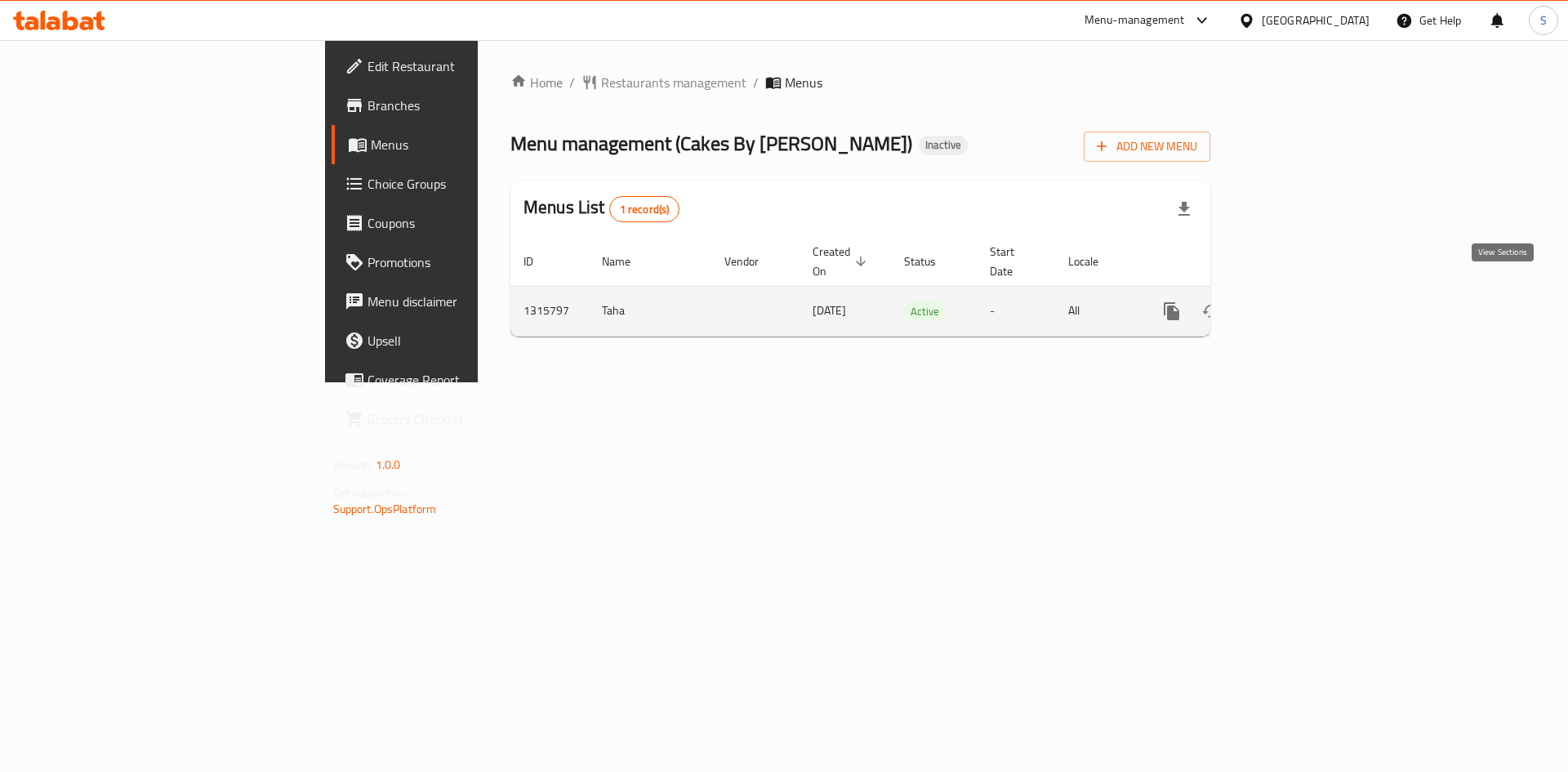
click at [1299, 301] on icon "enhanced table" at bounding box center [1289, 310] width 19 height 19
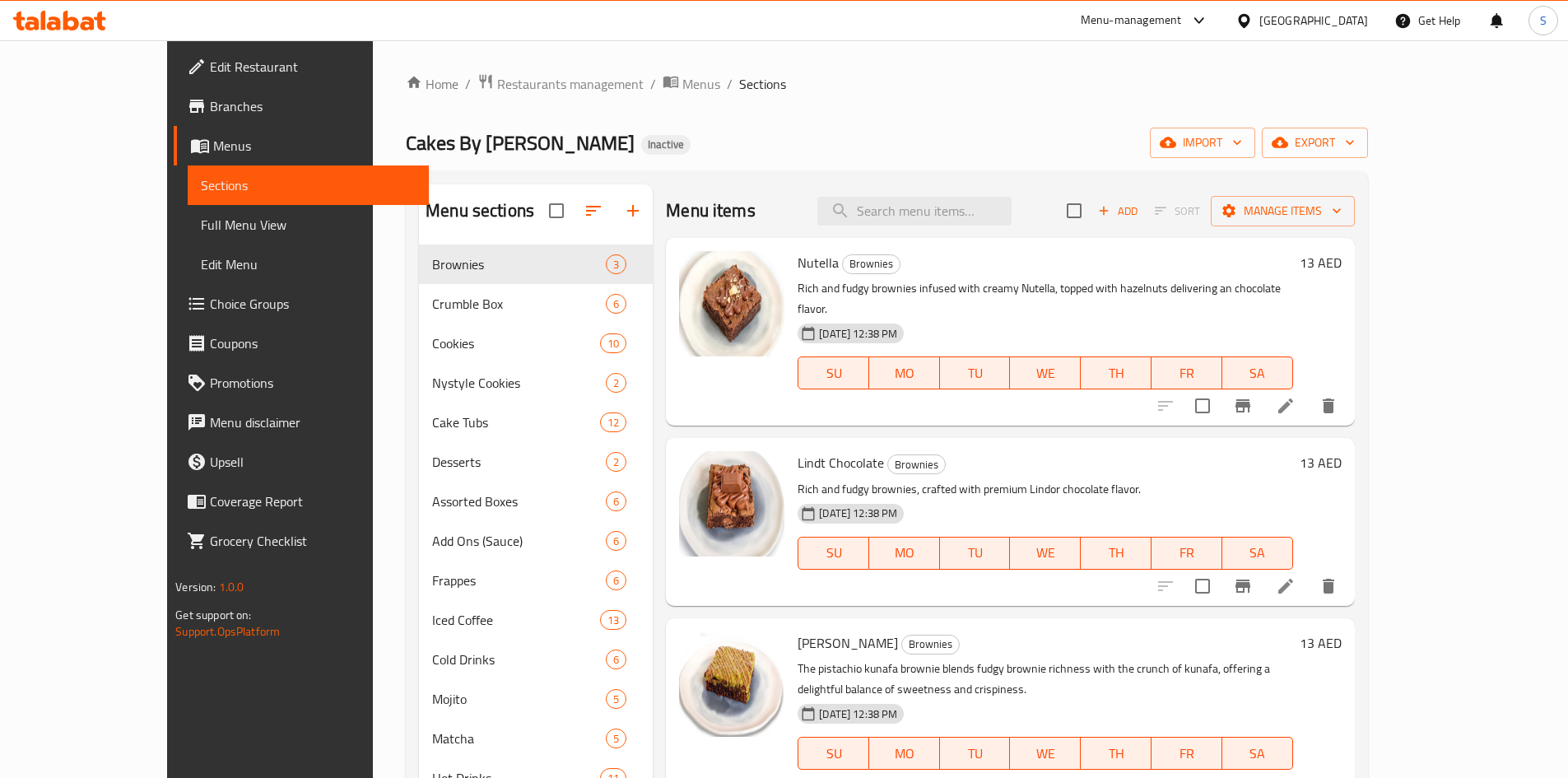
click at [780, 115] on div "Home / Restaurants management / Menus / Sections Cakes By Zoya Inactive import …" at bounding box center [887, 524] width 962 height 902
click at [1368, 156] on button "export" at bounding box center [1316, 143] width 107 height 31
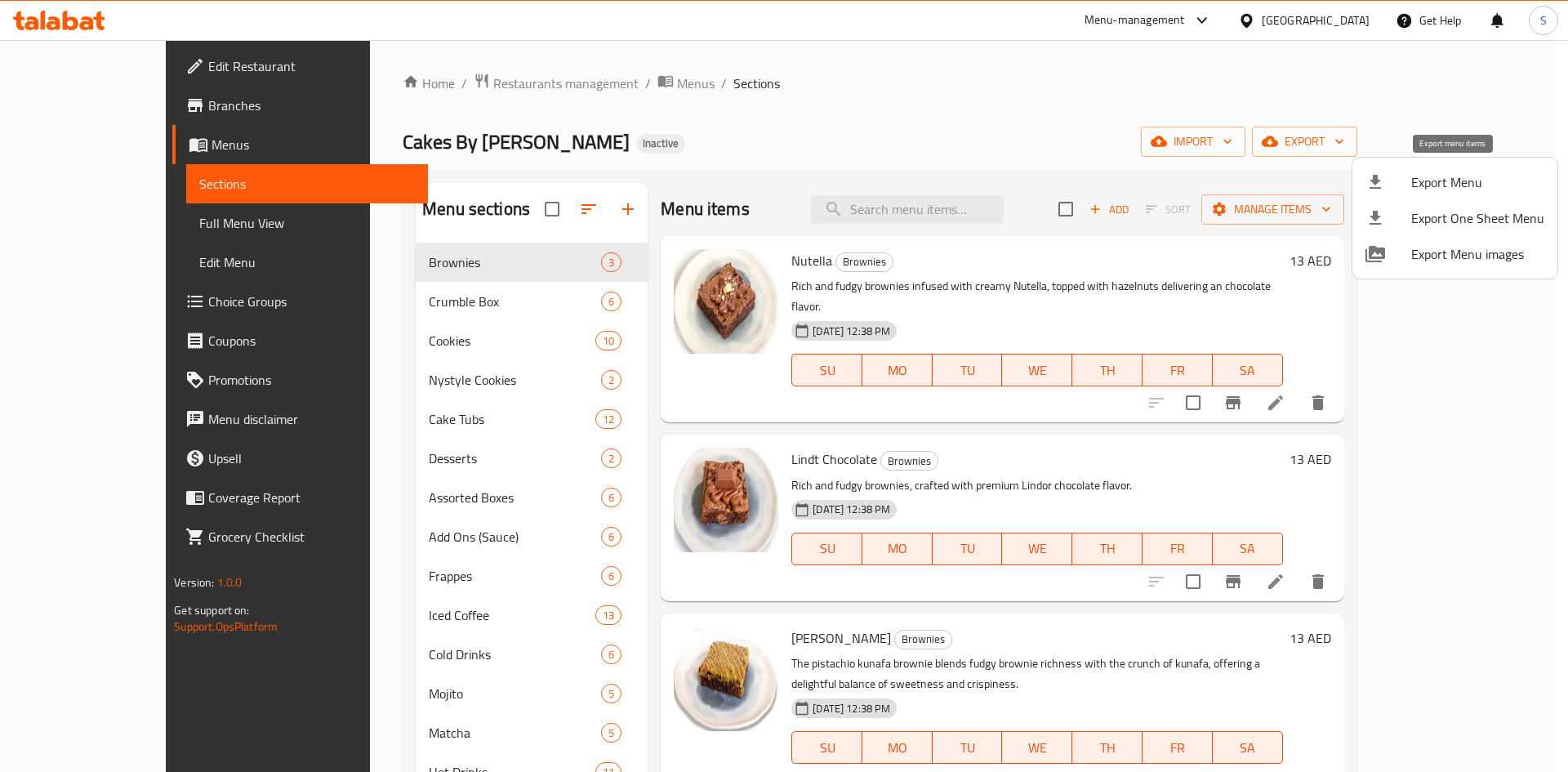
click at [1384, 182] on icon at bounding box center [1374, 182] width 19 height 19
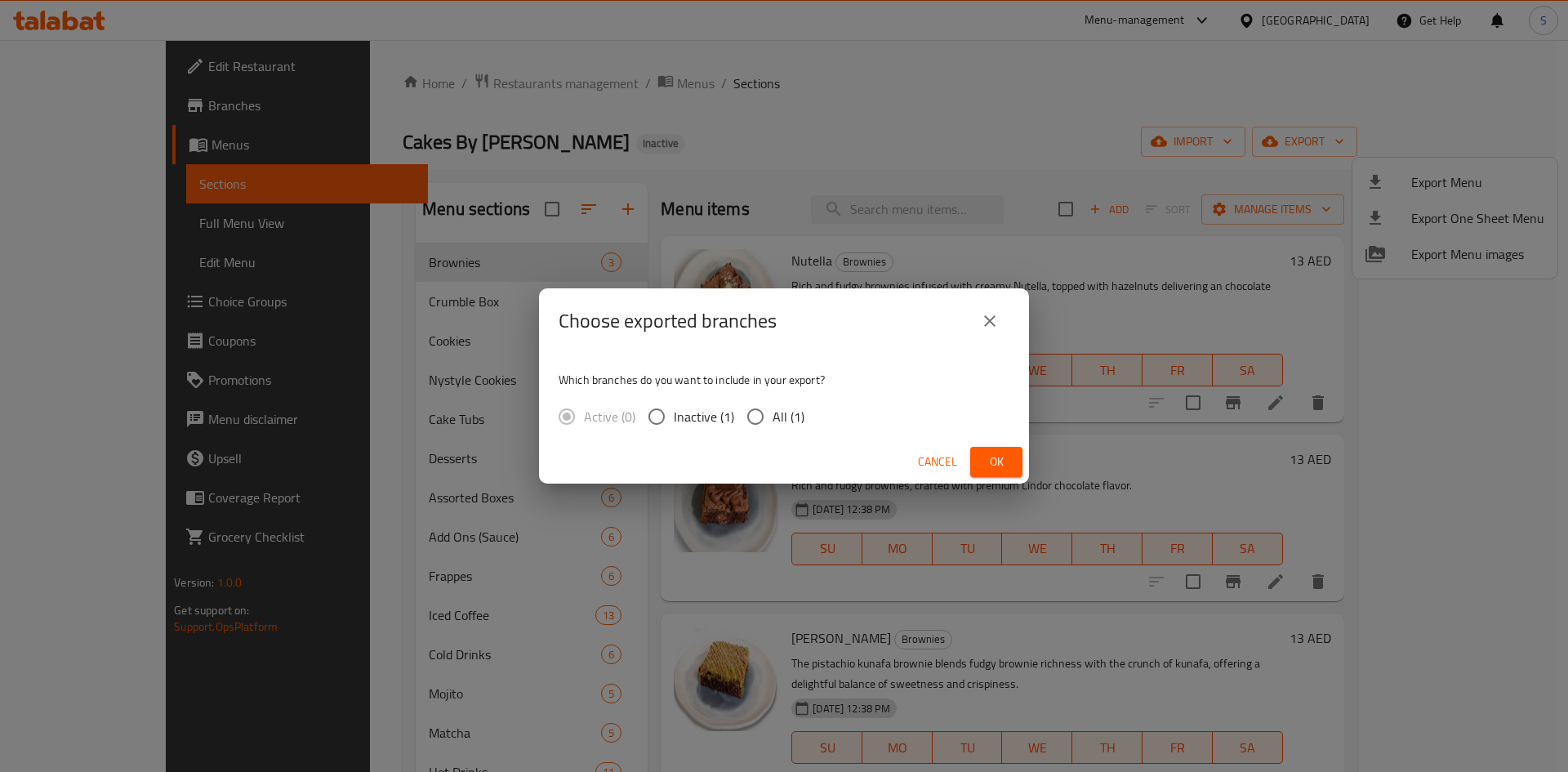
click at [788, 416] on span "All (1)" at bounding box center [788, 416] width 32 height 19
click at [772, 416] on input "All (1)" at bounding box center [754, 416] width 34 height 34
radio input "true"
click at [1014, 462] on button "Ok" at bounding box center [996, 462] width 52 height 31
